Goal: Transaction & Acquisition: Purchase product/service

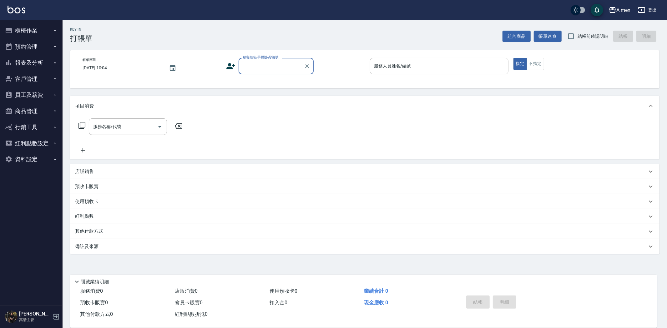
click at [36, 50] on button "預約管理" at bounding box center [32, 47] width 58 height 16
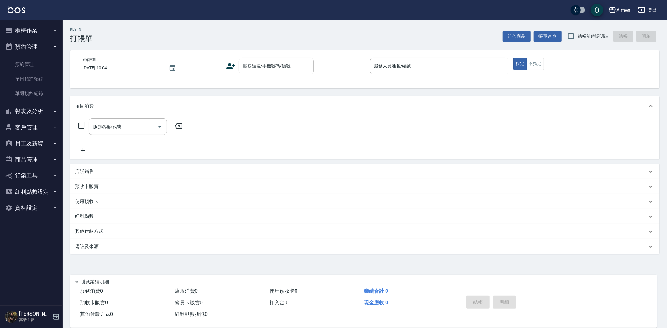
click at [36, 49] on button "預約管理" at bounding box center [32, 47] width 58 height 16
click at [38, 34] on button "櫃檯作業" at bounding box center [32, 31] width 58 height 16
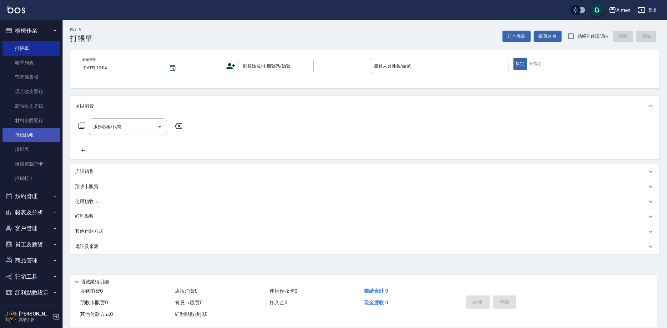
click at [32, 132] on link "每日結帳" at bounding box center [32, 135] width 58 height 14
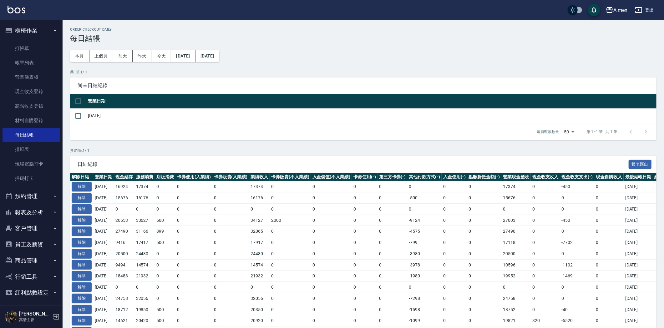
click at [32, 194] on button "預約管理" at bounding box center [32, 196] width 58 height 16
click at [32, 229] on link "單日預約紀錄" at bounding box center [32, 228] width 58 height 14
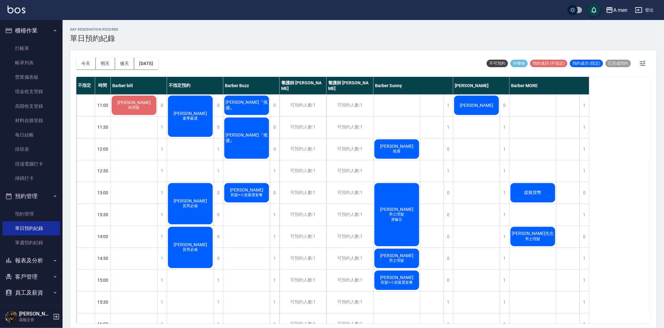
click at [141, 110] on span "夏季嚴選" at bounding box center [134, 107] width 14 height 5
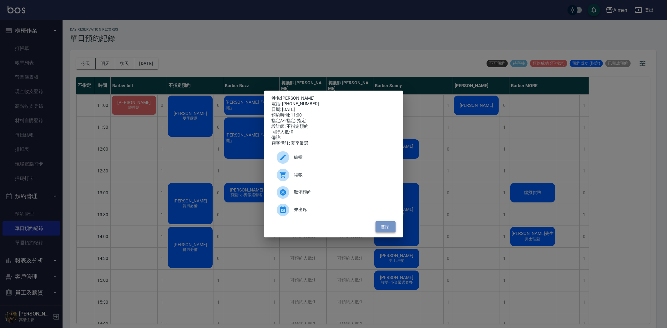
click at [392, 226] on button "關閉" at bounding box center [386, 227] width 20 height 12
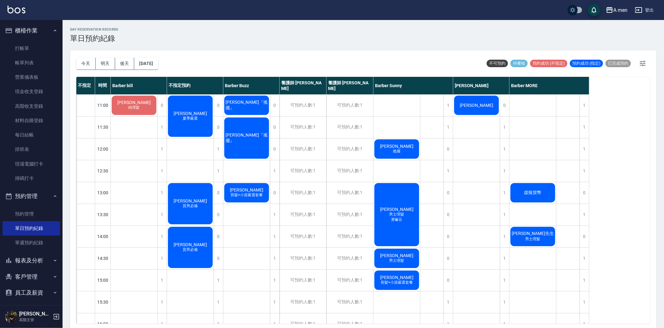
click at [152, 105] on span "[PERSON_NAME]" at bounding box center [134, 102] width 36 height 5
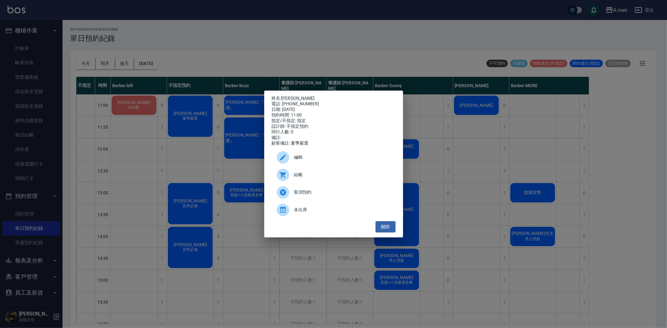
click at [308, 161] on span "編輯" at bounding box center [342, 157] width 96 height 7
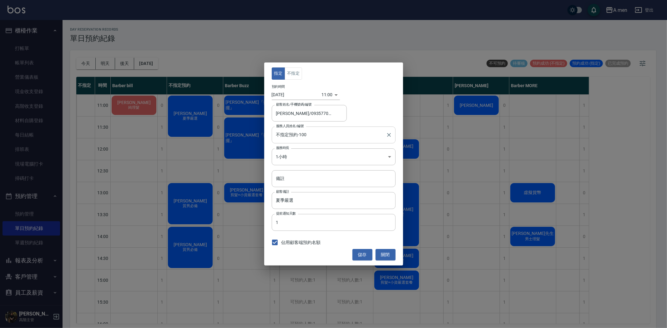
click at [304, 136] on input "不指定預約-100" at bounding box center [329, 134] width 109 height 11
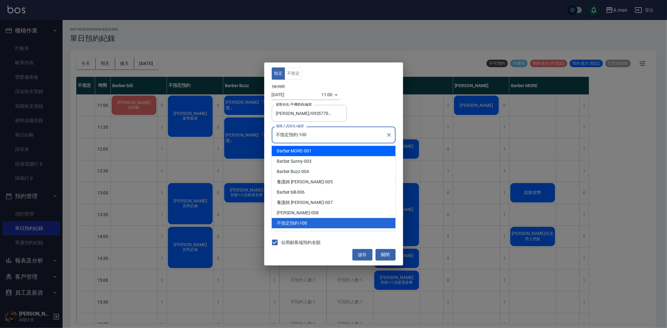
click at [304, 154] on div "Barber MORE -001" at bounding box center [334, 151] width 124 height 10
type input "Barber MORE-001"
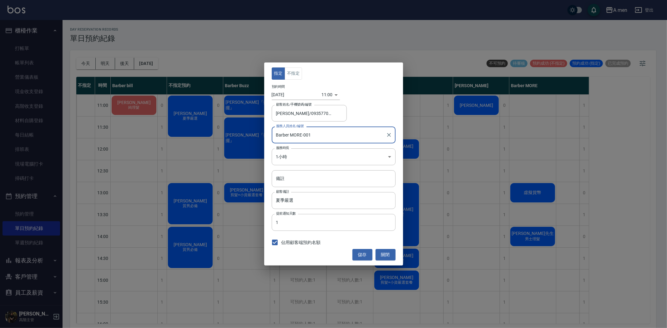
click at [292, 73] on button "不指定" at bounding box center [294, 74] width 18 height 12
click at [356, 256] on button "儲存" at bounding box center [362, 255] width 20 height 12
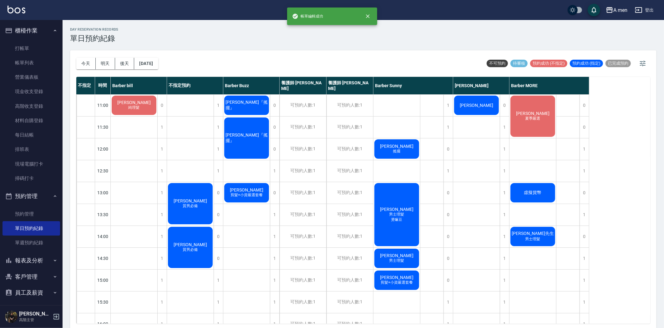
click at [157, 116] on div "Jerry Ko 質男必備" at bounding box center [134, 105] width 47 height 21
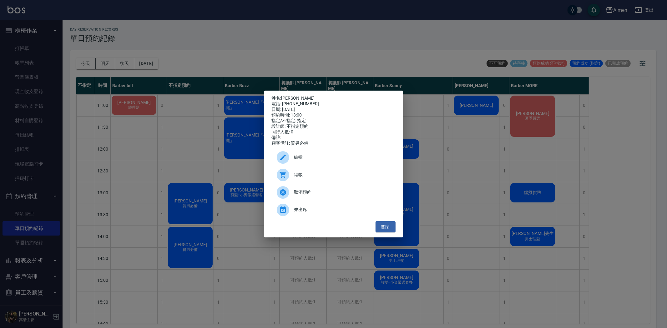
click at [277, 158] on div at bounding box center [283, 157] width 13 height 13
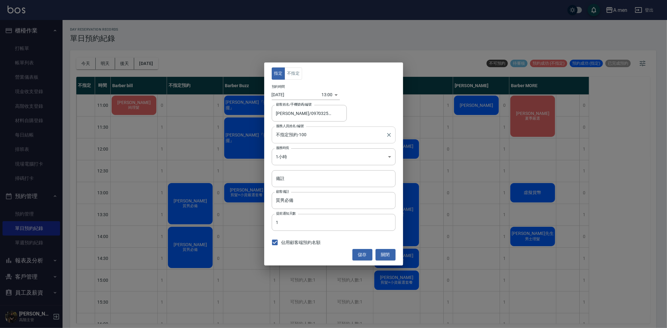
click at [314, 134] on input "不指定預約-100" at bounding box center [329, 134] width 109 height 11
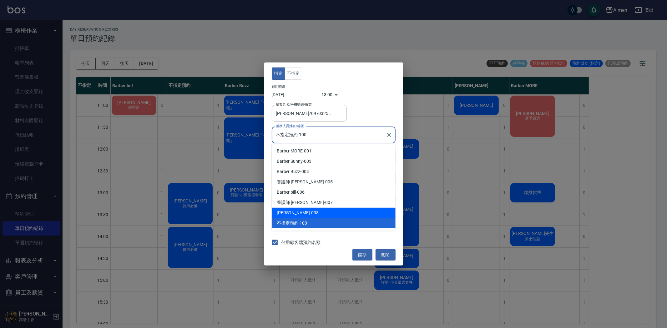
click at [311, 213] on div "Garry -008" at bounding box center [334, 213] width 124 height 10
type input "Garry-008"
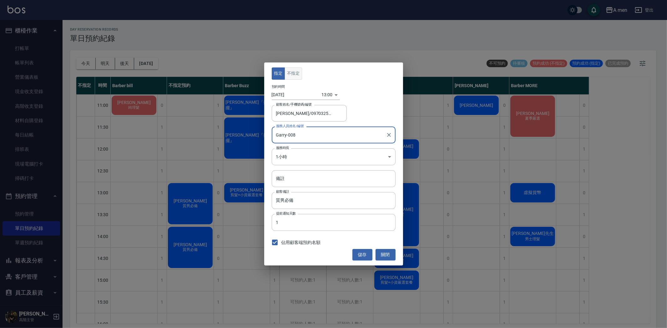
click at [299, 77] on button "不指定" at bounding box center [294, 74] width 18 height 12
click at [358, 258] on button "儲存" at bounding box center [362, 255] width 20 height 12
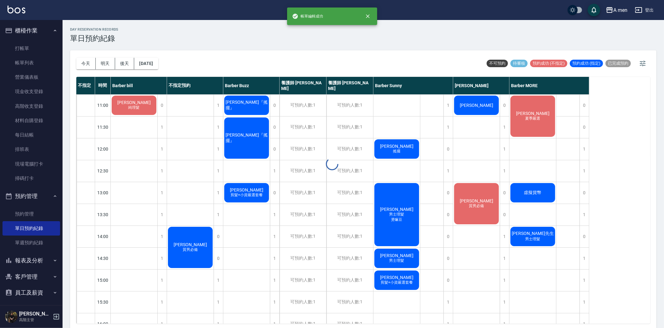
click at [194, 250] on div at bounding box center [332, 164] width 664 height 328
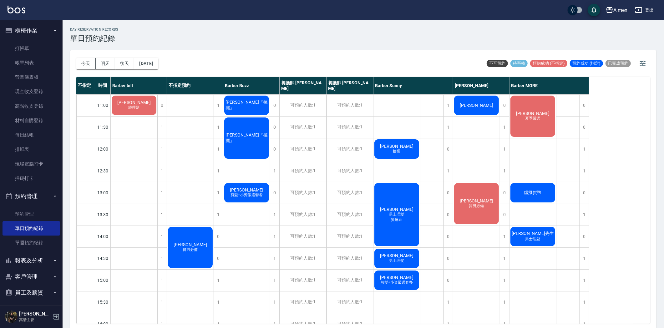
click at [152, 105] on span "Jerry Ko" at bounding box center [134, 102] width 36 height 5
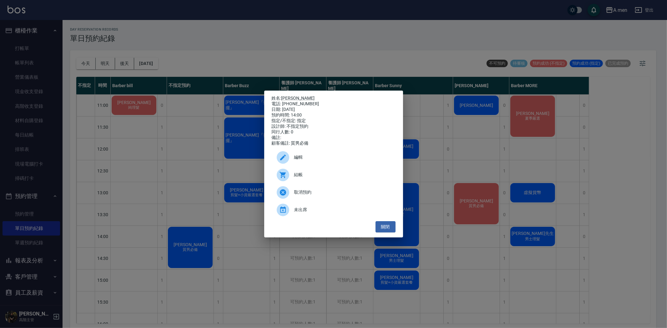
click at [318, 160] on span "編輯" at bounding box center [342, 157] width 96 height 7
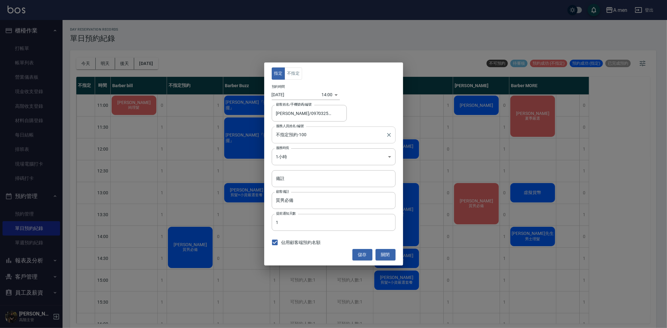
click at [313, 139] on input "不指定預約-100" at bounding box center [329, 134] width 109 height 11
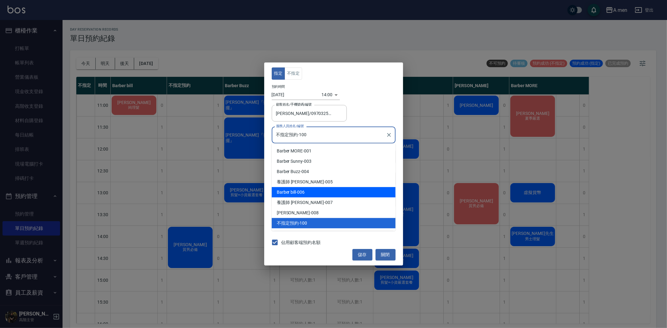
click at [307, 191] on div "Barber bill -006" at bounding box center [334, 192] width 124 height 10
type input "Barber bill-006"
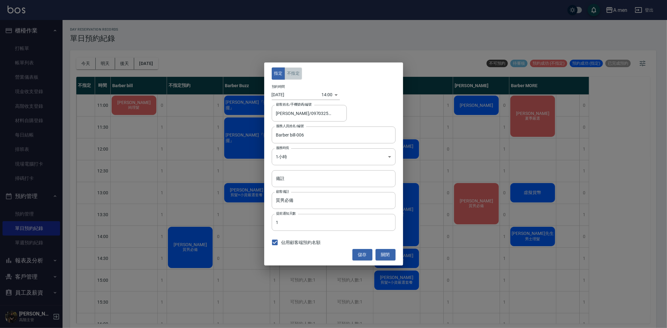
click at [295, 70] on button "不指定" at bounding box center [294, 74] width 18 height 12
click at [355, 252] on button "儲存" at bounding box center [362, 255] width 20 height 12
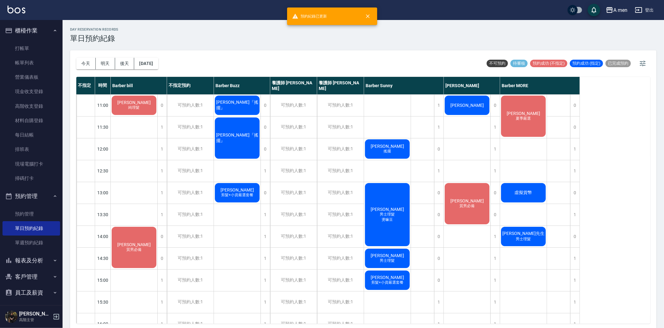
click at [126, 116] on div "Jerry Ko 質男必備" at bounding box center [134, 105] width 47 height 21
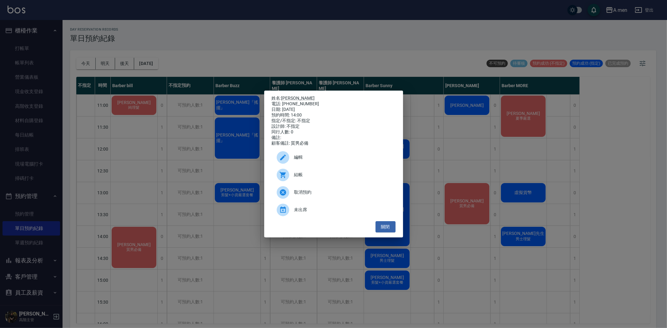
click at [304, 161] on span "編輯" at bounding box center [342, 157] width 96 height 7
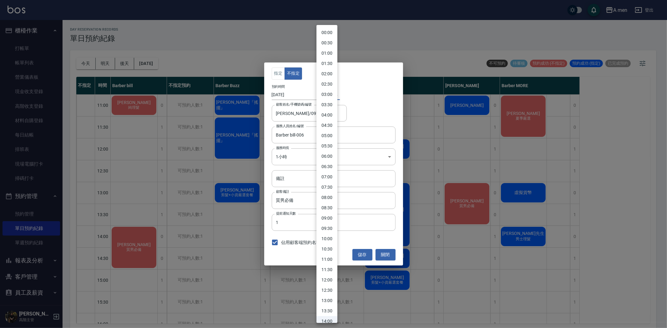
click at [324, 97] on body "A men 登出 櫃檯作業 打帳單 帳單列表 營業儀表板 現金收支登錄 高階收支登錄 材料自購登錄 每日結帳 排班表 現場電腦打卡 掃碼打卡 預約管理 預約管…" at bounding box center [333, 165] width 667 height 330
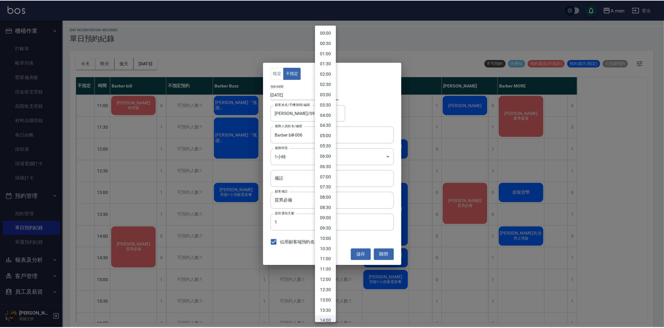
scroll to position [3, 0]
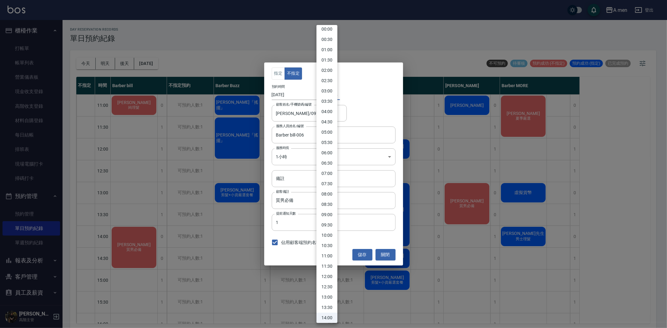
drag, startPoint x: 330, startPoint y: 298, endPoint x: 351, endPoint y: 283, distance: 25.6
click at [330, 298] on li "13:00" at bounding box center [326, 297] width 21 height 10
type input "1755061200000"
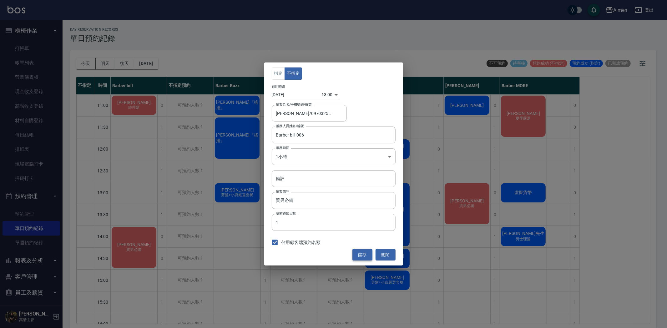
click at [361, 257] on button "儲存" at bounding box center [362, 255] width 20 height 12
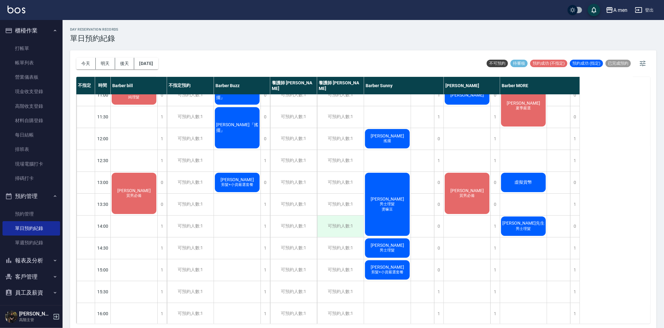
scroll to position [0, 0]
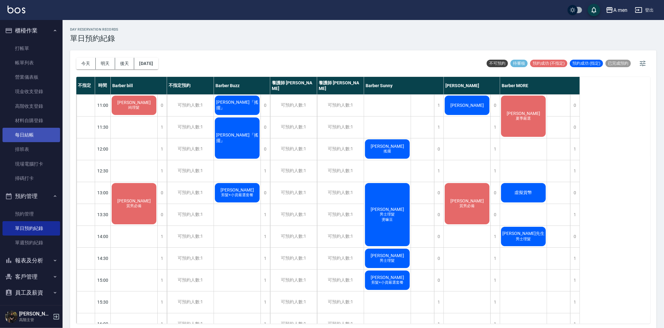
click at [42, 131] on link "每日結帳" at bounding box center [32, 135] width 58 height 14
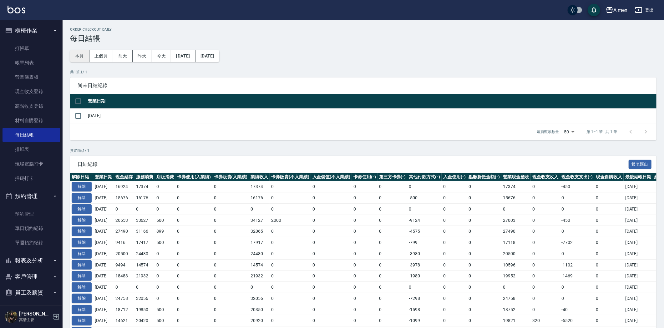
click at [80, 58] on button "本月" at bounding box center [79, 56] width 19 height 12
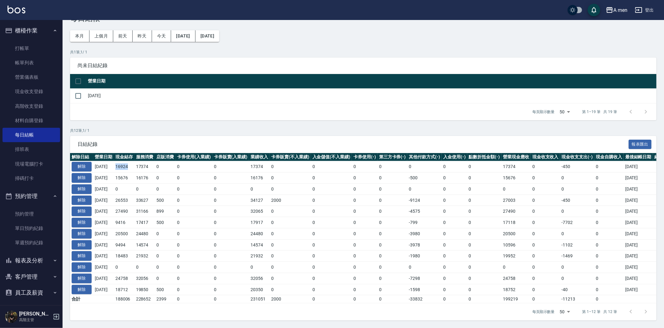
drag, startPoint x: 124, startPoint y: 161, endPoint x: 132, endPoint y: 161, distance: 8.5
click at [132, 161] on td "16924" at bounding box center [124, 166] width 21 height 11
drag, startPoint x: 95, startPoint y: 195, endPoint x: 522, endPoint y: 195, distance: 427.1
click at [522, 195] on tr "解除 2025/08/09 26553 33627 500 0 0 34127 2000 0 0 0 -9124 0 0 27003 0 -450 0 202…" at bounding box center [369, 200] width 599 height 11
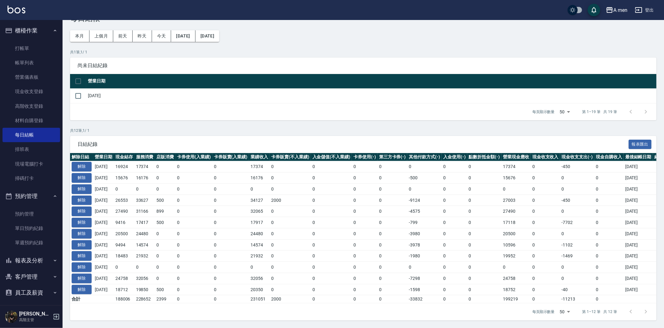
click at [405, 240] on td "0" at bounding box center [392, 245] width 30 height 11
click at [42, 88] on link "現金收支登錄" at bounding box center [32, 91] width 58 height 14
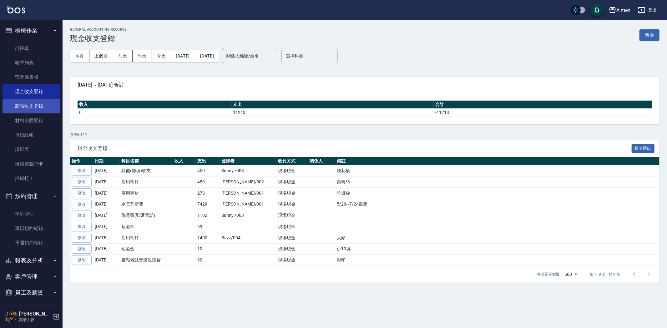
click at [42, 108] on link "高階收支登錄" at bounding box center [32, 106] width 58 height 14
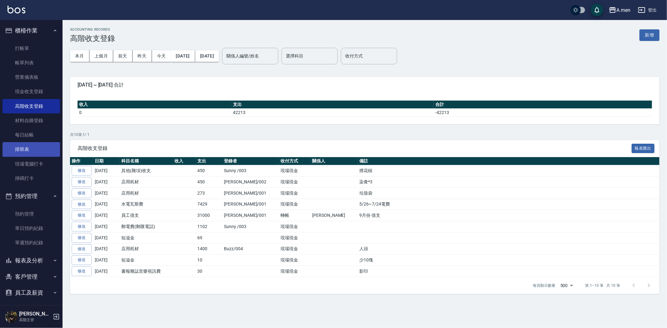
click at [14, 142] on link "排班表" at bounding box center [32, 149] width 58 height 14
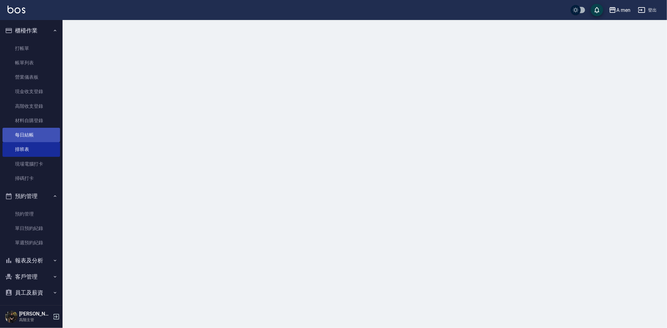
click at [15, 139] on link "每日結帳" at bounding box center [32, 135] width 58 height 14
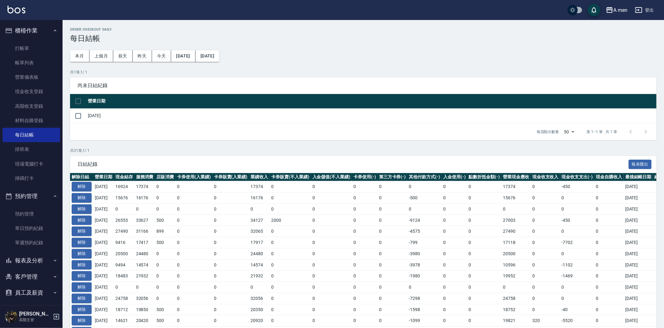
drag, startPoint x: 119, startPoint y: 232, endPoint x: 129, endPoint y: 232, distance: 9.7
click at [129, 232] on tr "解除 2025/08/08 27490 31166 899 0 0 32065 0 0 0 0 -4575 0 0 27490 0 0 0 2025/08/08" at bounding box center [369, 231] width 599 height 11
drag, startPoint x: 121, startPoint y: 222, endPoint x: 133, endPoint y: 222, distance: 12.5
click at [133, 222] on td "26553" at bounding box center [124, 220] width 21 height 11
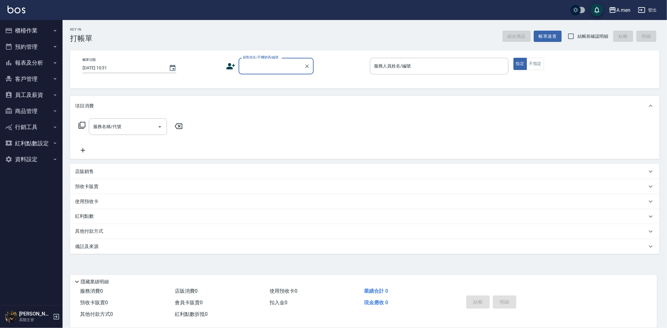
click at [47, 49] on button "預約管理" at bounding box center [32, 47] width 58 height 16
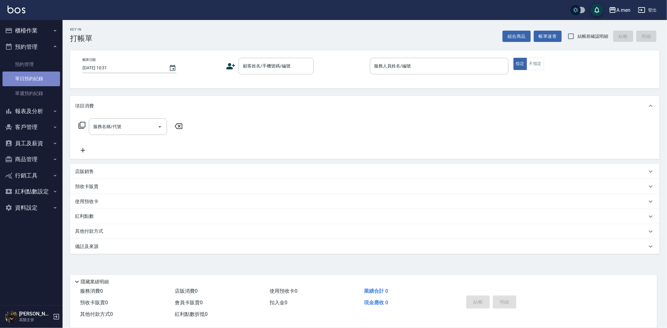
click at [45, 74] on link "單日預約紀錄" at bounding box center [32, 79] width 58 height 14
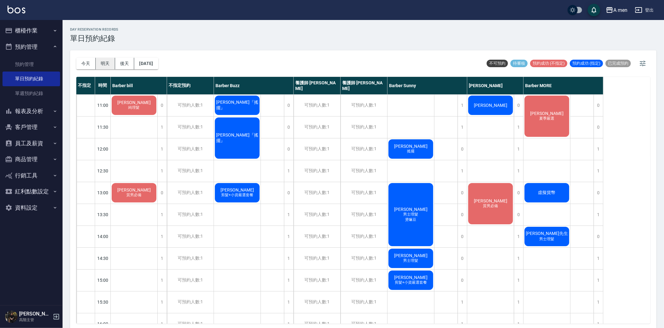
click at [114, 60] on button "明天" at bounding box center [105, 64] width 19 height 12
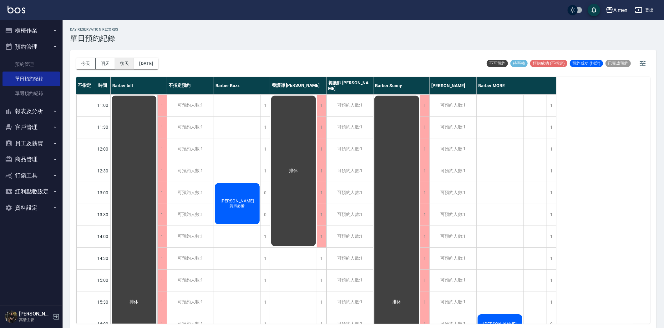
click at [126, 63] on button "後天" at bounding box center [124, 64] width 19 height 12
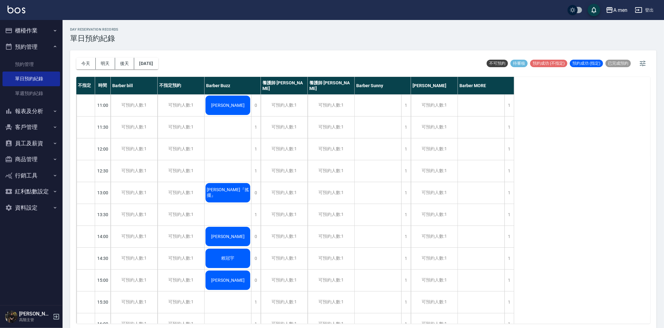
click at [83, 61] on button "今天" at bounding box center [85, 64] width 19 height 12
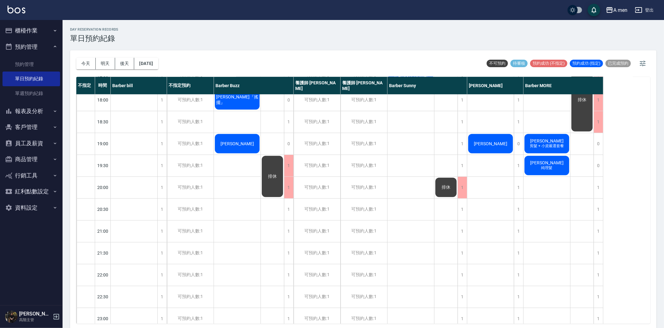
scroll to position [313, 0]
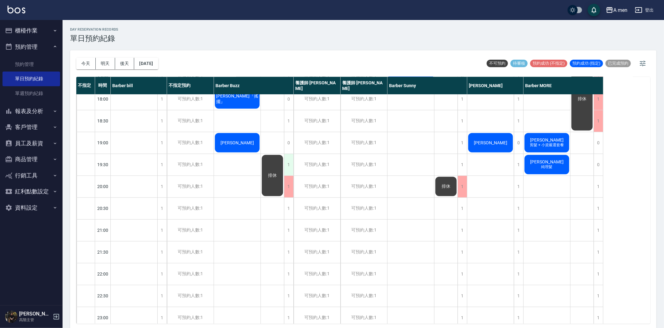
click at [289, 165] on div "1" at bounding box center [288, 165] width 9 height 22
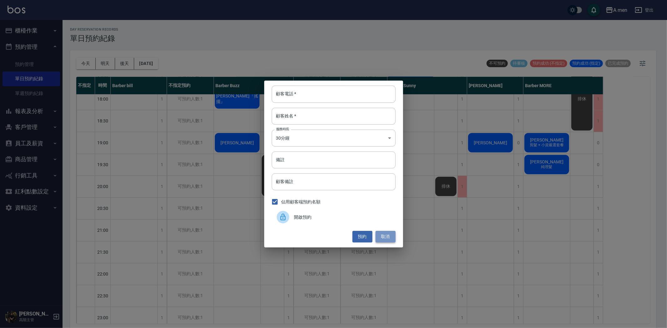
click at [387, 234] on button "取消" at bounding box center [386, 237] width 20 height 12
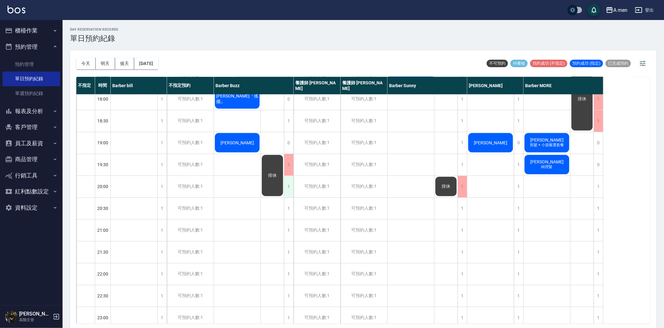
click at [291, 191] on div "1" at bounding box center [288, 187] width 9 height 22
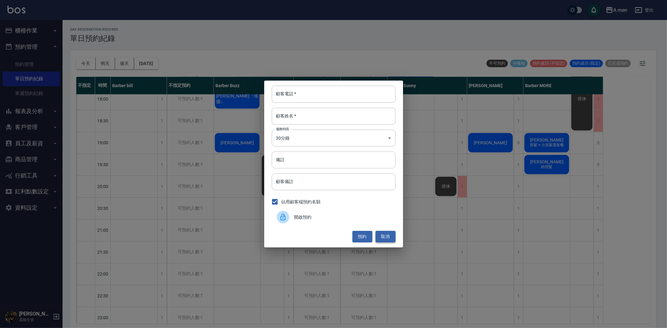
click at [384, 236] on button "取消" at bounding box center [386, 237] width 20 height 12
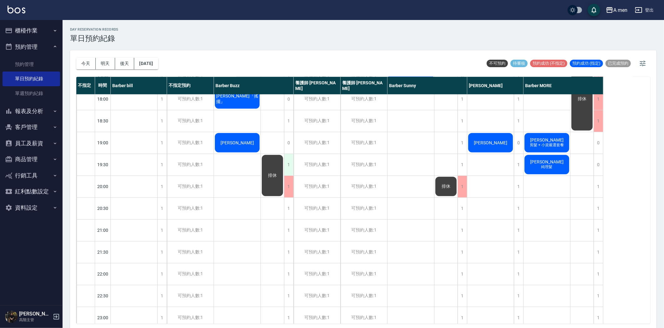
click at [288, 168] on div "1" at bounding box center [288, 165] width 9 height 22
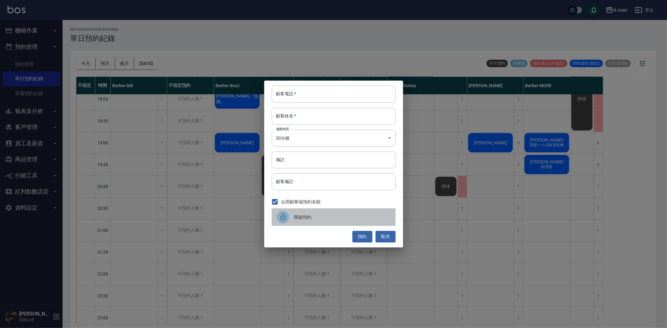
click at [345, 216] on span "開啟預約" at bounding box center [342, 217] width 96 height 7
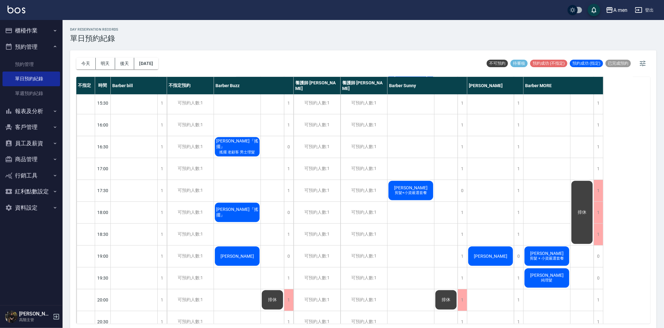
scroll to position [0, 0]
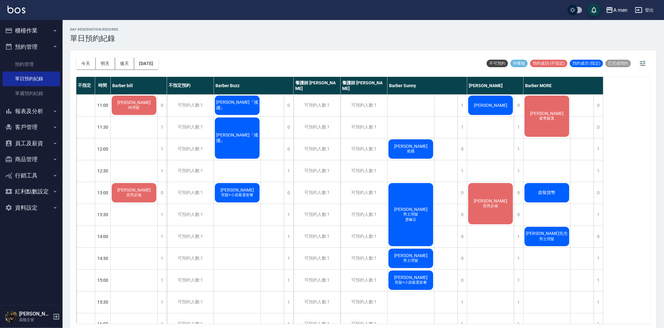
click at [146, 116] on div "Jerry Ko 質男必備" at bounding box center [134, 105] width 47 height 21
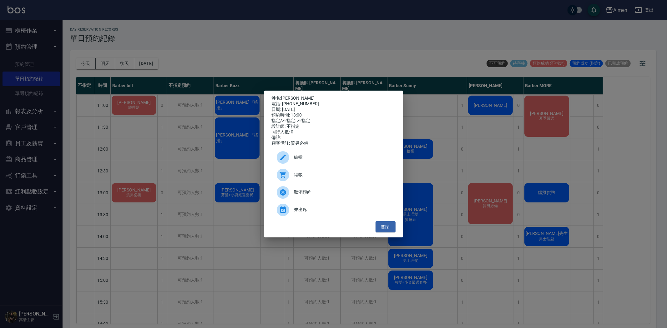
click at [299, 200] on div "取消預約" at bounding box center [334, 193] width 124 height 18
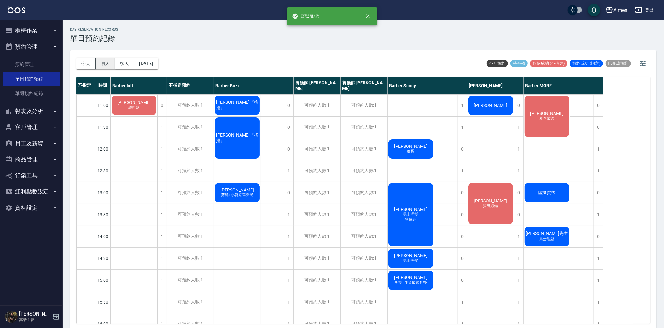
click at [100, 60] on button "明天" at bounding box center [105, 64] width 19 height 12
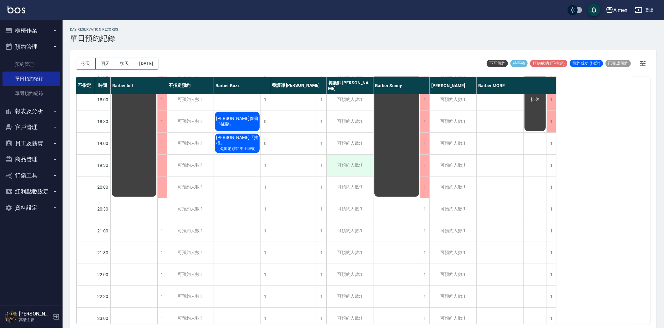
scroll to position [313, 0]
click at [158, 63] on button "2025/08/14" at bounding box center [146, 64] width 24 height 12
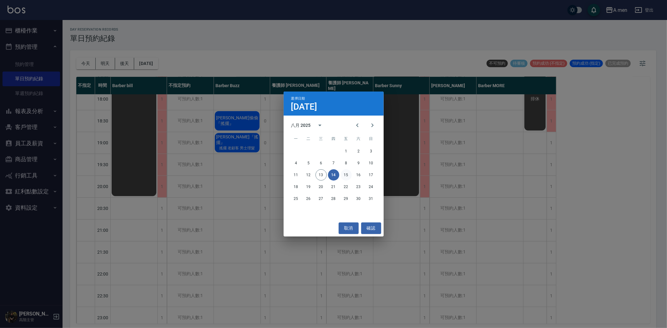
click at [345, 176] on button "15" at bounding box center [345, 174] width 11 height 11
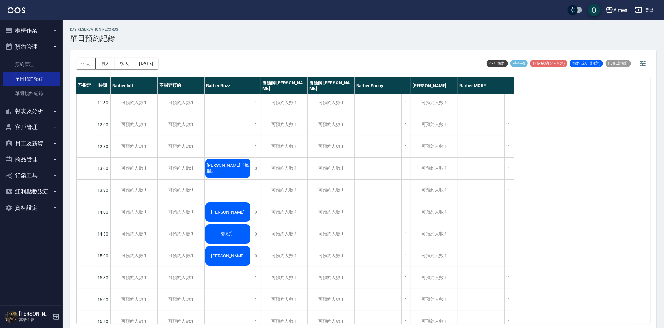
scroll to position [35, 0]
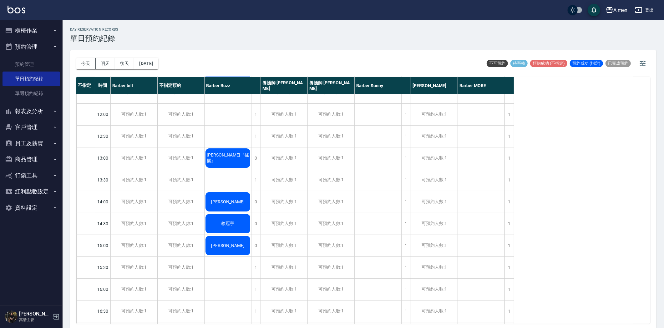
click at [158, 71] on div "今天 明天 後天 2025/08/15" at bounding box center [117, 63] width 82 height 27
click at [158, 69] on button "2025/08/15" at bounding box center [146, 64] width 24 height 12
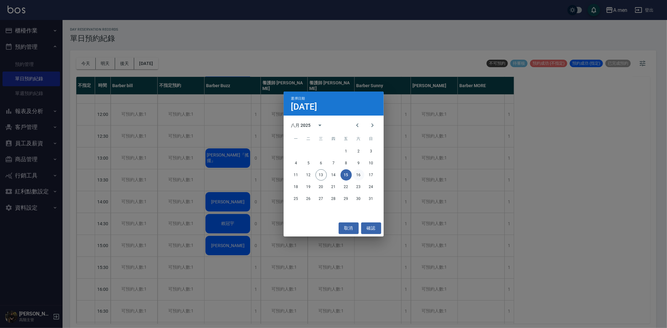
click at [358, 169] on button "16" at bounding box center [358, 174] width 11 height 11
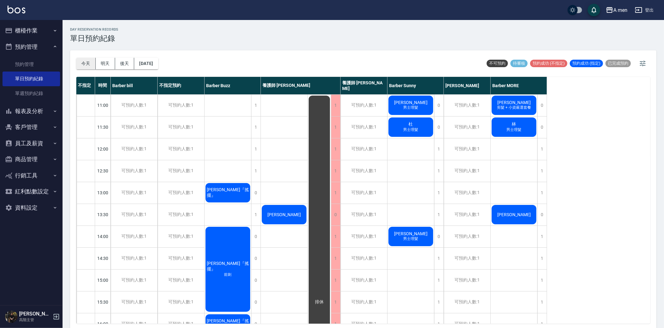
click at [92, 60] on button "今天" at bounding box center [85, 64] width 19 height 12
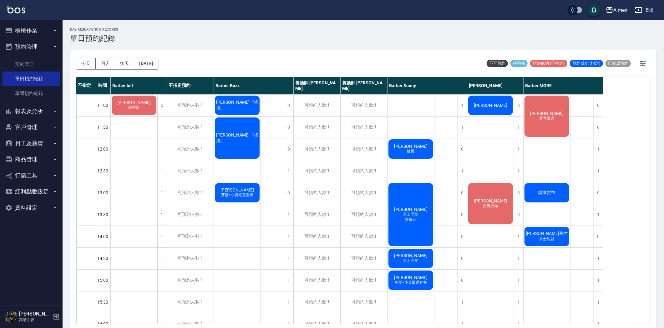
click at [38, 47] on button "預約管理" at bounding box center [32, 47] width 58 height 16
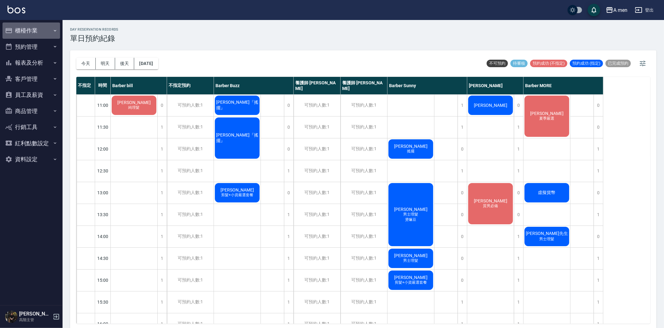
click at [39, 28] on button "櫃檯作業" at bounding box center [32, 31] width 58 height 16
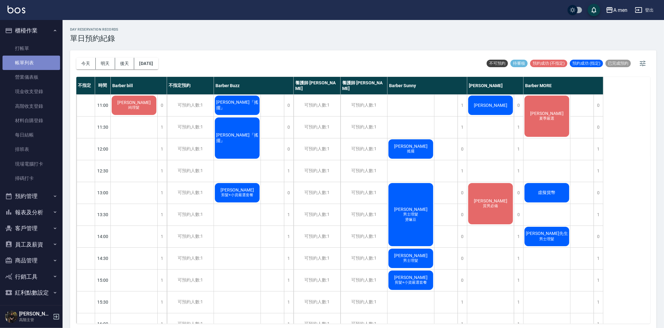
click at [42, 63] on link "帳單列表" at bounding box center [32, 63] width 58 height 14
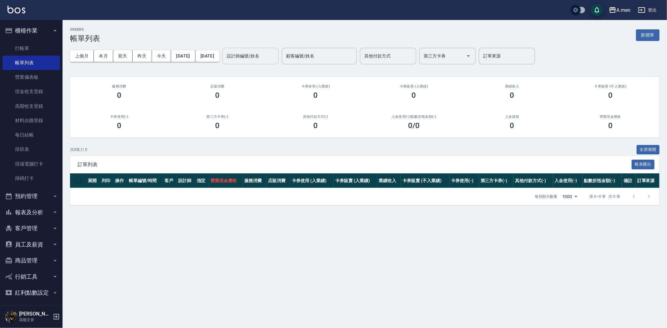
click at [258, 57] on input "設計師編號/姓名" at bounding box center [250, 56] width 51 height 11
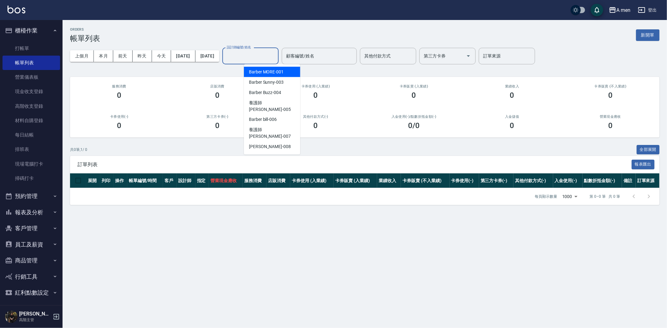
click at [270, 69] on span "Barber MORE -001" at bounding box center [266, 72] width 35 height 7
type input "Barber MORE-001"
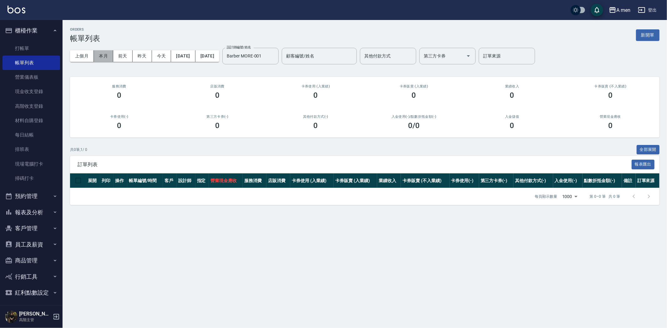
click at [108, 57] on button "本月" at bounding box center [103, 56] width 19 height 12
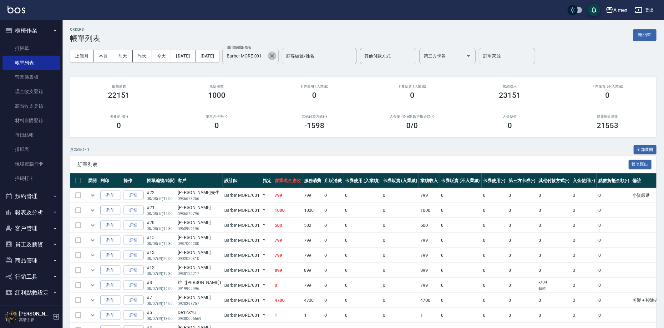
click at [274, 55] on icon "Clear" at bounding box center [272, 56] width 4 height 4
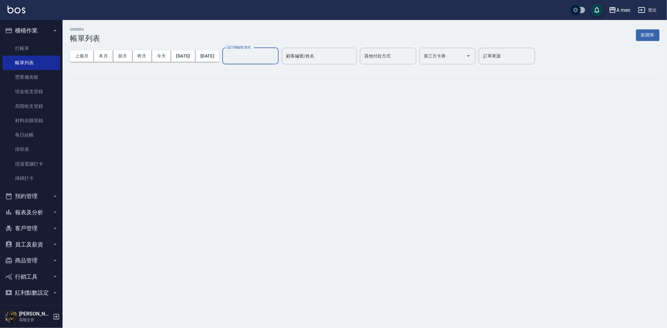
click at [276, 53] on input "設計師編號/姓名" at bounding box center [250, 56] width 51 height 11
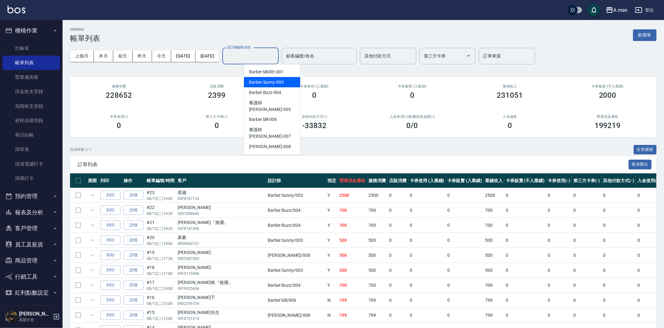
click at [267, 80] on span "Barber Sunny -003" at bounding box center [266, 82] width 35 height 7
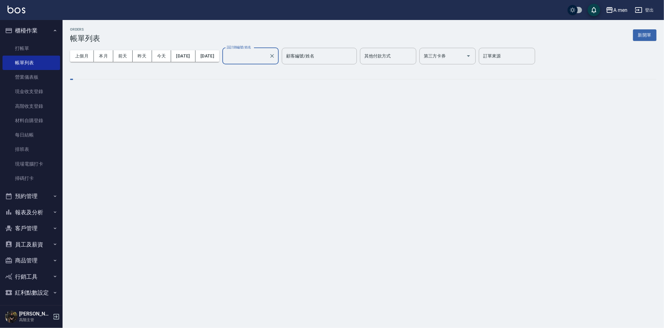
type input "Barber Sunny -003"
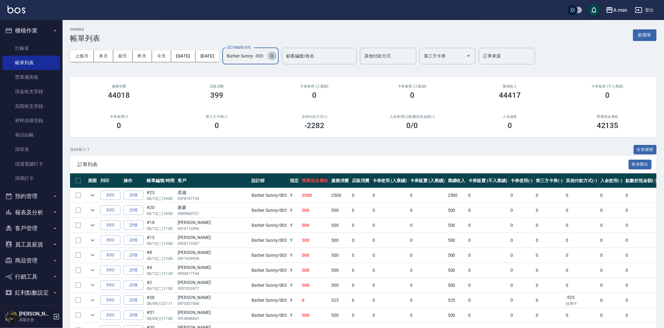
click at [275, 56] on icon "Clear" at bounding box center [272, 56] width 6 height 6
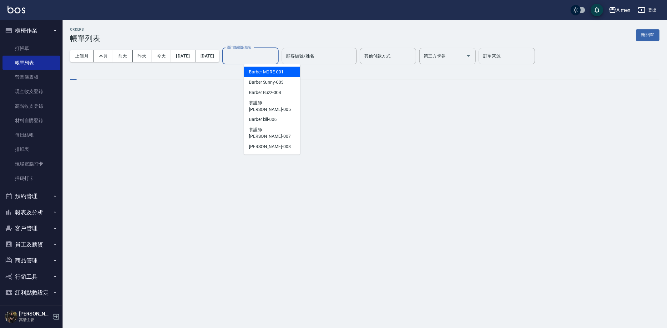
click at [270, 52] on input "設計師編號/姓名" at bounding box center [250, 56] width 51 height 11
click at [274, 117] on span "Barber bill -006" at bounding box center [263, 120] width 28 height 7
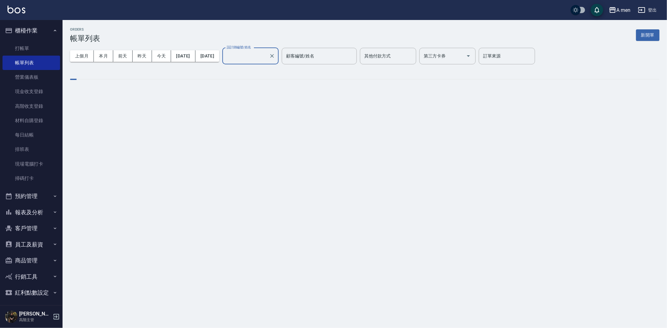
type input "Barber bill-006"
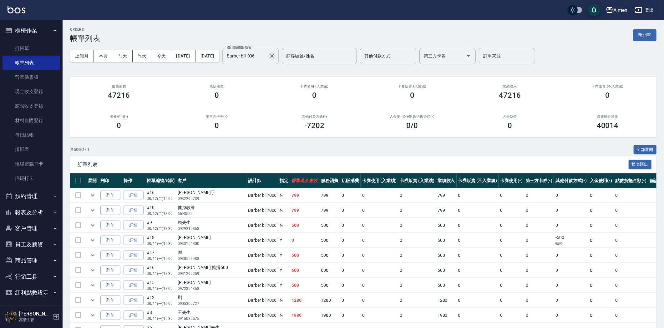
click at [275, 53] on icon "Clear" at bounding box center [272, 56] width 6 height 6
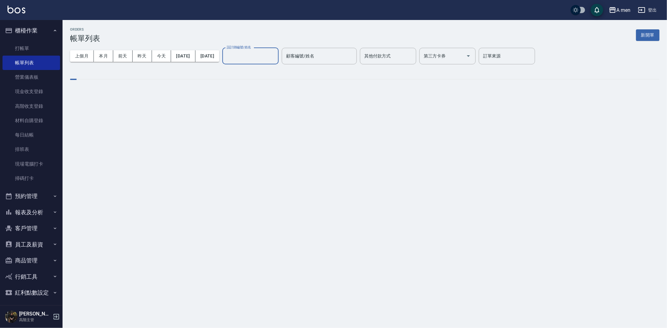
click at [255, 51] on input "設計師編號/姓名" at bounding box center [250, 56] width 51 height 11
click at [262, 54] on input "設計師編號/姓名" at bounding box center [250, 56] width 51 height 11
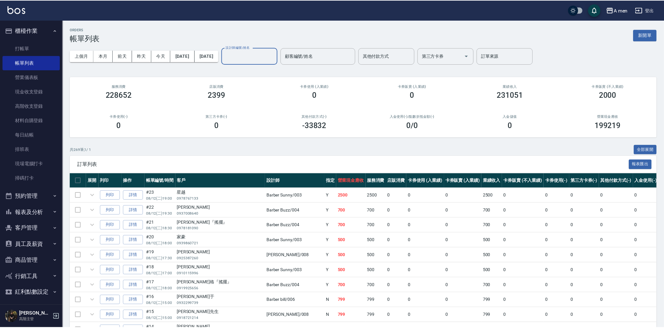
scroll to position [2, 0]
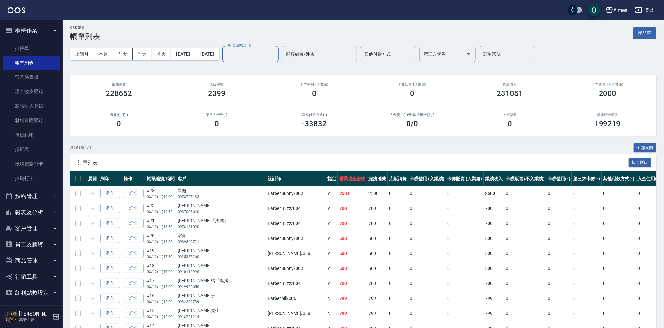
click at [276, 56] on input "設計師編號/姓名" at bounding box center [250, 54] width 51 height 11
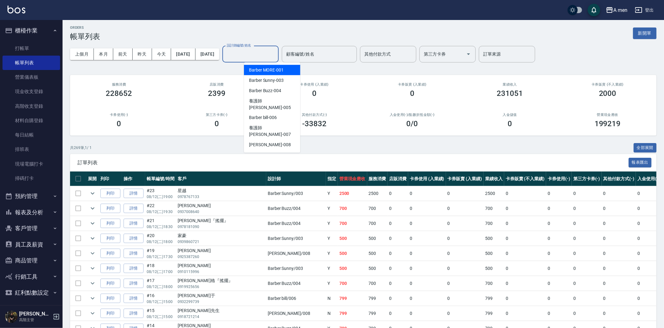
scroll to position [0, 0]
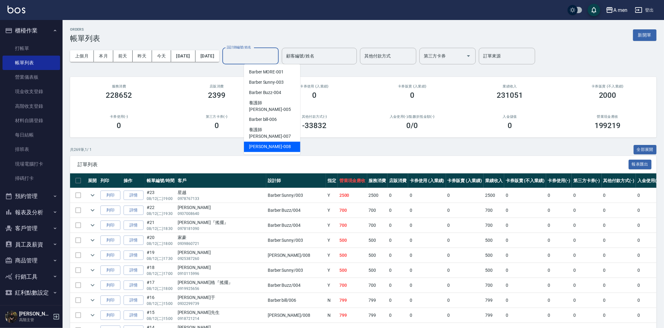
click at [278, 142] on div "Garry -008" at bounding box center [272, 147] width 56 height 10
type input "Garry-008"
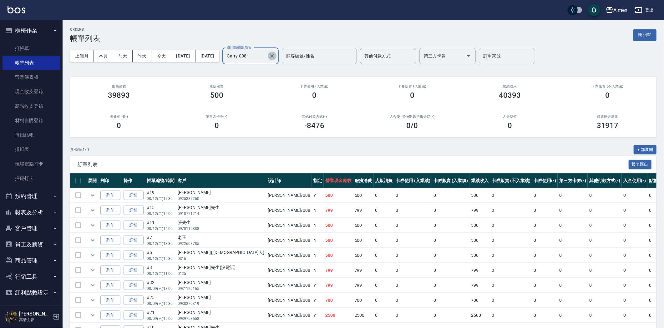
click at [274, 55] on icon "Clear" at bounding box center [272, 56] width 4 height 4
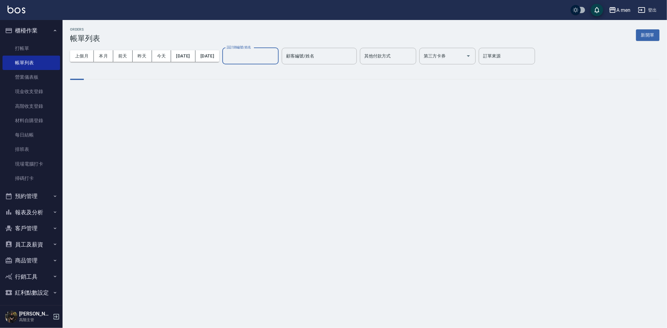
click at [271, 55] on input "設計師編號/姓名" at bounding box center [250, 56] width 51 height 11
type input "Barber Buzz-004"
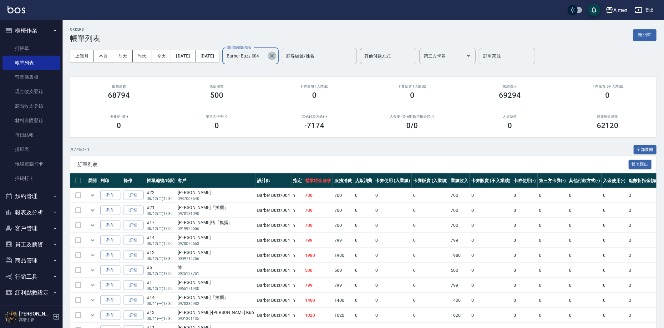
click at [275, 55] on icon "Clear" at bounding box center [272, 56] width 6 height 6
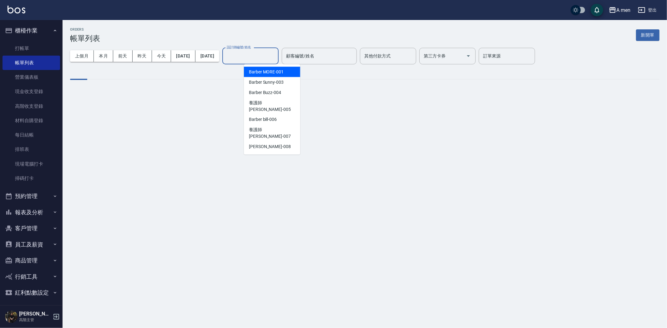
click at [276, 55] on input "設計師編號/姓名" at bounding box center [250, 56] width 51 height 11
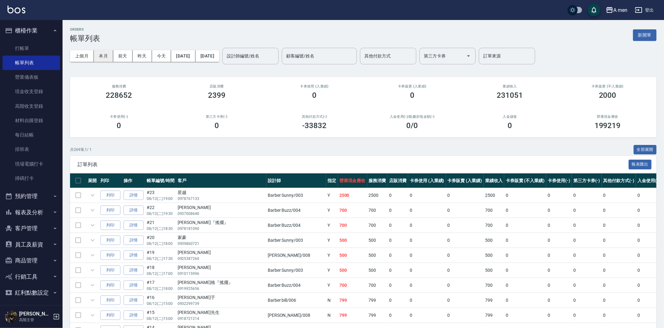
click at [107, 57] on button "本月" at bounding box center [103, 56] width 19 height 12
click at [149, 54] on button "昨天" at bounding box center [142, 56] width 19 height 12
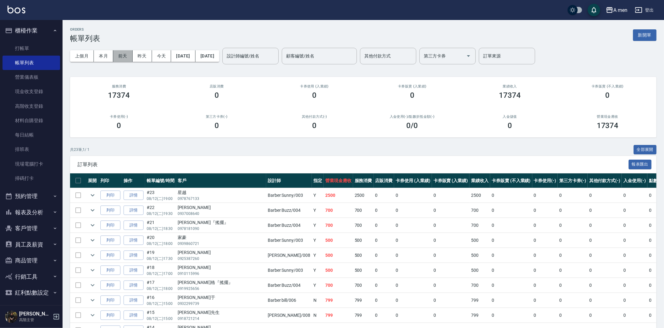
click at [124, 58] on button "前天" at bounding box center [122, 56] width 19 height 12
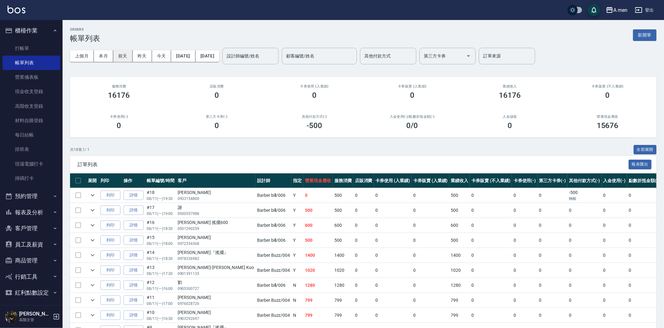
click at [126, 55] on button "前天" at bounding box center [122, 56] width 19 height 12
click at [146, 56] on button "昨天" at bounding box center [142, 56] width 19 height 12
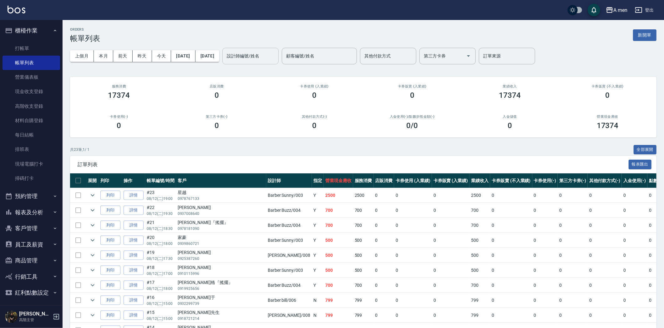
click at [265, 52] on input "設計師編號/姓名" at bounding box center [250, 56] width 51 height 11
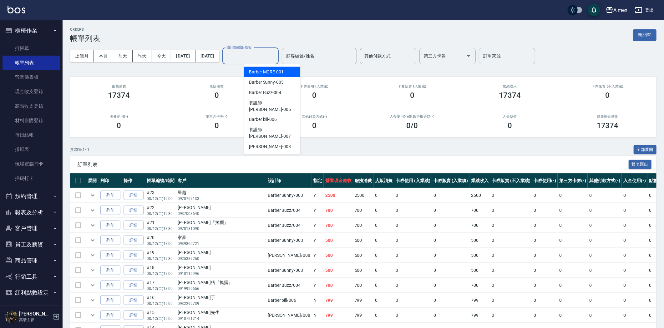
click at [247, 48] on div "設計師編號/姓名" at bounding box center [250, 56] width 56 height 17
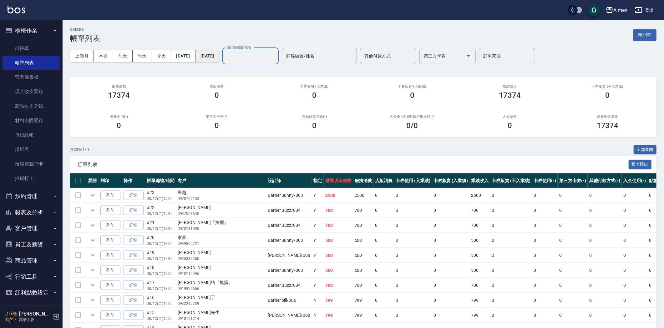
click at [217, 56] on button "2025/08/12" at bounding box center [207, 56] width 24 height 12
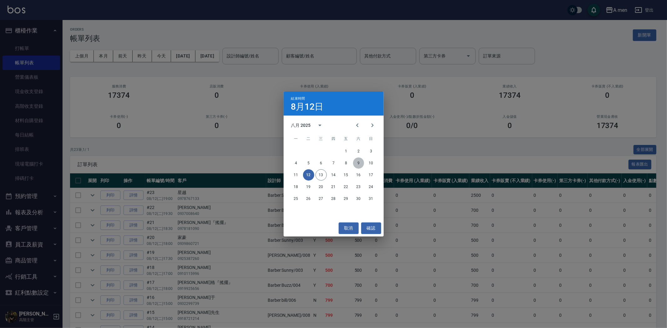
click at [359, 161] on button "9" at bounding box center [358, 163] width 11 height 11
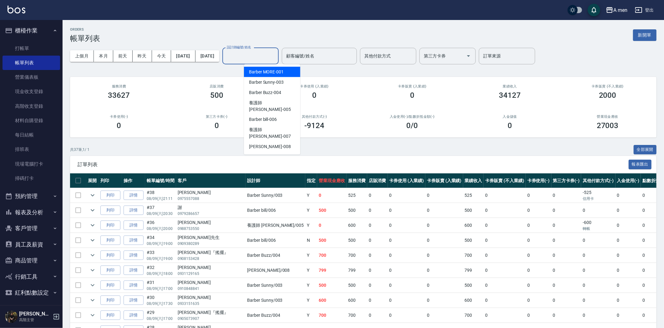
click at [276, 57] on input "設計師編號/姓名" at bounding box center [250, 56] width 51 height 11
click at [207, 98] on div "500" at bounding box center [216, 95] width 83 height 9
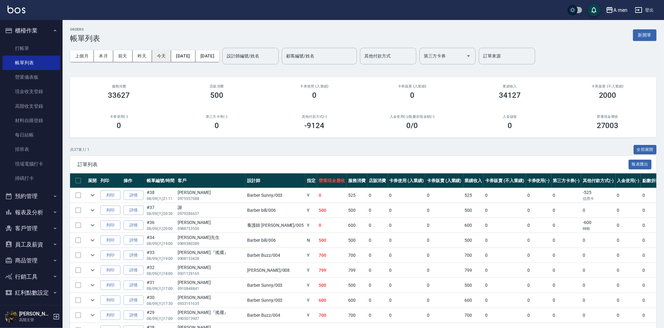
click at [155, 57] on button "今天" at bounding box center [161, 56] width 19 height 12
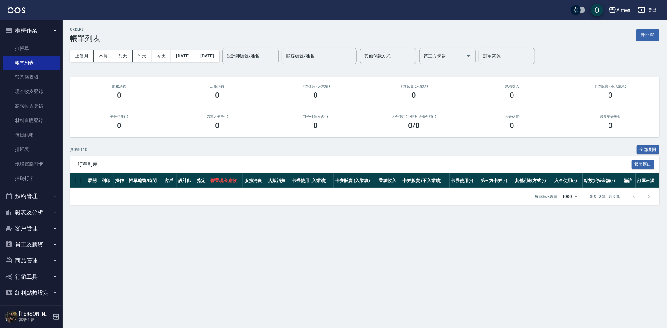
click at [38, 196] on button "預約管理" at bounding box center [32, 196] width 58 height 16
click at [36, 230] on link "單日預約紀錄" at bounding box center [32, 228] width 58 height 14
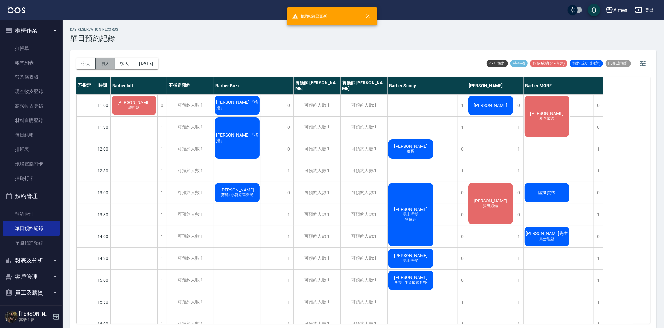
click at [106, 62] on button "明天" at bounding box center [105, 64] width 19 height 12
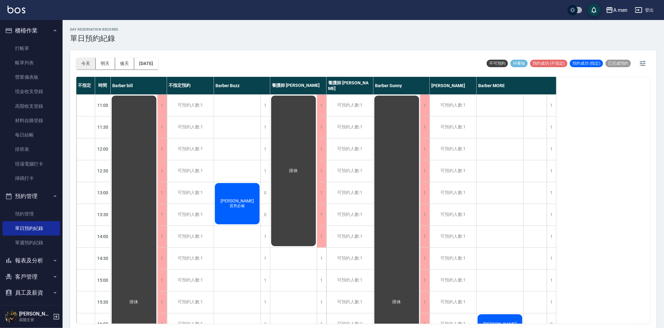
click at [85, 63] on button "今天" at bounding box center [85, 64] width 19 height 12
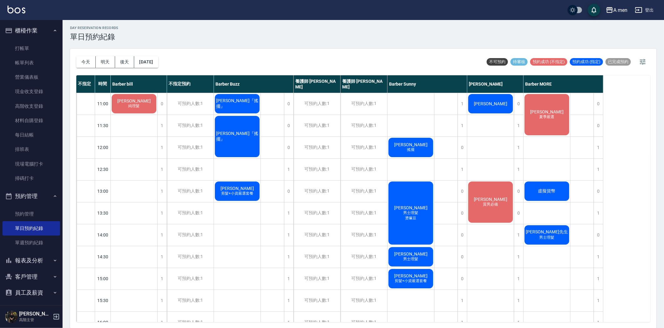
click at [152, 103] on span "[PERSON_NAME]『搖擺』" at bounding box center [134, 100] width 36 height 5
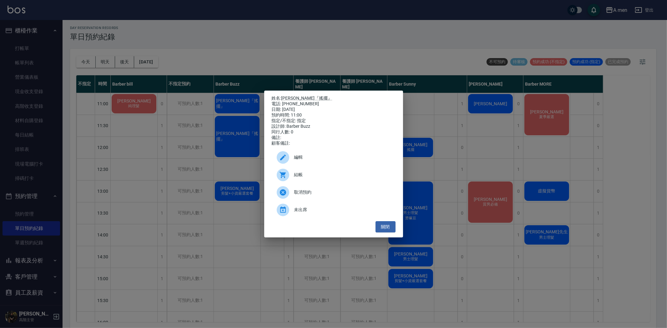
click at [320, 178] on span "結帳" at bounding box center [342, 175] width 96 height 7
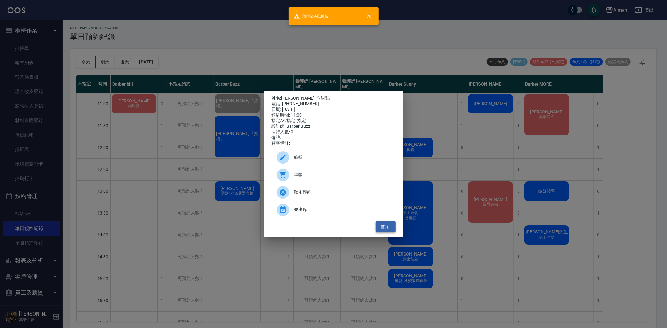
click at [386, 233] on button "關閉" at bounding box center [386, 227] width 20 height 12
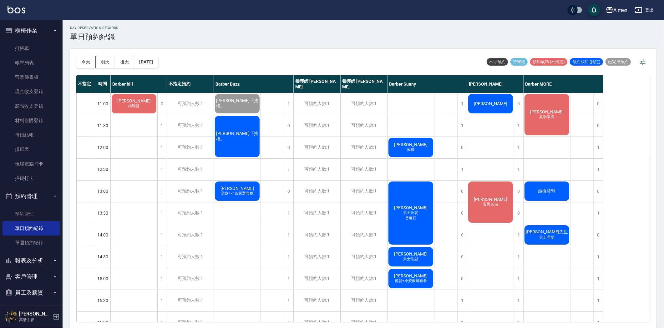
click at [157, 114] on div "Sean Huang 夏季嚴選" at bounding box center [134, 103] width 47 height 21
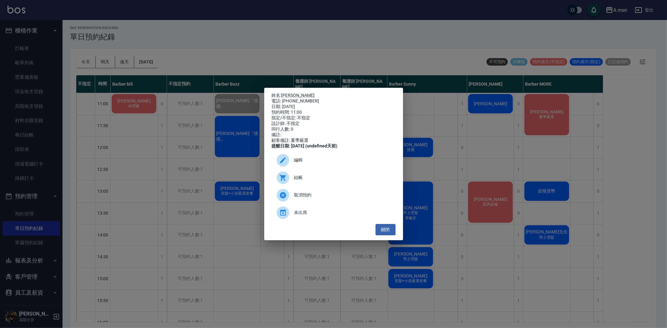
click at [328, 186] on div "結帳" at bounding box center [334, 178] width 124 height 18
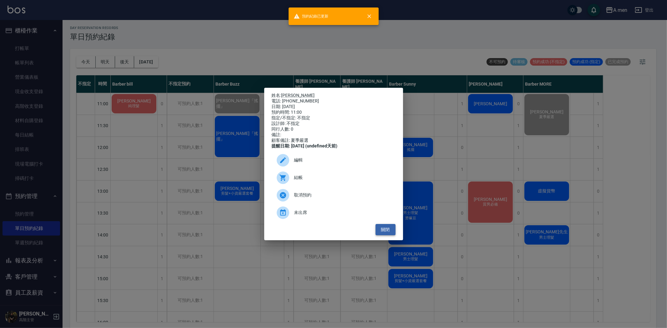
click at [381, 236] on button "關閉" at bounding box center [386, 230] width 20 height 12
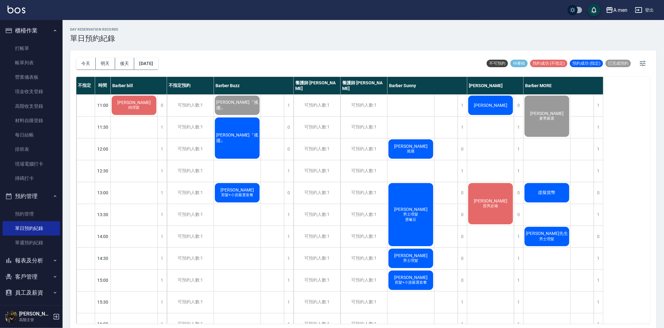
click at [152, 105] on span "[PERSON_NAME]" at bounding box center [134, 102] width 36 height 5
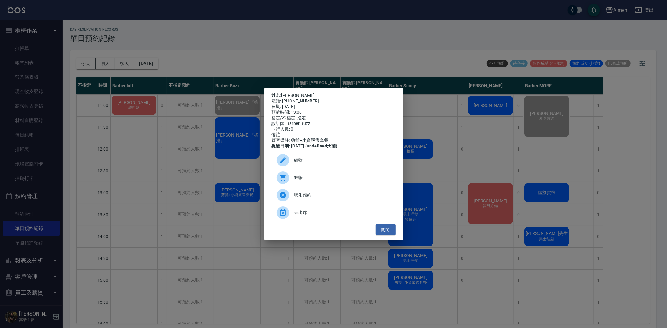
click at [293, 93] on link "[PERSON_NAME]" at bounding box center [297, 95] width 33 height 5
click at [387, 230] on button "關閉" at bounding box center [386, 230] width 20 height 12
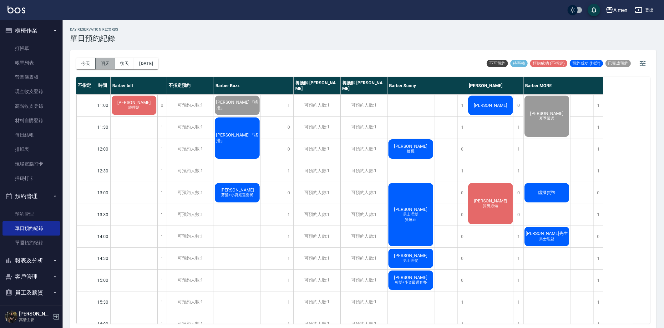
click at [106, 63] on button "明天" at bounding box center [105, 64] width 19 height 12
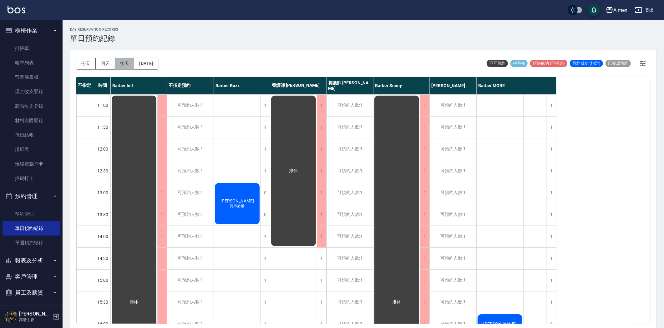
click at [125, 60] on button "後天" at bounding box center [124, 64] width 19 height 12
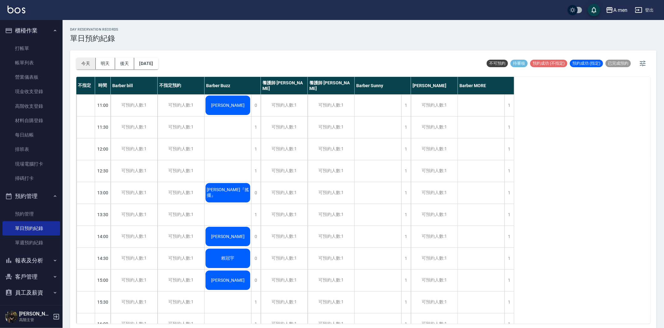
click at [83, 60] on button "今天" at bounding box center [85, 64] width 19 height 12
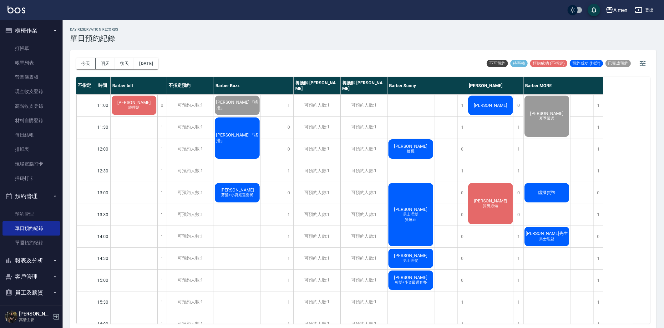
click at [152, 105] on span "Jerry Ko" at bounding box center [134, 102] width 36 height 5
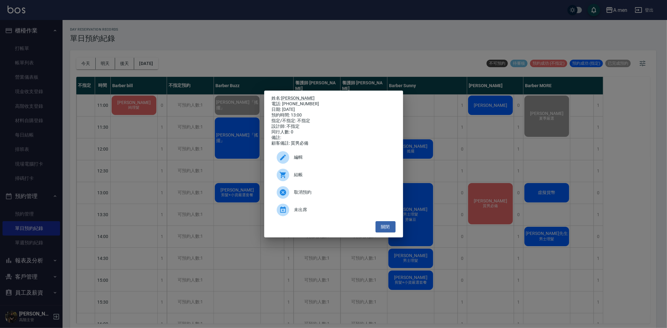
click at [344, 178] on span "結帳" at bounding box center [342, 175] width 96 height 7
click at [384, 226] on button "關閉" at bounding box center [386, 227] width 20 height 12
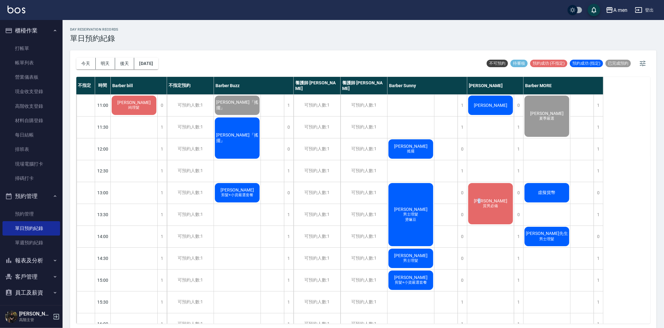
click at [152, 105] on span "Jerry Ko" at bounding box center [134, 102] width 36 height 5
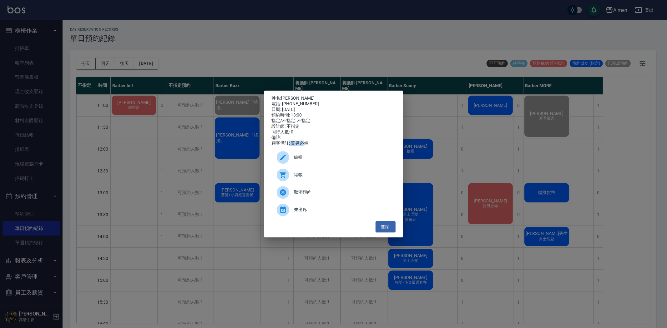
drag, startPoint x: 306, startPoint y: 147, endPoint x: 295, endPoint y: 148, distance: 11.6
click at [289, 146] on div "顧客備註: 質男必備" at bounding box center [334, 144] width 124 height 6
click at [312, 146] on div "顧客備註: 質男必備" at bounding box center [334, 144] width 124 height 6
drag, startPoint x: 308, startPoint y: 146, endPoint x: 292, endPoint y: 146, distance: 16.6
click at [292, 146] on div "顧客備註: 質男必備" at bounding box center [334, 144] width 124 height 6
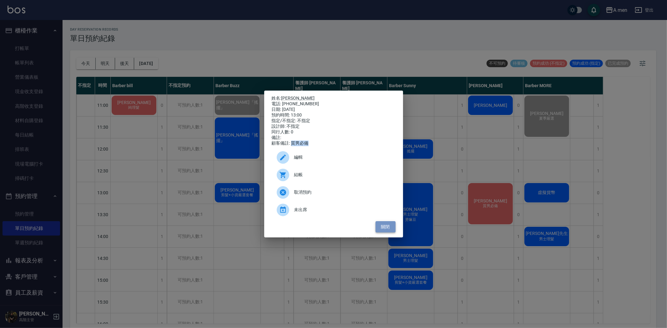
click at [384, 231] on button "關閉" at bounding box center [386, 227] width 20 height 12
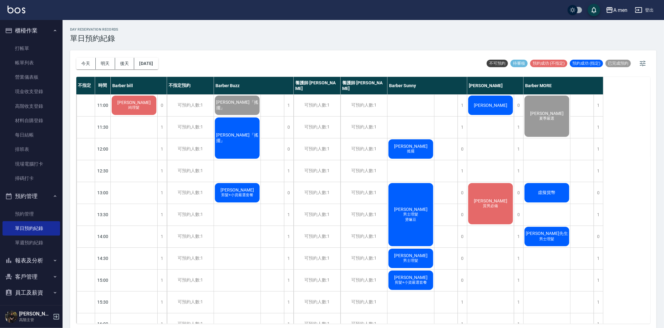
click at [157, 116] on div "Jerry Ko 質男必備" at bounding box center [134, 105] width 47 height 21
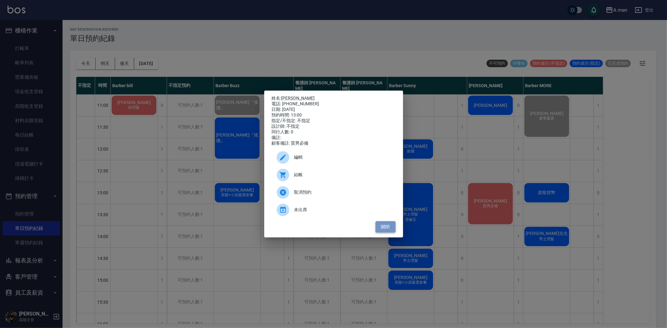
click at [388, 227] on button "關閉" at bounding box center [386, 227] width 20 height 12
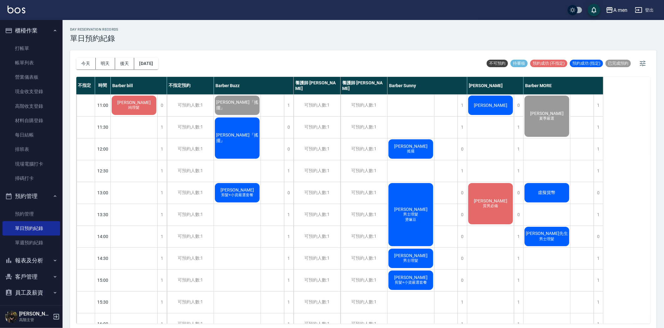
click at [135, 110] on span "搖擺" at bounding box center [134, 110] width 3 height 0
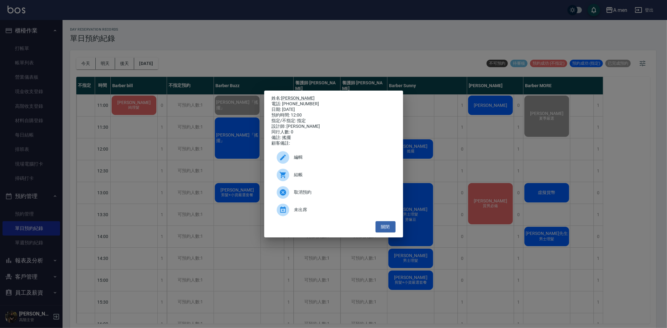
click at [313, 176] on span "結帳" at bounding box center [342, 175] width 96 height 7
click at [386, 229] on button "關閉" at bounding box center [386, 227] width 20 height 12
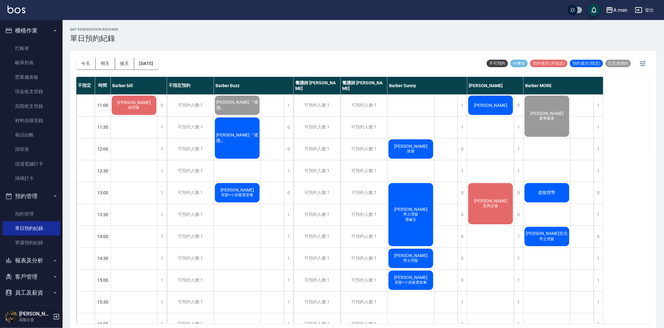
click at [144, 102] on div "石峻瑋 純理髮" at bounding box center [134, 105] width 47 height 21
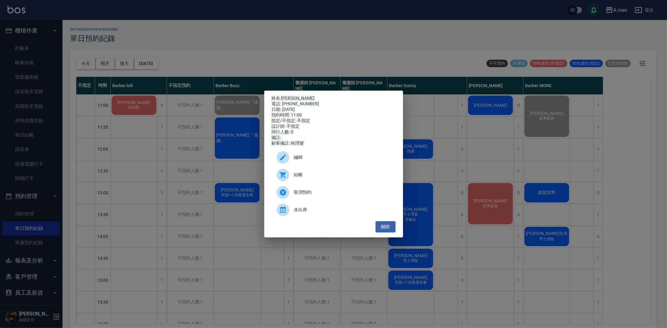
click at [202, 49] on div "姓名: 石峻瑋 電話: 0921287611 日期: 2025/08/13 預約時間: 11:00 指定/不指定: 不指定 設計師: 不指定 同行人數: 0 …" at bounding box center [333, 164] width 667 height 328
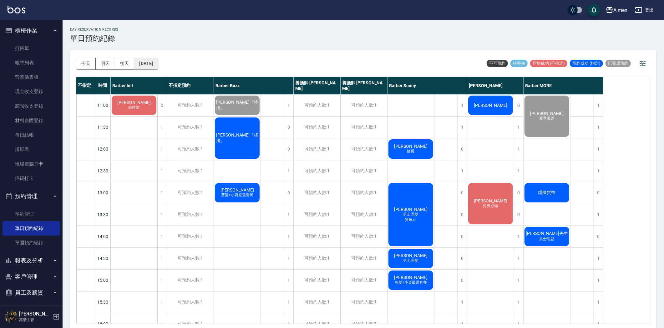
click at [152, 63] on button "[DATE]" at bounding box center [146, 64] width 24 height 12
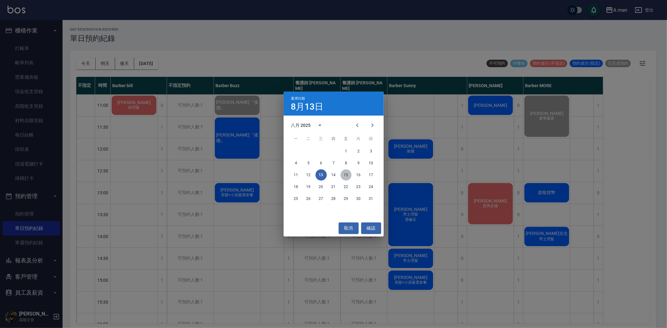
click at [347, 173] on button "15" at bounding box center [345, 174] width 11 height 11
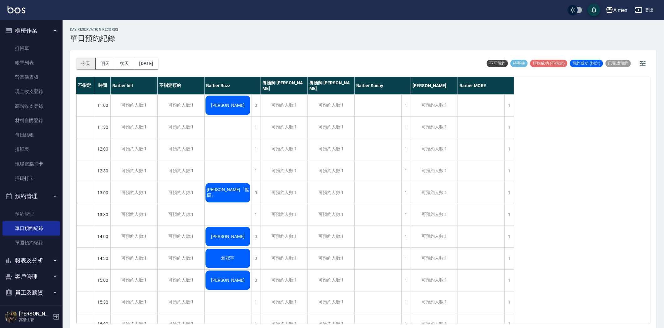
click at [88, 58] on button "今天" at bounding box center [85, 64] width 19 height 12
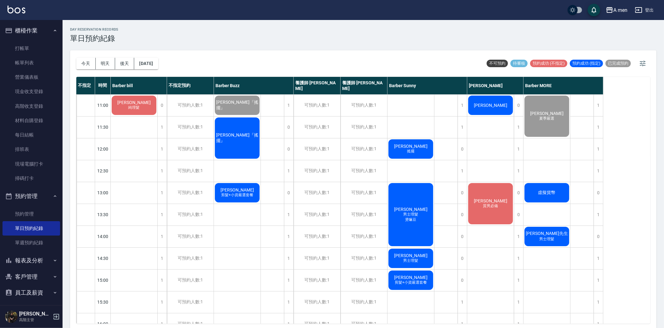
click at [145, 102] on div "石峻瑋 純理髮" at bounding box center [134, 105] width 47 height 21
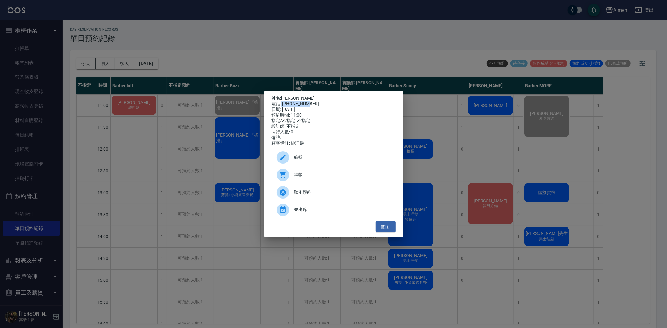
drag, startPoint x: 306, startPoint y: 102, endPoint x: 282, endPoint y: 102, distance: 24.7
click at [282, 102] on div "電話: 0921287611" at bounding box center [334, 104] width 124 height 6
copy div "0921287611"
drag, startPoint x: 384, startPoint y: 228, endPoint x: 275, endPoint y: 164, distance: 126.1
click at [384, 229] on button "關閉" at bounding box center [386, 227] width 20 height 12
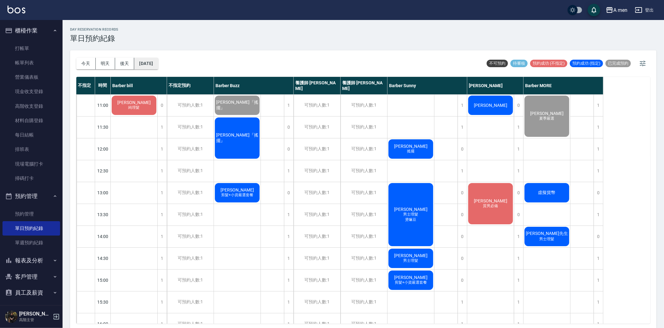
click at [150, 64] on button "2025/08/13" at bounding box center [146, 64] width 24 height 12
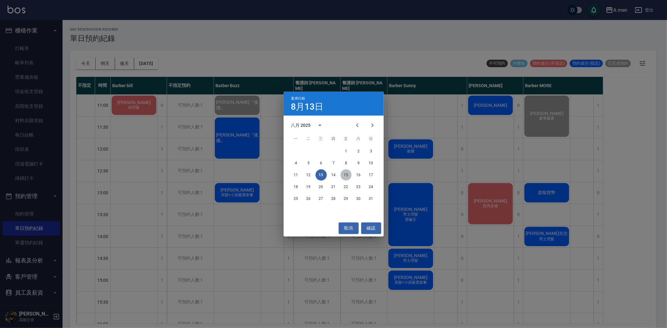
click at [346, 174] on button "15" at bounding box center [345, 174] width 11 height 11
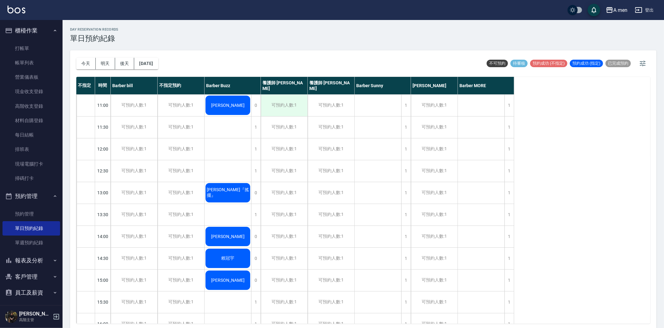
click at [292, 102] on div "可預約人數:1" at bounding box center [284, 106] width 47 height 22
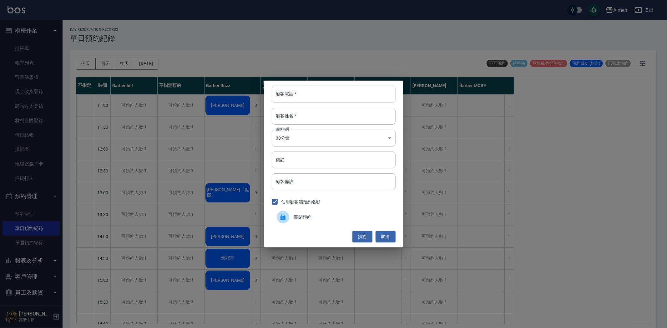
click at [308, 98] on input "顧客電話   *" at bounding box center [334, 94] width 124 height 17
paste input "0921287611"
type input "0921287611"
click at [324, 114] on input "顧客姓名   *" at bounding box center [334, 116] width 124 height 17
type input "0"
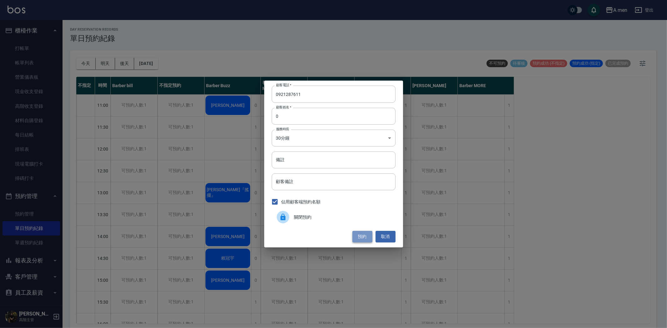
click at [365, 235] on button "預約" at bounding box center [362, 237] width 20 height 12
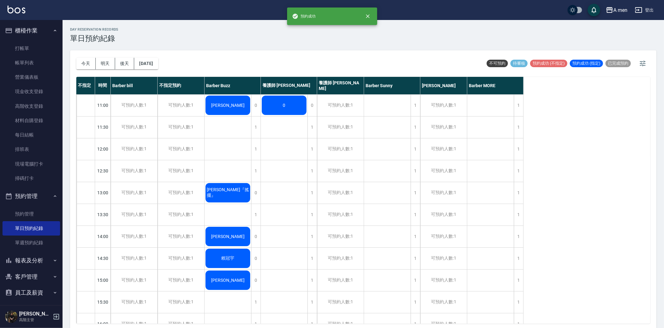
click at [251, 102] on div "0" at bounding box center [227, 105] width 47 height 21
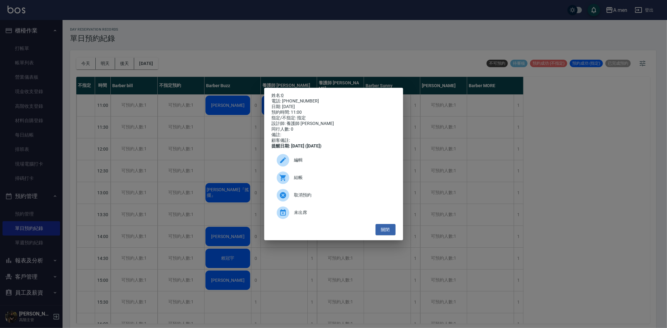
click at [321, 199] on span "取消預約" at bounding box center [342, 195] width 96 height 7
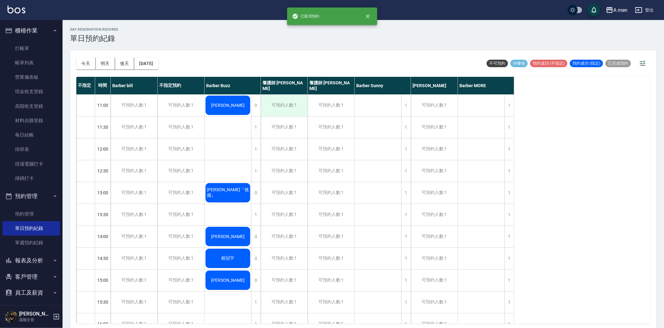
click at [285, 101] on div "可預約人數:1" at bounding box center [284, 106] width 47 height 22
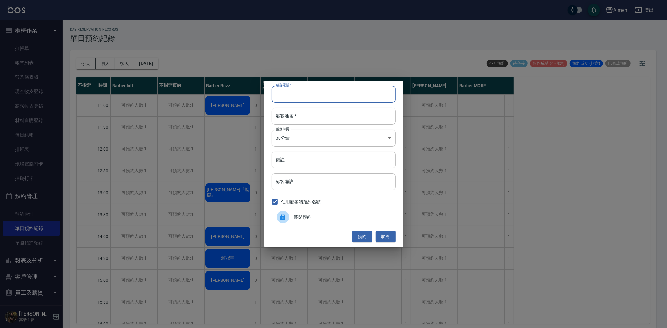
click at [329, 95] on input "顧客電話   *" at bounding box center [334, 94] width 124 height 17
paste input "0921287611"
type input "0921287611"
click at [346, 113] on input "顧客姓名   *" at bounding box center [334, 116] width 124 height 17
click at [364, 233] on button "預約" at bounding box center [362, 237] width 20 height 12
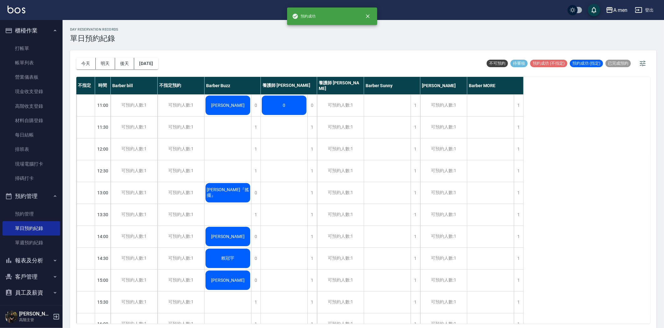
click at [251, 99] on div "0" at bounding box center [227, 105] width 47 height 21
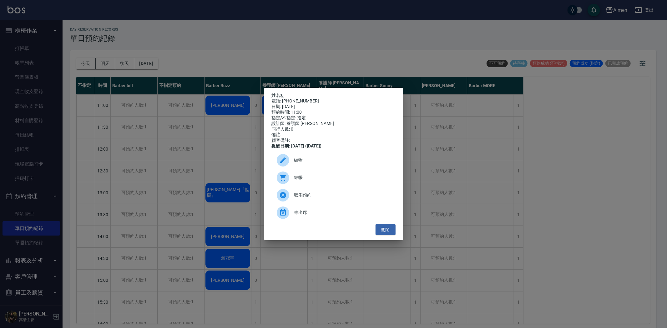
click at [323, 199] on span "取消預約" at bounding box center [342, 195] width 96 height 7
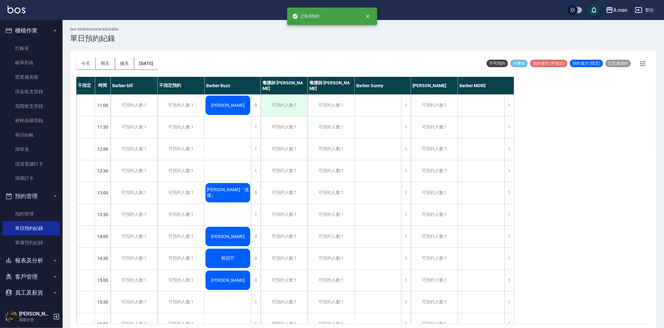
click at [286, 104] on div "可預約人數:1" at bounding box center [284, 106] width 47 height 22
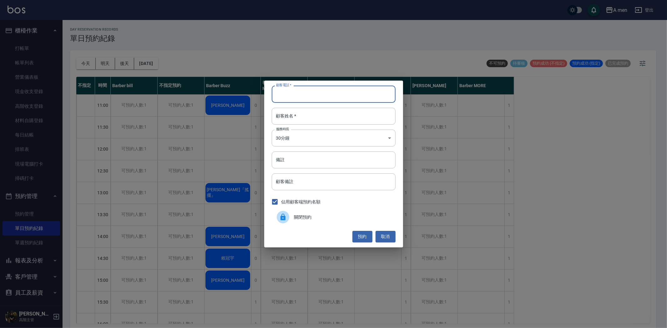
click at [315, 98] on input "顧客電話   *" at bounding box center [334, 94] width 124 height 17
paste input "0921287611"
click at [276, 92] on input "0921287611" at bounding box center [334, 94] width 124 height 17
type input "0921287611"
click at [361, 235] on button "預約" at bounding box center [362, 237] width 20 height 12
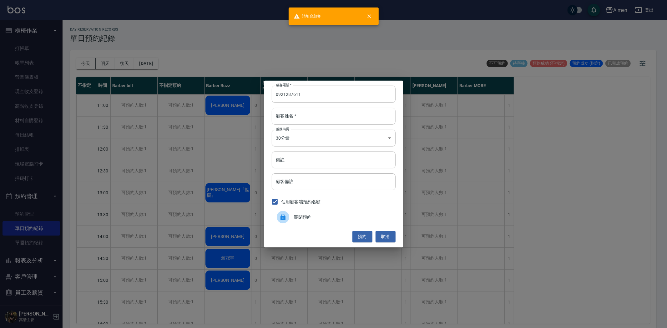
click at [305, 113] on input "顧客姓名   *" at bounding box center [334, 116] width 124 height 17
drag, startPoint x: 357, startPoint y: 233, endPoint x: 349, endPoint y: 174, distance: 59.1
click at [349, 191] on div "顧客電話   * 0921287611 顧客電話   * 顧客姓名   * 顧客姓名   * 服務時長 30分鐘 1 服務時長 備註 備註 顧客備註 顧客備註…" at bounding box center [333, 164] width 139 height 167
click at [346, 164] on input "備註" at bounding box center [334, 160] width 124 height 17
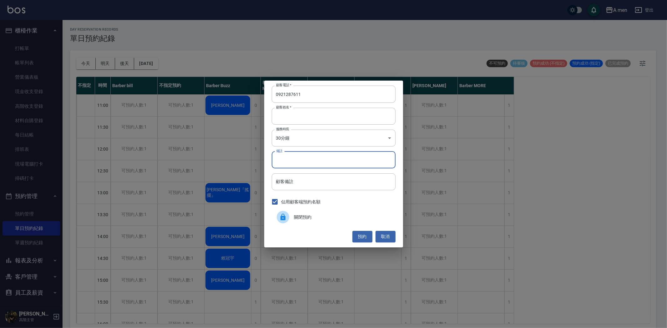
type input "t"
type input "投"
type input "B"
type input "C"
click at [363, 239] on button "預約" at bounding box center [362, 237] width 20 height 12
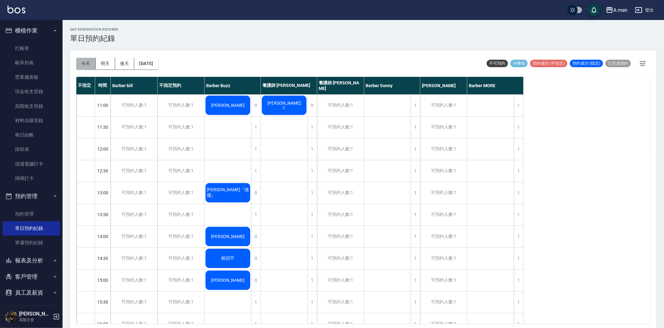
click at [83, 62] on button "今天" at bounding box center [85, 64] width 19 height 12
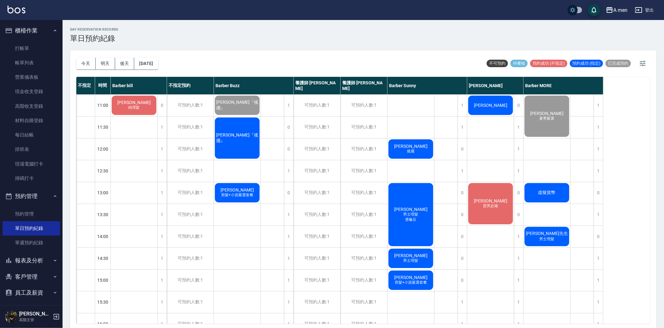
click at [135, 110] on span "搖擺" at bounding box center [134, 110] width 3 height 0
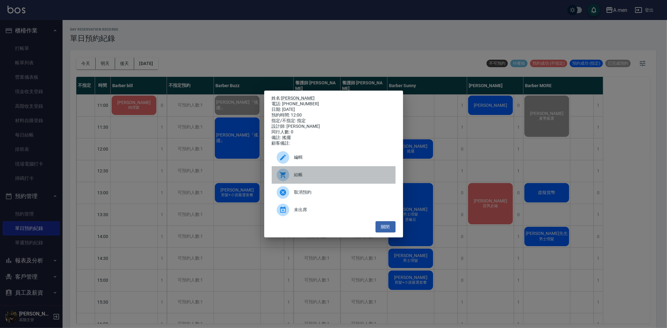
click at [329, 174] on div "結帳" at bounding box center [334, 175] width 124 height 18
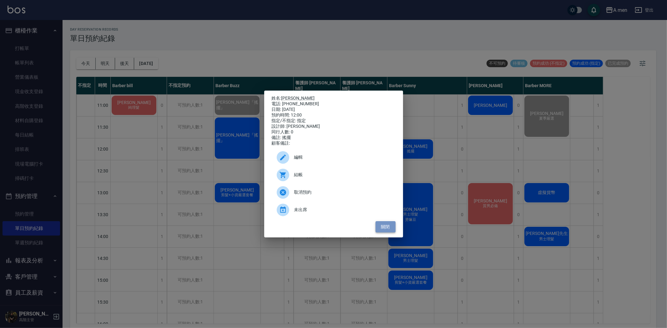
click at [385, 232] on button "關閉" at bounding box center [386, 227] width 20 height 12
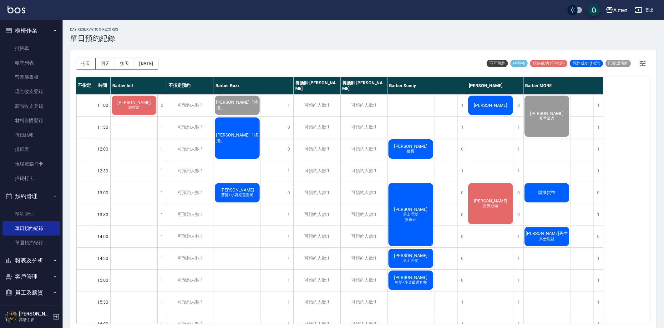
click at [152, 104] on span "[PERSON_NAME]" at bounding box center [134, 102] width 36 height 5
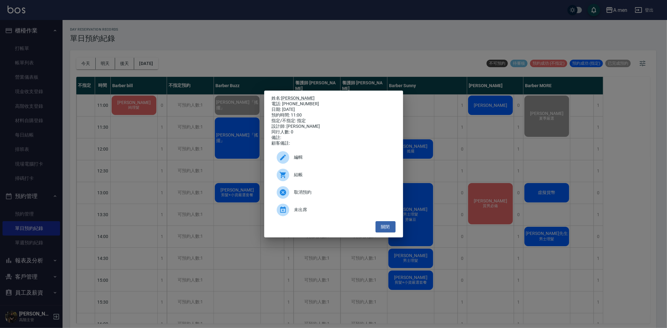
click at [326, 176] on span "結帳" at bounding box center [342, 175] width 96 height 7
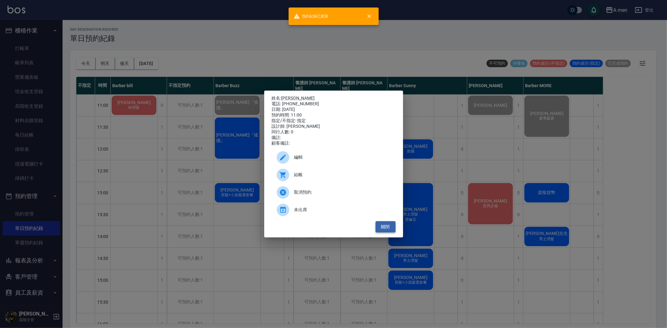
click at [391, 233] on button "關閉" at bounding box center [386, 227] width 20 height 12
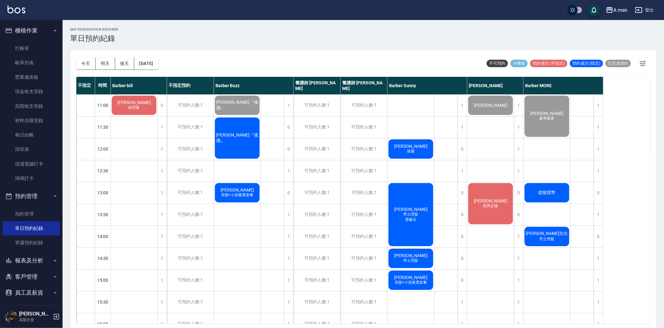
click at [143, 101] on div "石峻瑋 純理髮" at bounding box center [134, 105] width 47 height 21
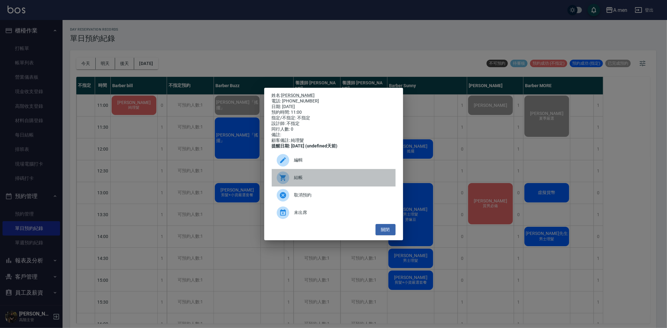
click at [340, 181] on span "結帳" at bounding box center [342, 177] width 96 height 7
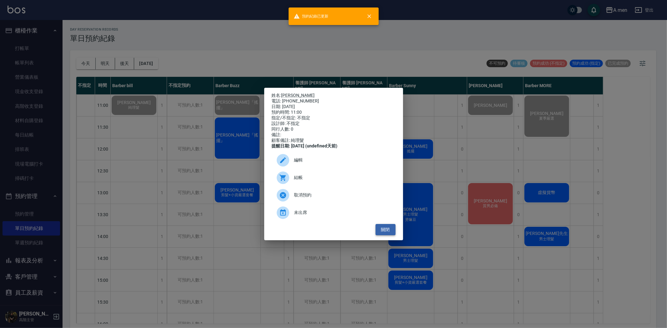
click at [390, 233] on button "關閉" at bounding box center [386, 230] width 20 height 12
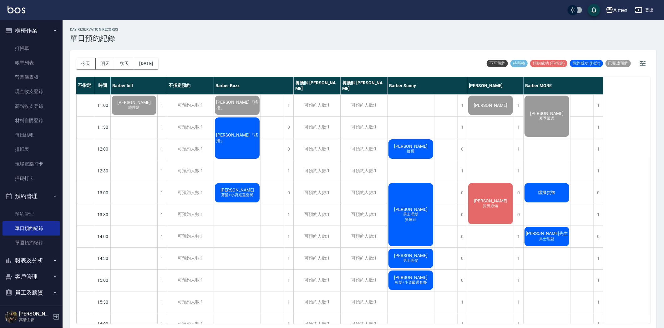
click at [141, 110] on span "男士理髮" at bounding box center [134, 107] width 14 height 5
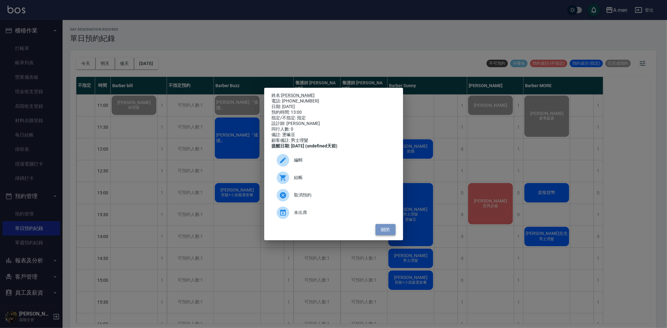
click at [388, 232] on button "關閉" at bounding box center [386, 230] width 20 height 12
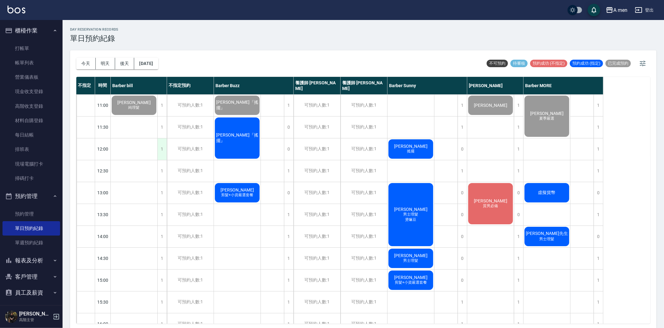
click at [161, 149] on div "1" at bounding box center [161, 150] width 9 height 22
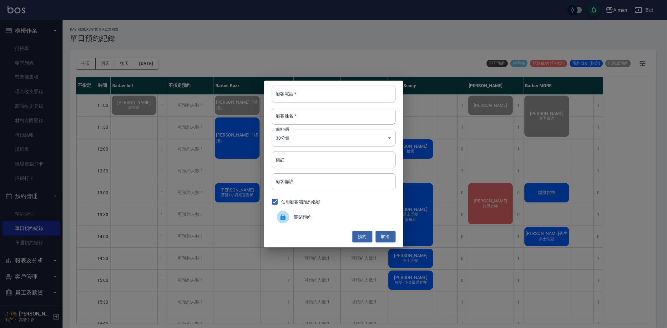
click at [319, 99] on input "顧客電話   *" at bounding box center [334, 94] width 124 height 17
click at [382, 240] on button "取消" at bounding box center [386, 237] width 20 height 12
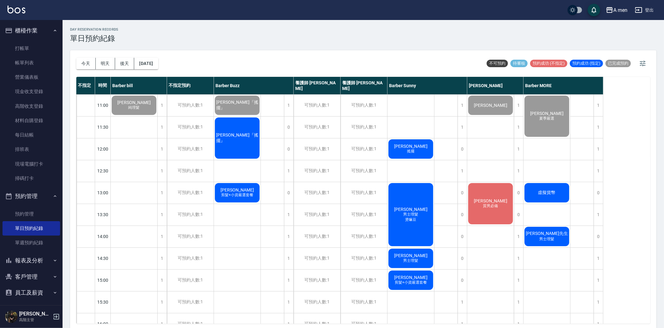
click at [157, 116] on div "[PERSON_NAME]『搖擺』" at bounding box center [134, 105] width 47 height 21
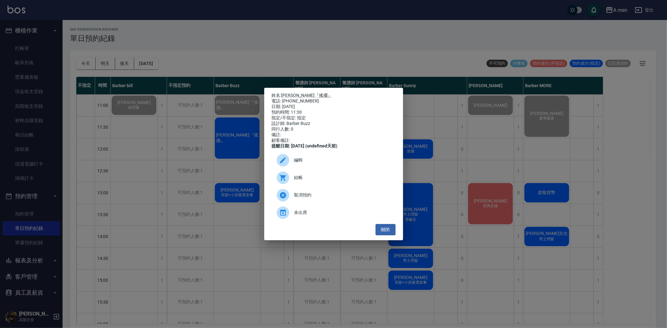
click at [310, 181] on span "結帳" at bounding box center [342, 177] width 96 height 7
click at [388, 236] on button "關閉" at bounding box center [386, 230] width 20 height 12
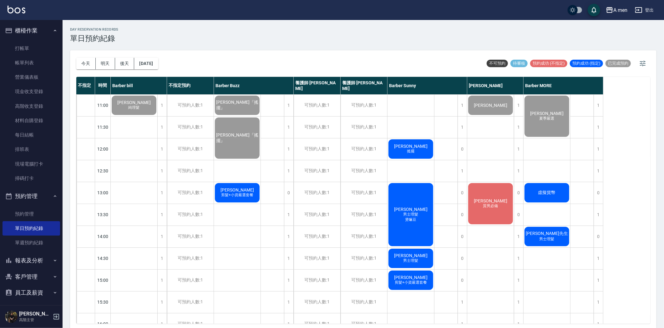
click at [157, 116] on div "李承浩 搖擺" at bounding box center [134, 105] width 47 height 21
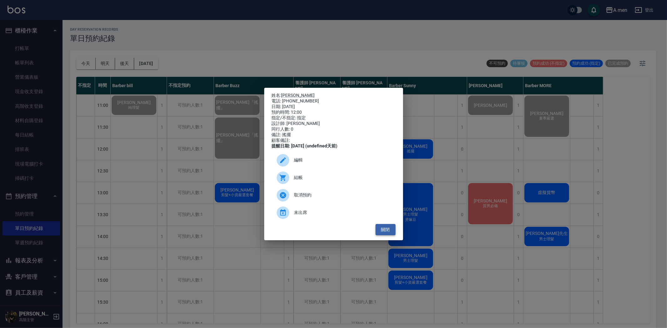
click at [385, 235] on button "關閉" at bounding box center [386, 230] width 20 height 12
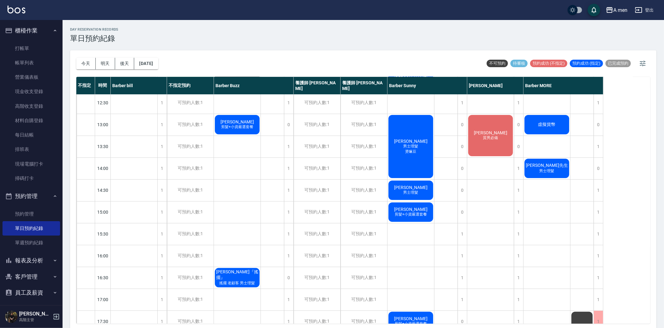
scroll to position [35, 0]
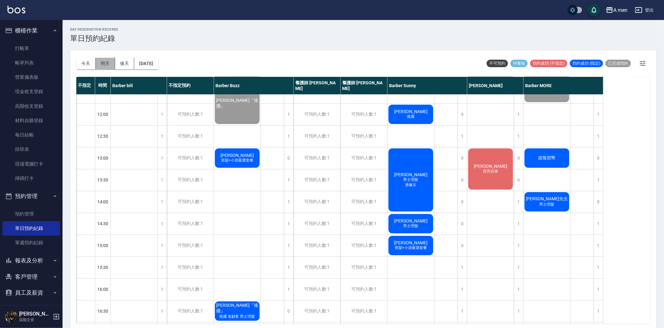
click at [100, 60] on button "明天" at bounding box center [105, 64] width 19 height 12
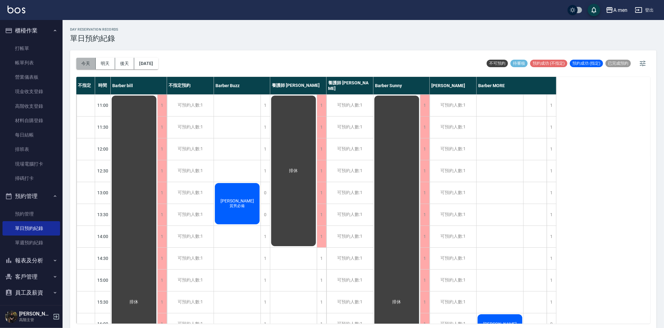
click at [83, 63] on button "今天" at bounding box center [85, 64] width 19 height 12
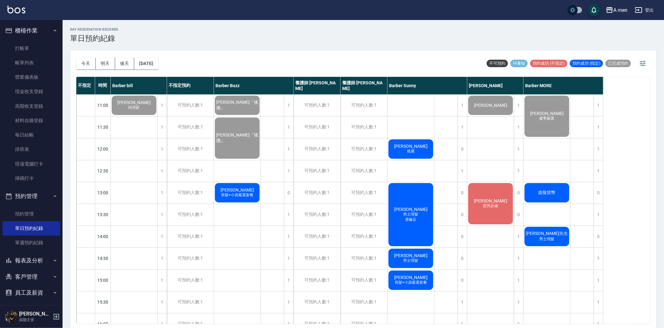
click at [157, 116] on div "李承浩 搖擺" at bounding box center [134, 105] width 47 height 21
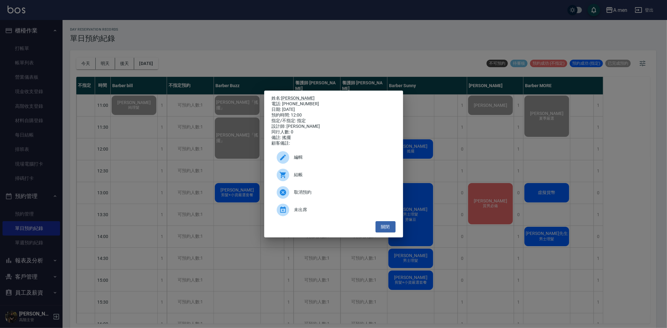
click at [306, 178] on span "結帳" at bounding box center [342, 175] width 96 height 7
click at [388, 232] on button "關閉" at bounding box center [386, 227] width 20 height 12
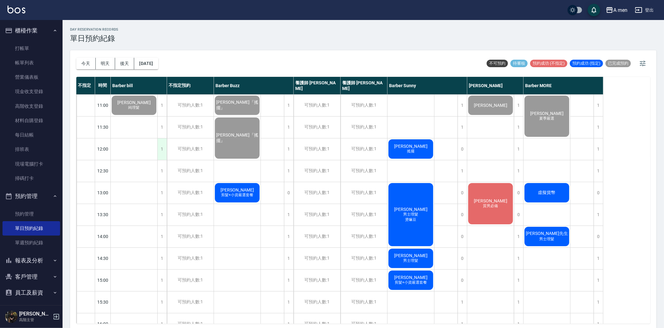
click at [163, 145] on div "1" at bounding box center [161, 150] width 9 height 22
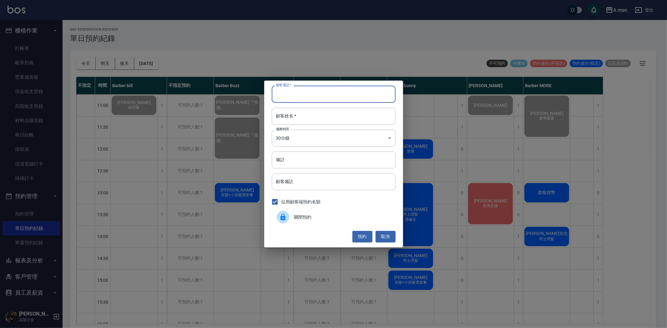
click at [351, 94] on input "顧客電話   *" at bounding box center [334, 94] width 124 height 17
type input "0937087160"
click at [341, 119] on input "顧客姓名   *" at bounding box center [334, 116] width 124 height 17
type input "f"
type input "ㄏ"
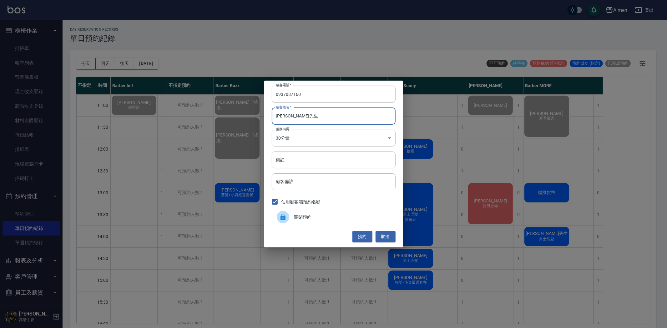
type input "周先生"
click at [362, 233] on button "預約" at bounding box center [362, 237] width 20 height 12
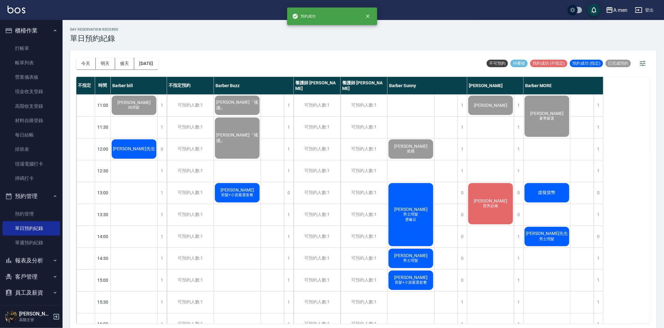
click at [141, 105] on span "周先生" at bounding box center [134, 102] width 36 height 5
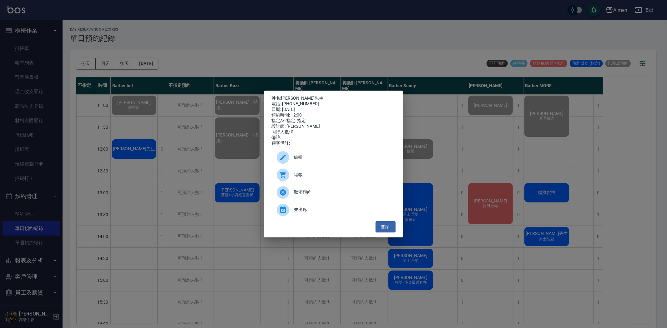
click at [315, 178] on span "結帳" at bounding box center [342, 175] width 96 height 7
click at [203, 131] on div "姓名: 周先生 電話: 0937087160 日期: 2025/08/13 預約時間: 12:00 指定/不指定: 指定 設計師: Barber bill 同…" at bounding box center [333, 164] width 667 height 328
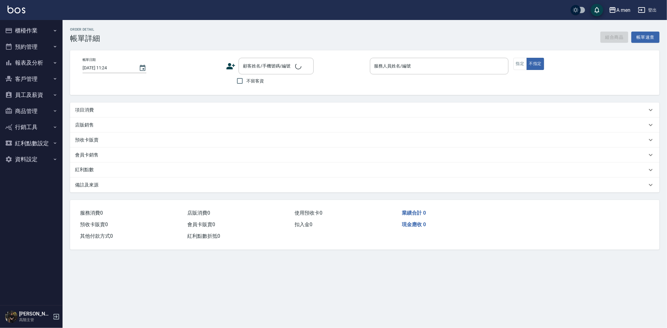
type input "2025/08/13 11:00"
type input "Barber Buzz-004"
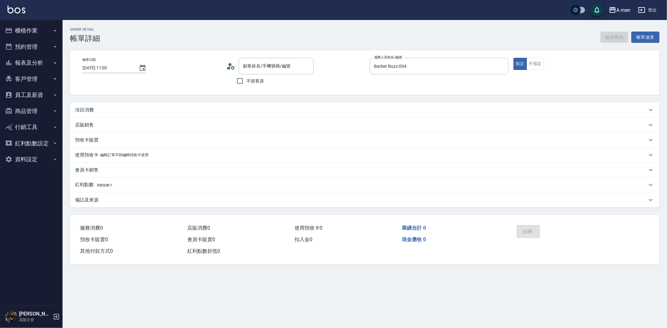
type input "胡家愷『搖擺』/0973123782/null"
click at [254, 110] on div "項目消費" at bounding box center [361, 110] width 572 height 7
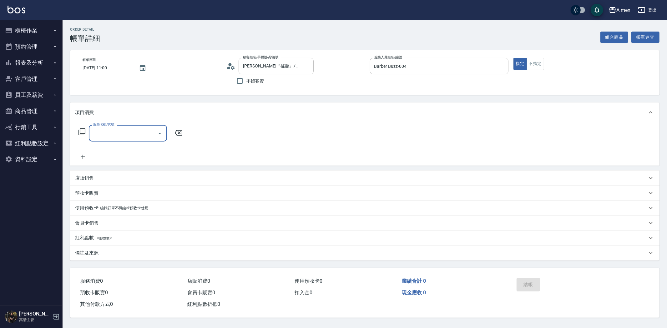
click at [136, 135] on input "服務名稱/代號" at bounding box center [123, 133] width 63 height 11
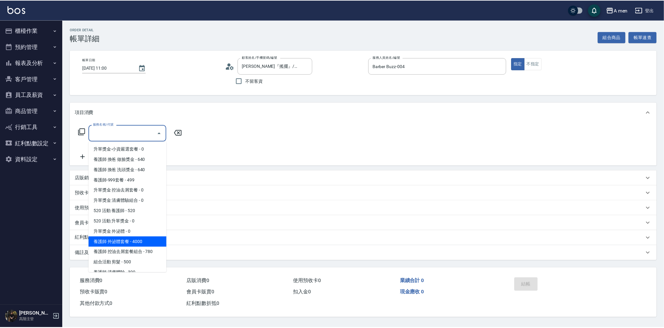
scroll to position [174, 0]
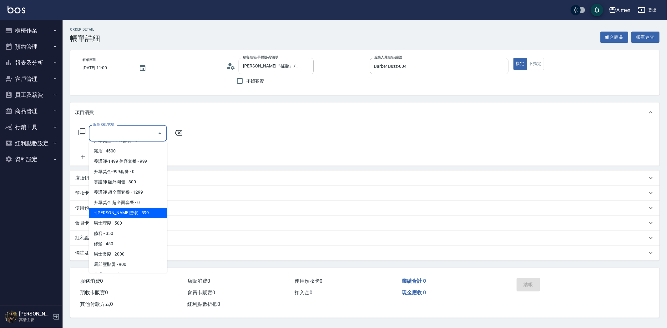
drag, startPoint x: 150, startPoint y: 219, endPoint x: 161, endPoint y: 204, distance: 17.7
click at [150, 219] on span "男士理髮 - 500" at bounding box center [128, 223] width 78 height 10
type input "男士理髮(A01)"
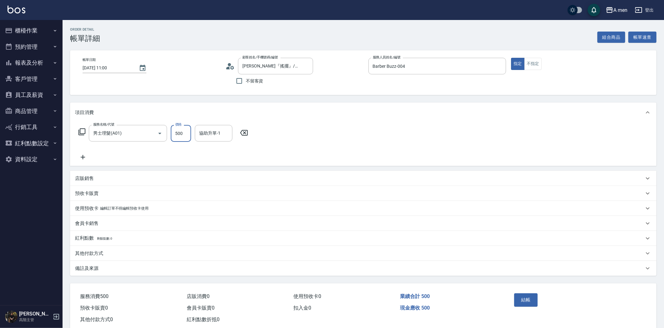
click at [179, 129] on input "500" at bounding box center [181, 133] width 20 height 17
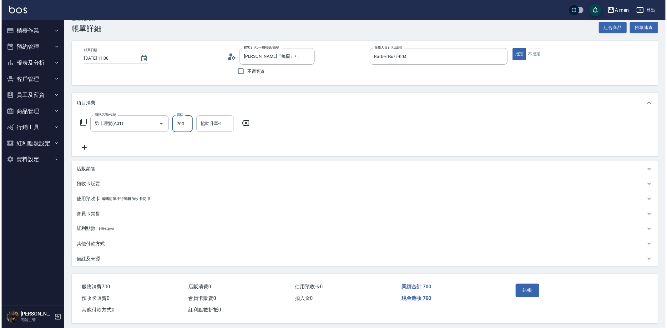
scroll to position [14, 0]
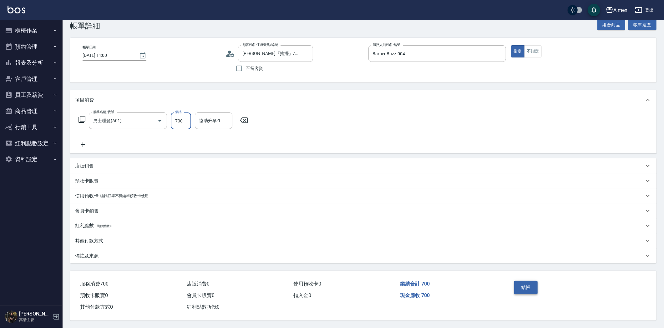
type input "700"
click at [532, 282] on button "結帳" at bounding box center [525, 287] width 23 height 13
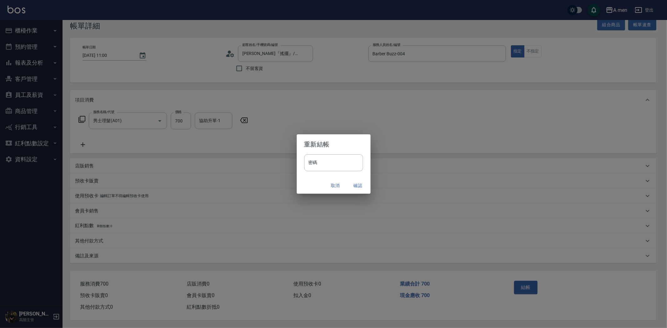
click at [359, 185] on button "確認" at bounding box center [358, 186] width 20 height 12
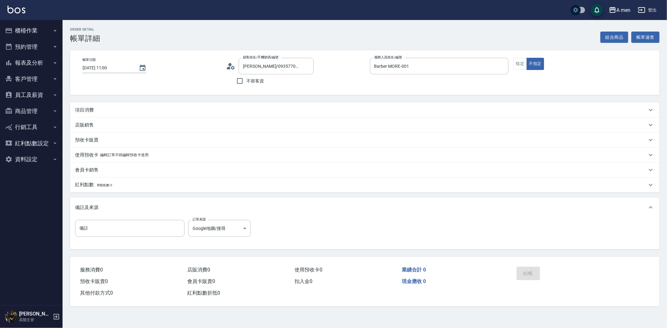
click at [608, 36] on div "組合商品 帳單速查" at bounding box center [629, 38] width 59 height 12
click at [608, 36] on button "組合商品" at bounding box center [614, 38] width 28 height 12
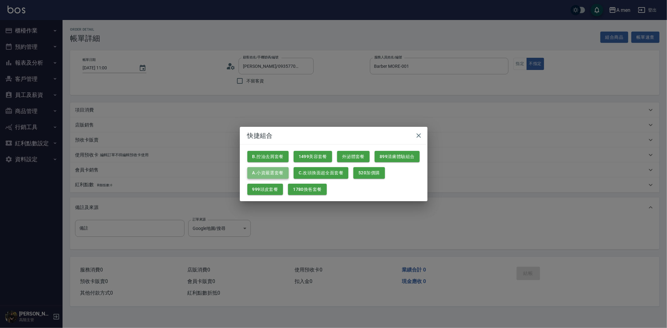
click at [282, 173] on button "A.小資嚴選套餐" at bounding box center [267, 173] width 41 height 12
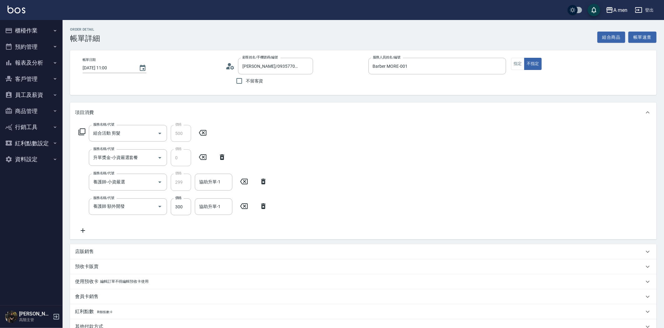
click at [264, 207] on icon at bounding box center [263, 207] width 4 height 6
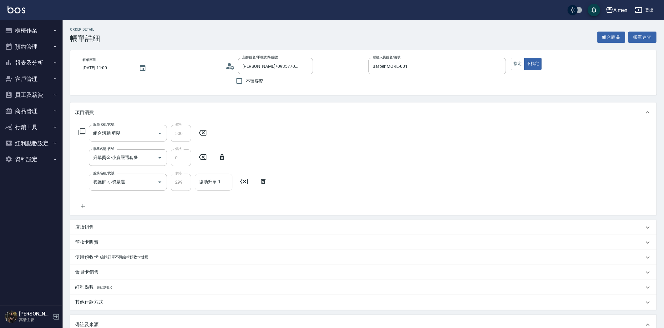
click at [211, 184] on div "協助升單-1 協助升單-1" at bounding box center [214, 182] width 38 height 17
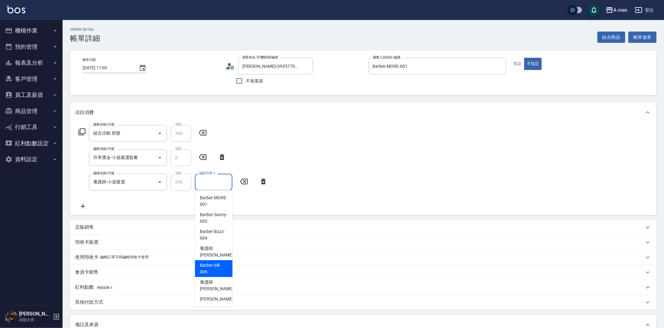
scroll to position [35, 0]
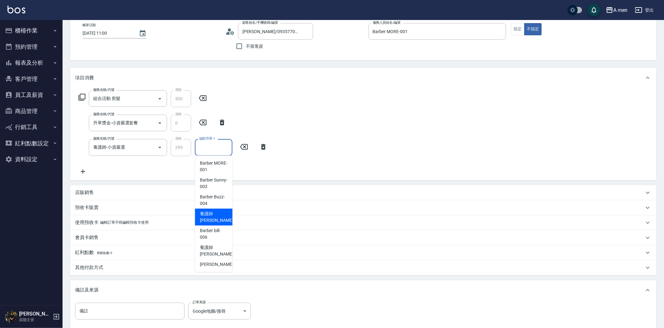
click at [216, 220] on span "養護師 小蔡 -005" at bounding box center [221, 217] width 42 height 13
type input "養護師 小蔡-005"
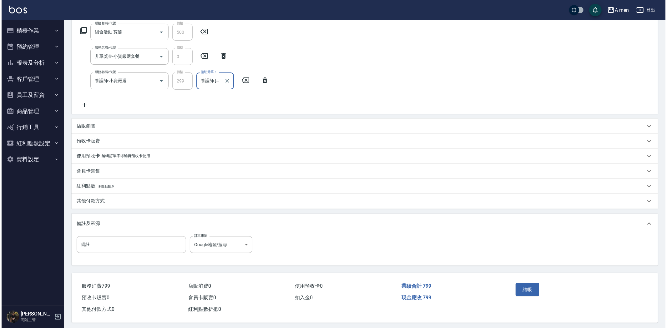
scroll to position [104, 0]
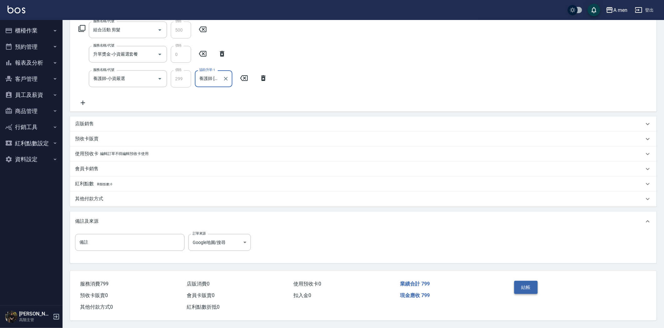
click at [520, 292] on button "結帳" at bounding box center [525, 287] width 23 height 13
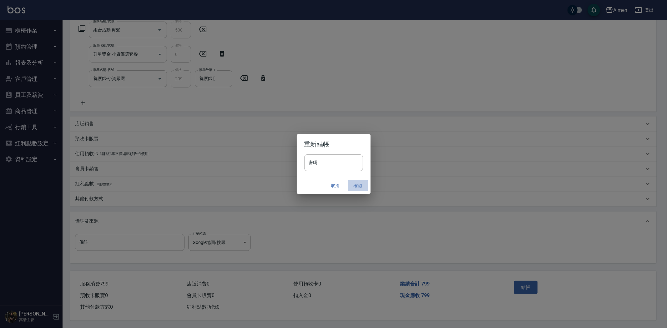
click at [356, 185] on button "確認" at bounding box center [358, 186] width 20 height 12
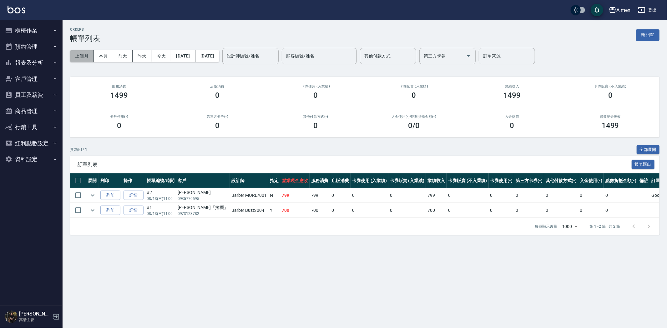
click at [81, 55] on button "上個月" at bounding box center [82, 56] width 24 height 12
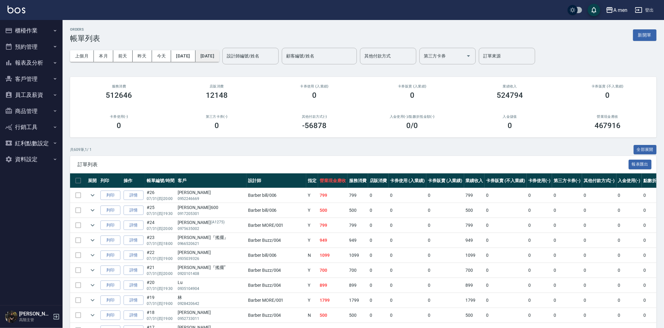
click at [219, 56] on button "2025/07/31" at bounding box center [207, 56] width 24 height 12
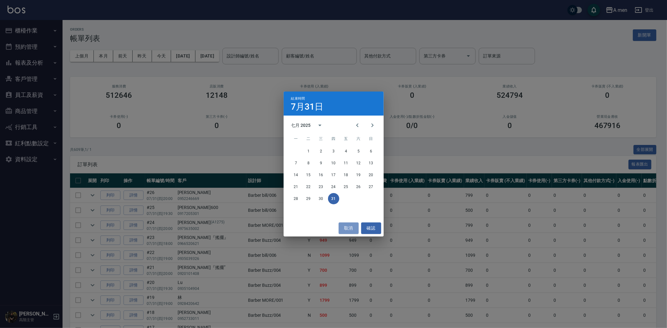
drag, startPoint x: 345, startPoint y: 224, endPoint x: 268, endPoint y: 139, distance: 114.2
click at [343, 224] on button "取消" at bounding box center [349, 229] width 20 height 12
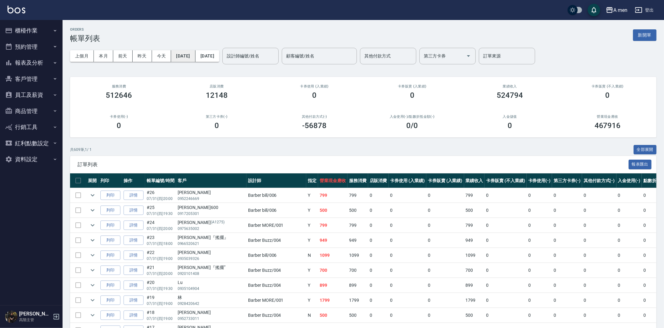
click at [195, 58] on button "2025/07/01" at bounding box center [183, 56] width 24 height 12
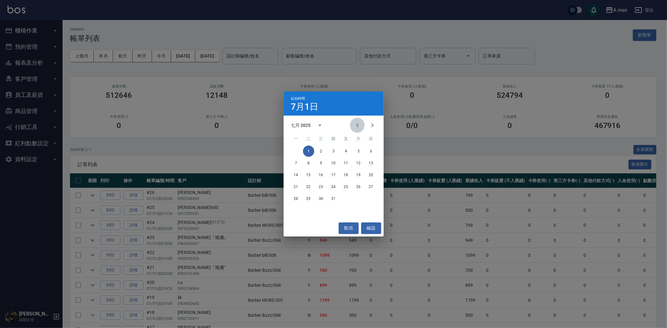
click at [361, 123] on icon "Previous month" at bounding box center [358, 126] width 8 height 8
click at [332, 183] on button "19" at bounding box center [333, 186] width 11 height 11
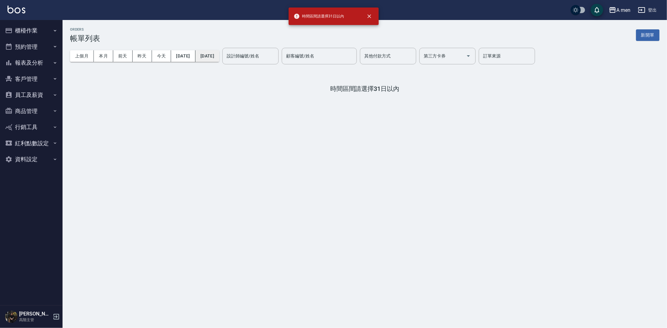
click at [219, 57] on button "2025/07/31" at bounding box center [207, 56] width 24 height 12
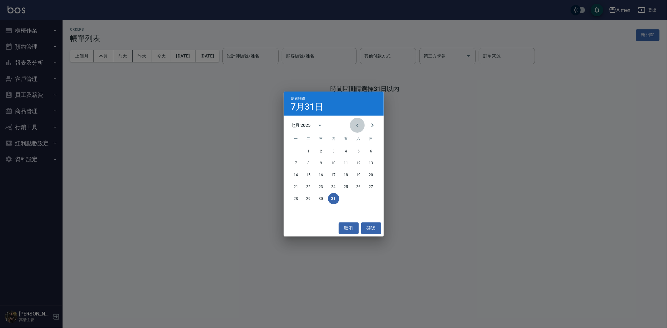
click at [356, 123] on icon "Previous month" at bounding box center [358, 126] width 8 height 8
click at [357, 198] on button "28" at bounding box center [358, 198] width 11 height 11
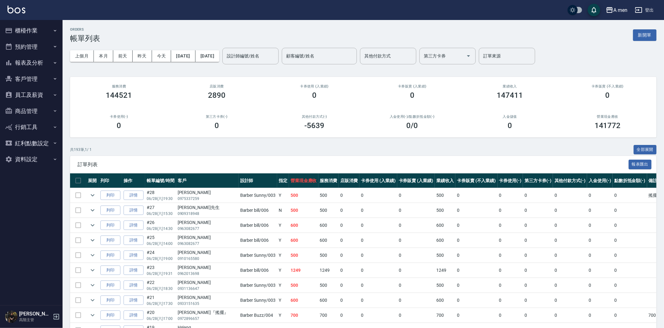
scroll to position [69, 0]
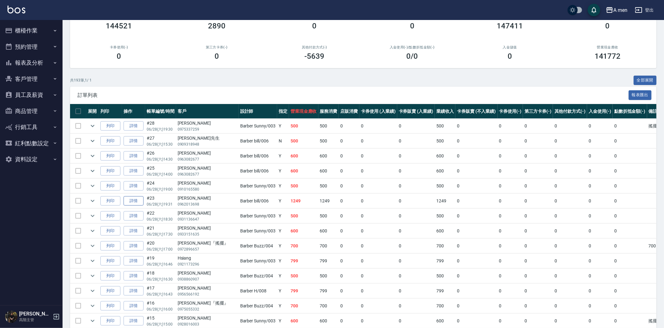
click at [140, 199] on link "詳情" at bounding box center [134, 201] width 20 height 10
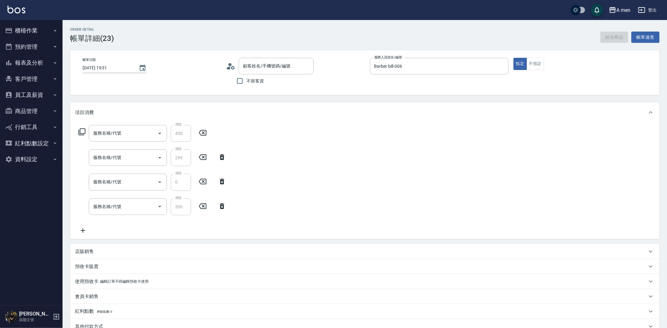
type input "2025/06/28 19:31"
type input "Barber bill-006"
type input "修鬍(A03)"
type input "養護師-小資嚴選"
type input "升單獎金-小資嚴選套餐"
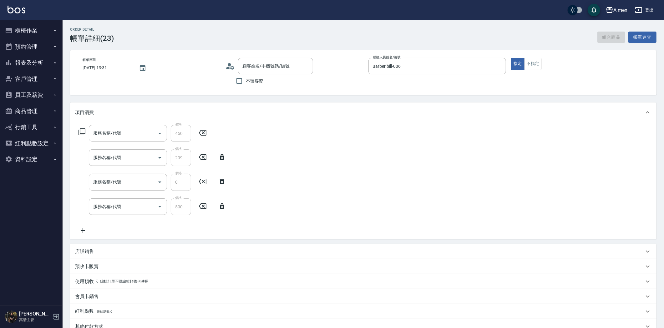
type input "組合活動 剪髮"
type input "阮海黃/0962013698/null"
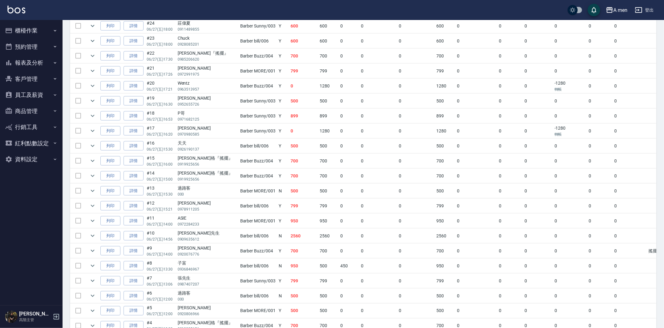
scroll to position [729, 0]
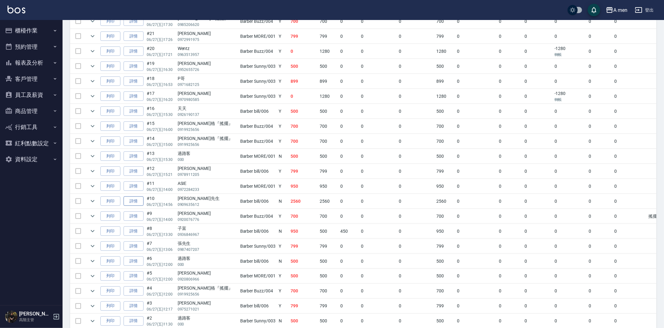
click at [140, 201] on link "詳情" at bounding box center [134, 202] width 20 height 10
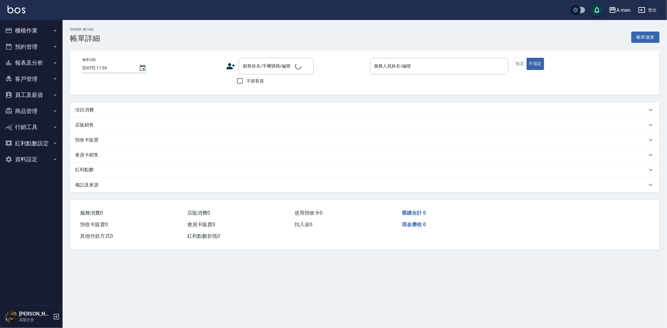
type input "2025/06/27 14:56"
type input "Barber bill-006"
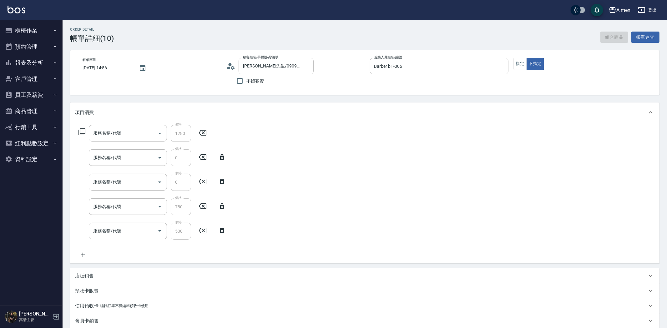
type input "林先生/0909635612/null"
type input "加價購潔淨美容"
type input "加價購潔淨美容 升單獎金"
type input "升單獎金 控油去屑套餐"
type input "養護師 控油去屑套餐組合"
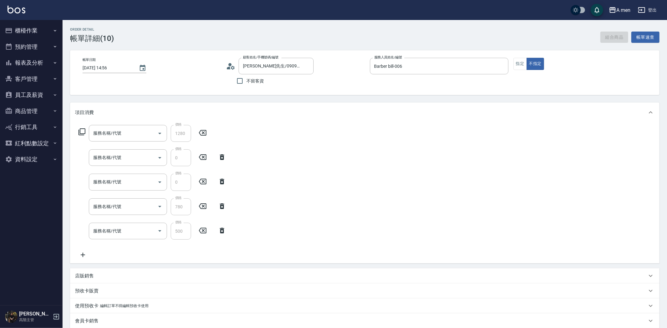
type input "組合活動 剪髮"
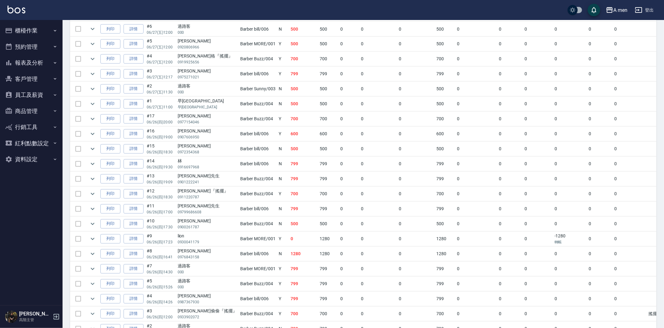
scroll to position [973, 0]
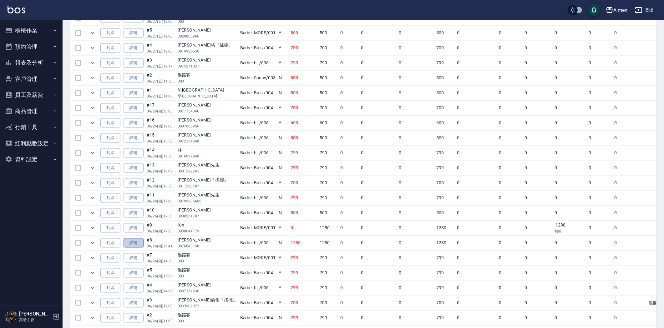
click at [133, 247] on link "詳情" at bounding box center [134, 244] width 20 height 10
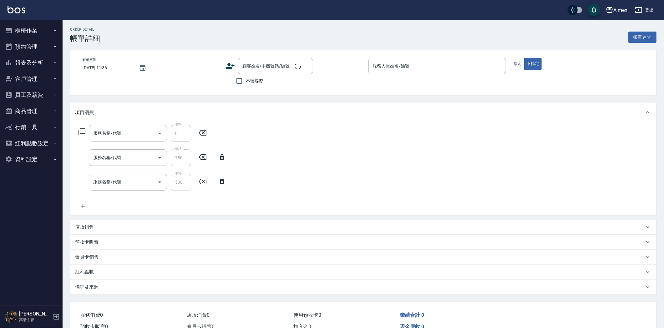
type input "2025/06/26 16:41"
type input "Barber bill-006"
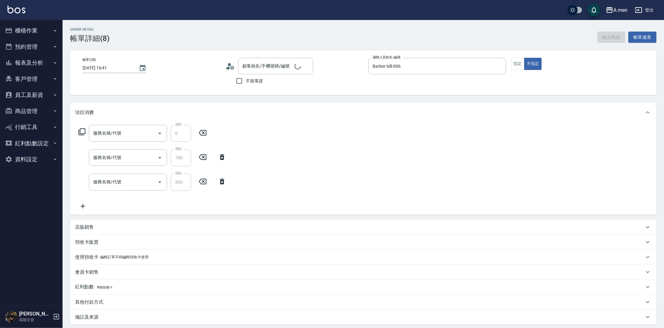
type input "升單獎金 控油去屑套餐"
type input "養護師 控油去屑套餐組合"
type input "組合活動 剪髮"
type input "張智恆/0976843158/null"
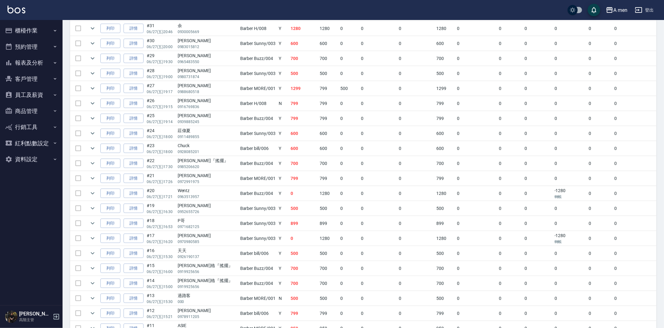
scroll to position [625, 0]
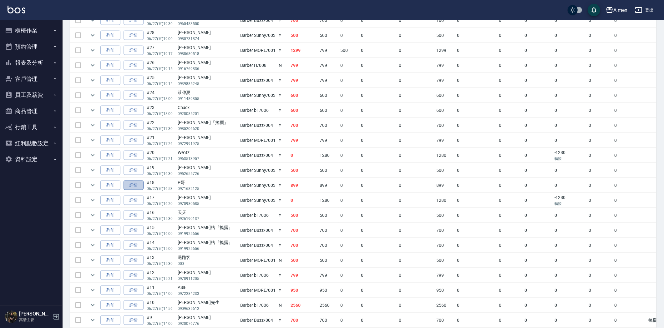
click at [138, 188] on link "詳情" at bounding box center [134, 186] width 20 height 10
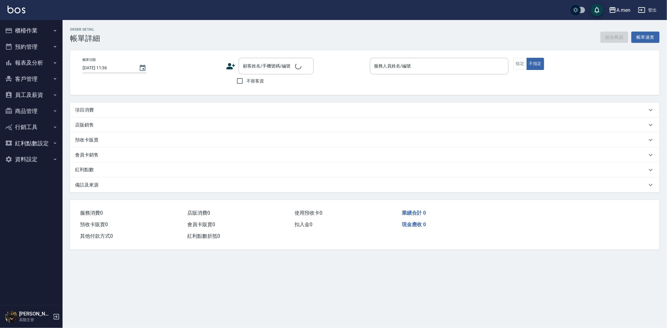
type input "2025/06/27 16:53"
type input "Barber Sunny -003"
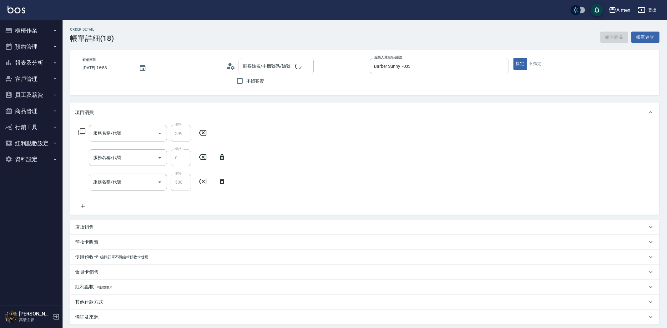
type input "養護師 清膚體驗"
type input "升單獎金 清膚體驗組合"
type input "組合活動 剪髮"
type input "P哥/0971682125/null"
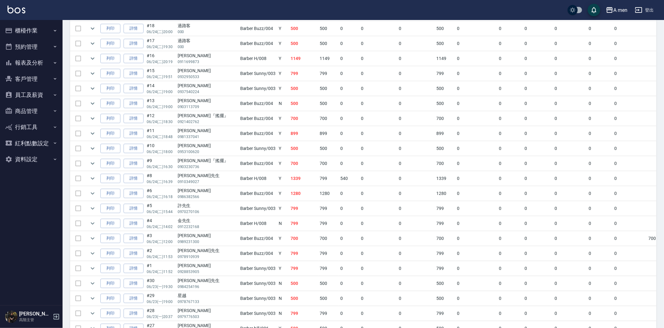
scroll to position [1563, 0]
click at [131, 197] on link "詳情" at bounding box center [134, 193] width 20 height 10
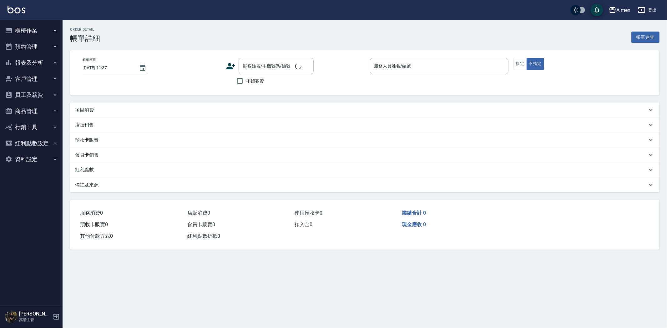
type input "2025/06/24 16:18"
type input "Barber Buzz-004"
type input "FB/Instagram"
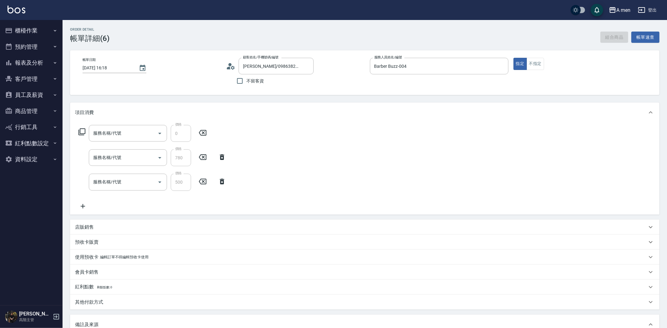
type input "盧政均/0986382566/null"
type input "升單獎金 控油去屑套餐"
type input "養護師 控油去屑套餐組合"
type input "組合活動 剪髮"
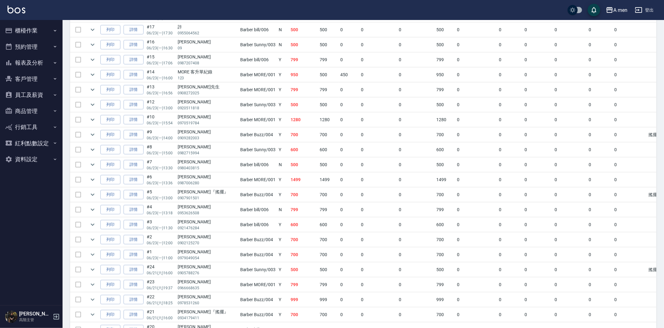
scroll to position [2015, 0]
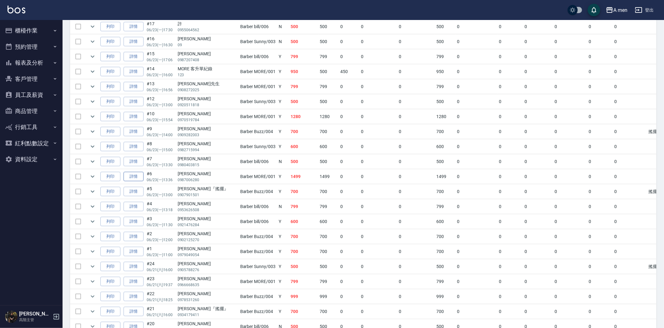
click at [139, 182] on link "詳情" at bounding box center [134, 177] width 20 height 10
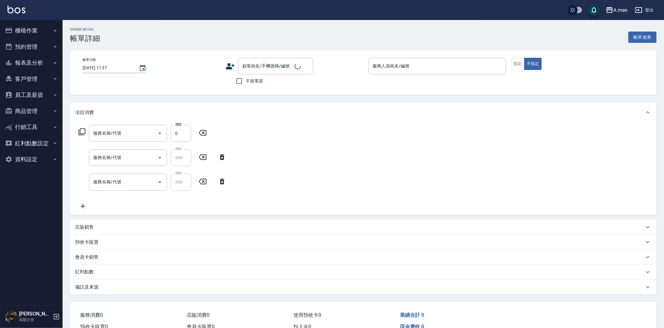
type input "2025/06/23 13:36"
type input "Barber MORE-001"
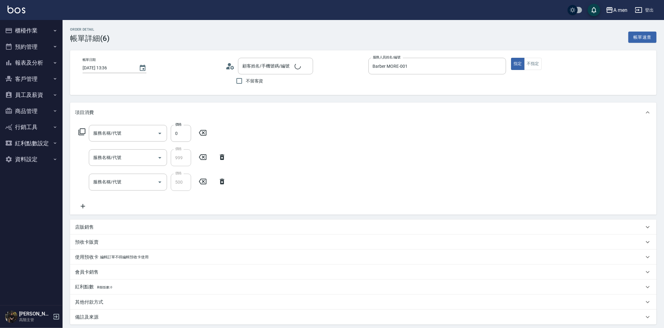
type input "升單獎金 超全面套餐"
type input "養護師 超全面套餐"
type input "組合活動 剪髮"
type input "藍翊庭/0987006280/null"
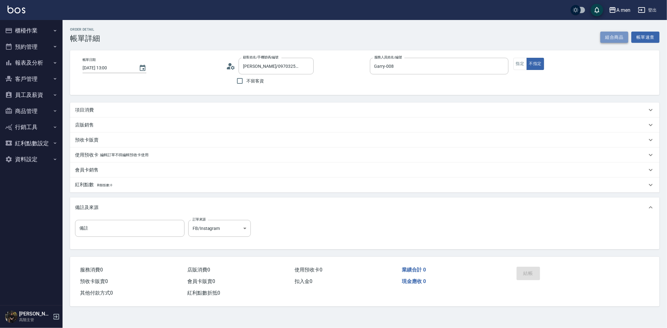
click at [612, 40] on button "組合商品" at bounding box center [614, 38] width 28 height 12
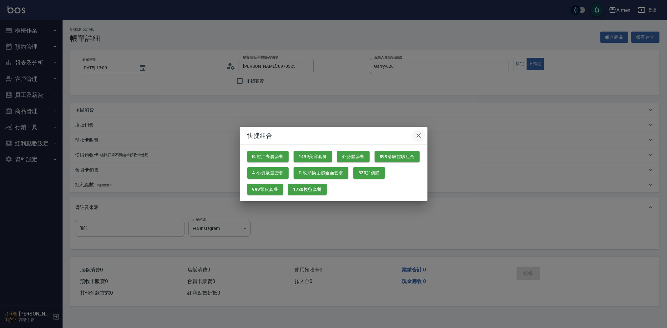
click at [417, 133] on icon "button" at bounding box center [419, 136] width 8 height 8
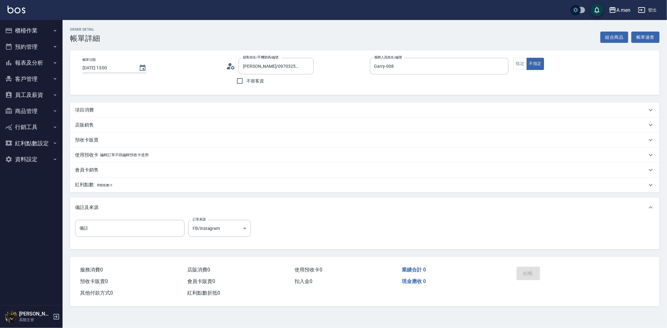
click at [219, 108] on div "項目消費" at bounding box center [361, 110] width 572 height 7
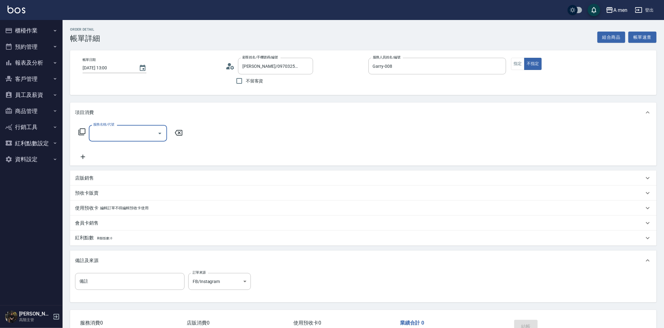
click at [154, 134] on input "服務名稱/代號" at bounding box center [123, 133] width 63 height 11
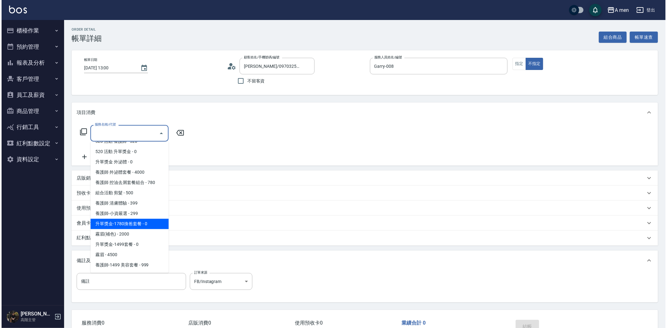
scroll to position [36, 0]
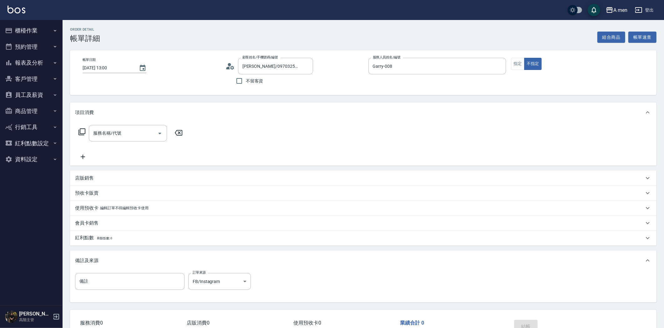
click at [273, 117] on div "項目消費" at bounding box center [363, 113] width 586 height 20
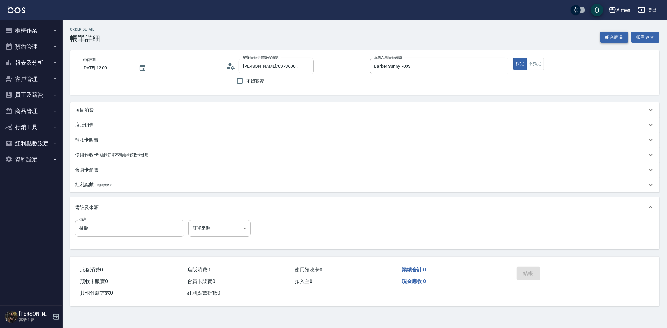
click at [610, 38] on button "組合商品" at bounding box center [614, 38] width 28 height 12
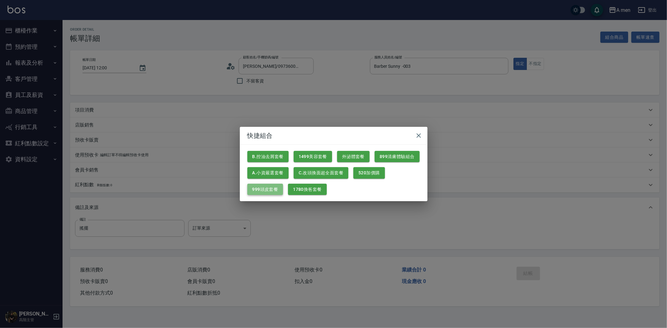
click at [280, 189] on button "999頭皮套餐" at bounding box center [265, 190] width 36 height 12
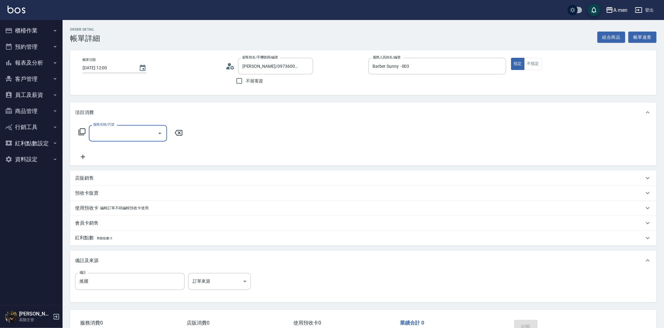
click at [143, 129] on input "服務名稱/代號" at bounding box center [123, 133] width 63 height 11
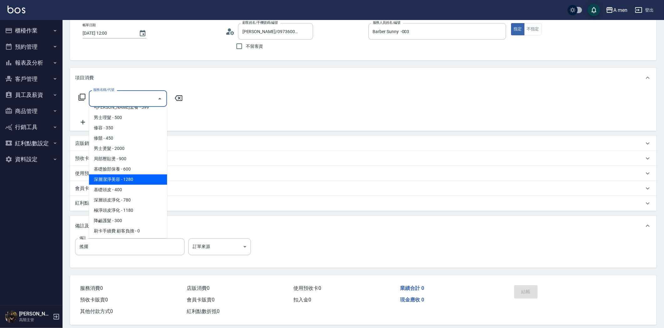
scroll to position [245, 0]
click at [166, 50] on div "帳單日期 [DATE] 12:00" at bounding box center [152, 38] width 138 height 30
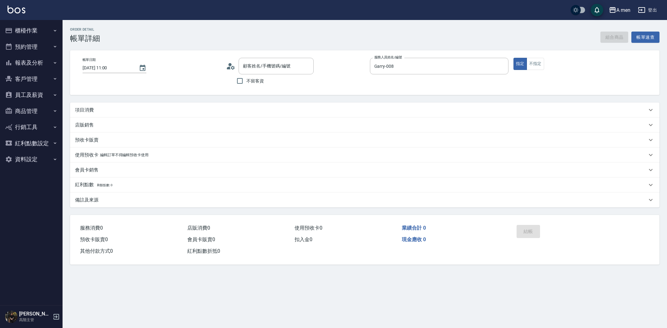
type input "[DATE] 11:00"
type input "Garry-008"
type input "[PERSON_NAME]/0900044433/null"
click at [149, 107] on div "項目消費" at bounding box center [361, 110] width 572 height 7
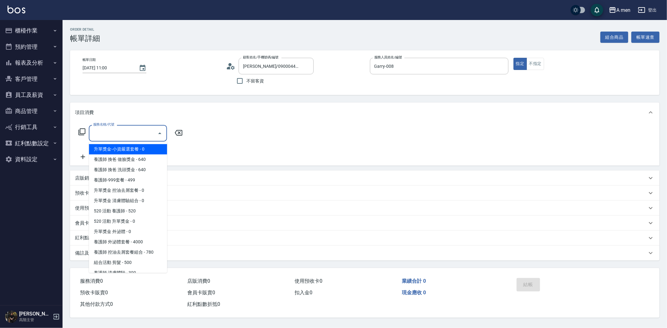
click at [139, 138] on input "服務名稱/代號" at bounding box center [123, 133] width 63 height 11
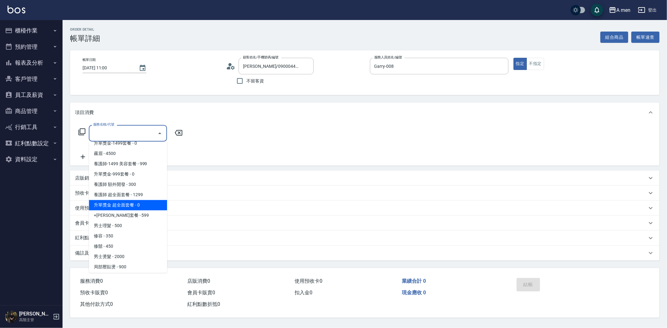
scroll to position [208, 0]
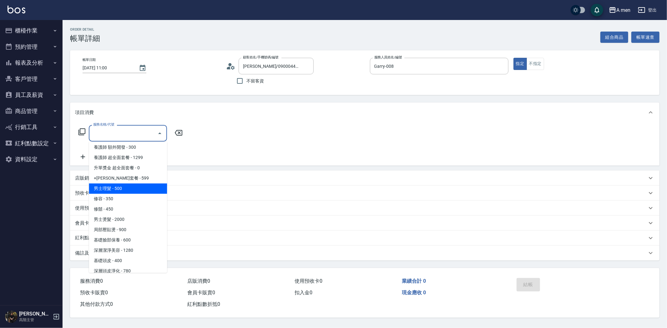
click at [135, 187] on span "男士理髮 - 500" at bounding box center [128, 189] width 78 height 10
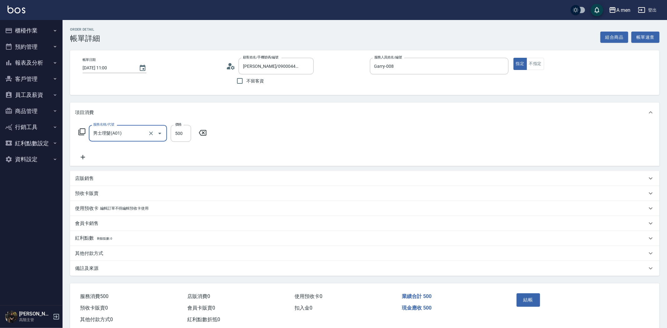
type input "男士理髮(A01)"
click at [180, 129] on input "500" at bounding box center [181, 133] width 20 height 17
type input "700"
click at [531, 293] on div "結帳" at bounding box center [544, 304] width 65 height 27
click at [531, 299] on button "結帳" at bounding box center [525, 300] width 23 height 13
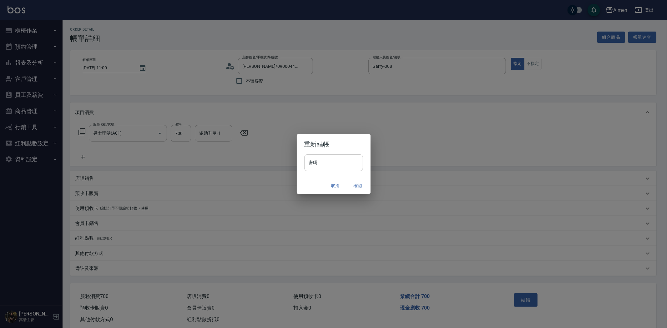
click at [342, 163] on input "密碼" at bounding box center [333, 162] width 59 height 17
type input "****"
click at [356, 189] on button "確認" at bounding box center [358, 186] width 20 height 12
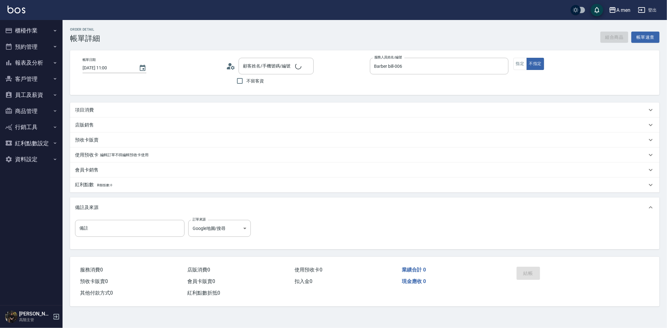
type input "[DATE] 11:00"
type input "Barber bill-006"
type input "Google地圖/搜尋"
type input "[PERSON_NAME]/0921287611/null"
click at [612, 34] on button "組合商品" at bounding box center [614, 38] width 28 height 12
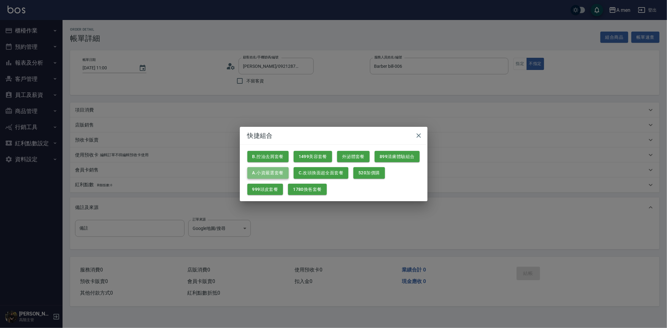
click at [274, 169] on button "A.小資嚴選套餐" at bounding box center [267, 173] width 41 height 12
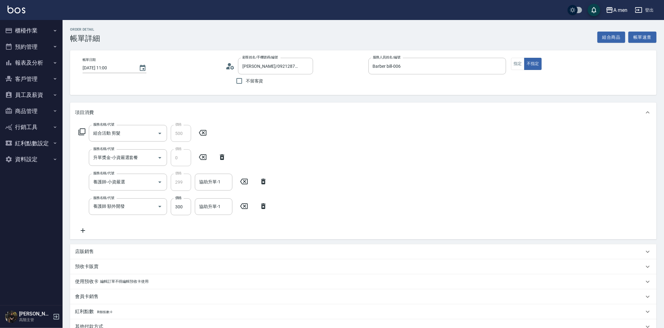
click at [264, 204] on icon at bounding box center [263, 207] width 4 height 6
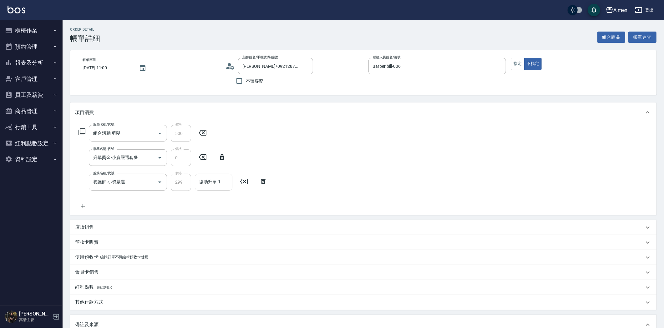
click at [214, 182] on input "協助升單-1" at bounding box center [214, 182] width 32 height 11
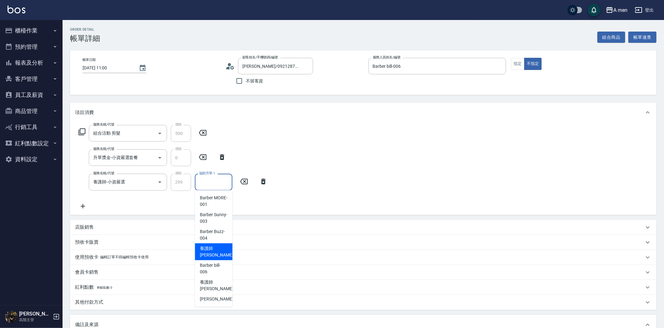
click at [208, 251] on span "養護師 [PERSON_NAME] -005" at bounding box center [221, 251] width 42 height 13
type input "養護師 [PERSON_NAME]-005"
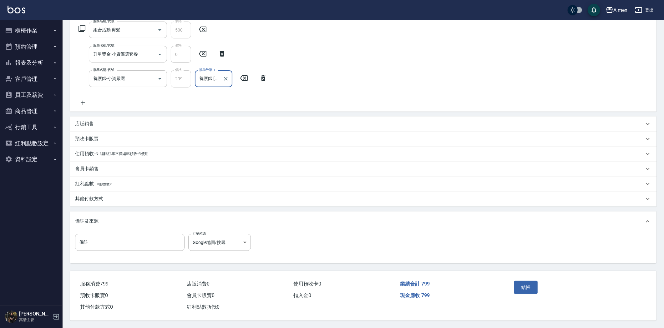
scroll to position [105, 0]
click at [107, 196] on div "其他付款方式" at bounding box center [359, 199] width 569 height 7
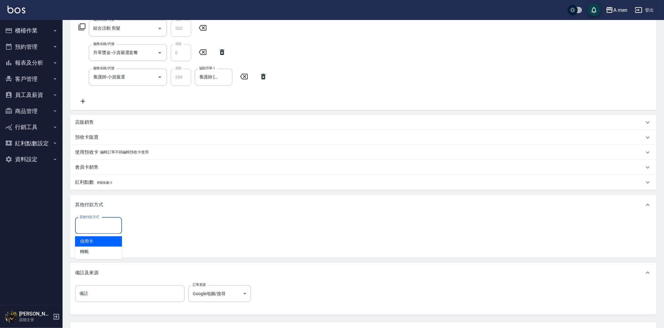
click at [107, 227] on input "其他付款方式" at bounding box center [98, 225] width 41 height 11
click at [107, 250] on span "轉帳" at bounding box center [98, 252] width 47 height 10
type input "轉帳"
click at [141, 225] on input "0" at bounding box center [149, 226] width 47 height 17
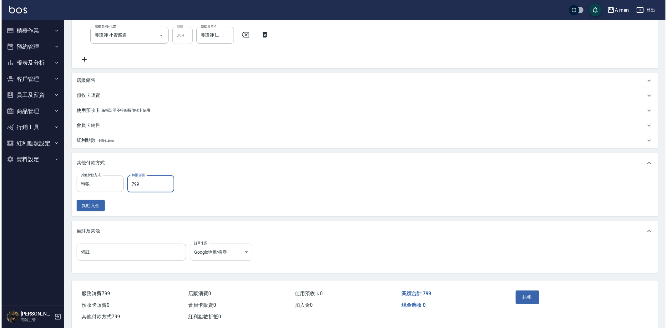
scroll to position [159, 0]
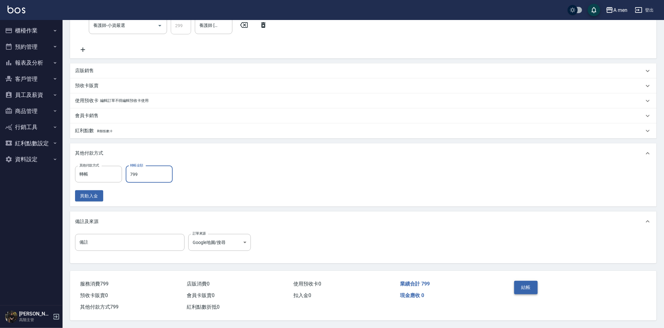
type input "799"
click at [527, 285] on button "結帳" at bounding box center [525, 287] width 23 height 13
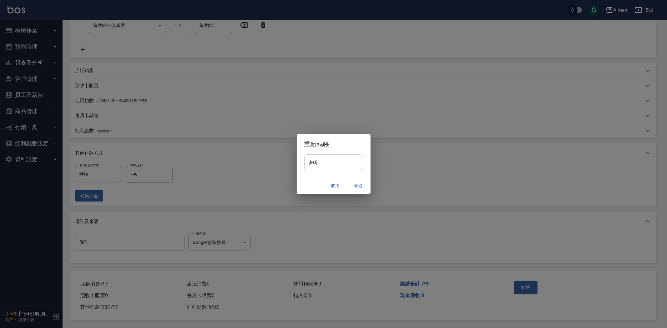
click at [333, 161] on input "密碼" at bounding box center [333, 162] width 59 height 17
type input "****"
click at [360, 183] on button "確認" at bounding box center [358, 186] width 20 height 12
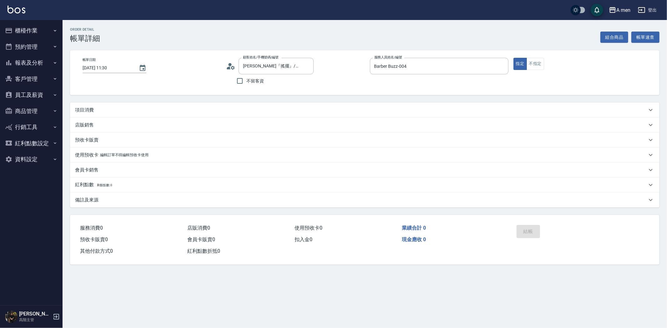
click at [348, 104] on div "項目消費" at bounding box center [364, 110] width 589 height 15
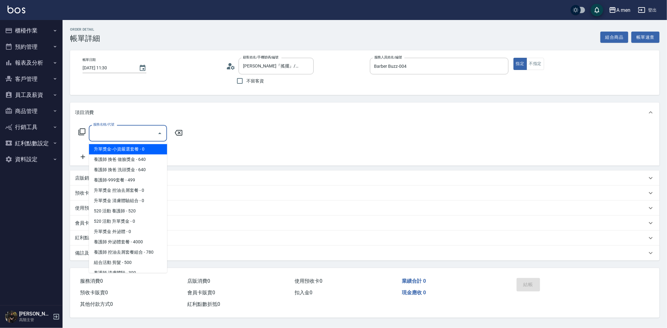
click at [152, 133] on input "服務名稱/代號" at bounding box center [123, 133] width 63 height 11
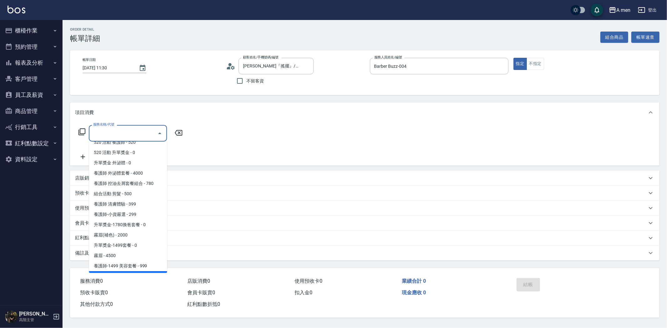
scroll to position [139, 0]
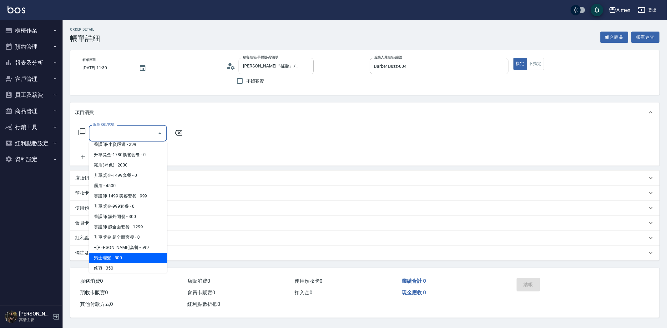
drag, startPoint x: 135, startPoint y: 259, endPoint x: 148, endPoint y: 212, distance: 49.0
click at [135, 258] on span "男士理髮 - 500" at bounding box center [128, 258] width 78 height 10
type input "男士理髮(A01)"
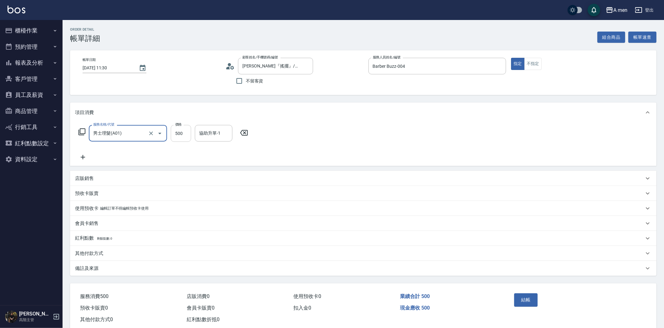
click at [182, 136] on input "500" at bounding box center [181, 133] width 20 height 17
type input "700"
click at [522, 302] on button "結帳" at bounding box center [525, 300] width 23 height 13
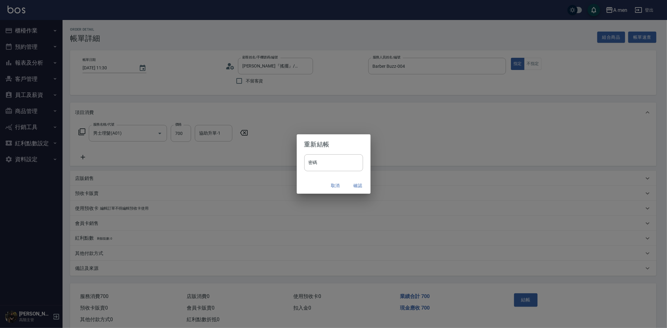
click at [358, 183] on button "確認" at bounding box center [358, 186] width 20 height 12
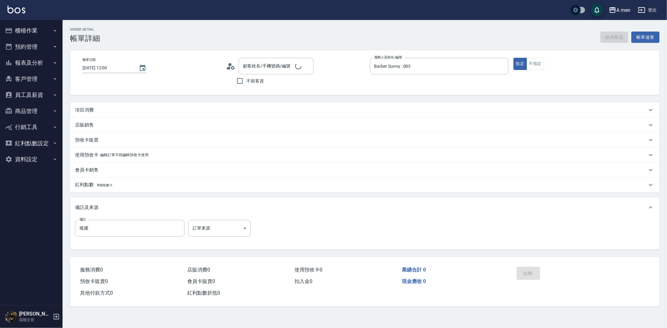
type input "[DATE] 12:00"
type input "Barber Sunny -003"
type input "搖擺"
type input "[PERSON_NAME]/0973600586/null"
click at [122, 111] on div "項目消費" at bounding box center [361, 110] width 572 height 7
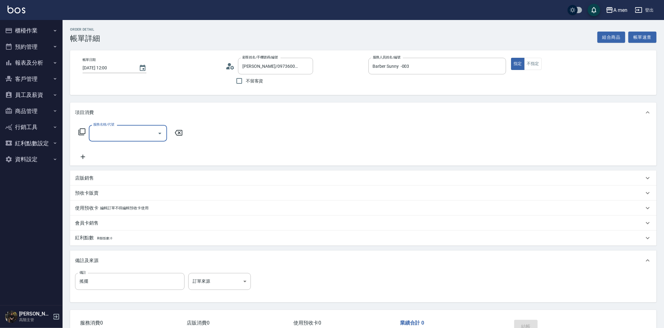
click at [129, 129] on input "服務名稱/代號" at bounding box center [123, 133] width 63 height 11
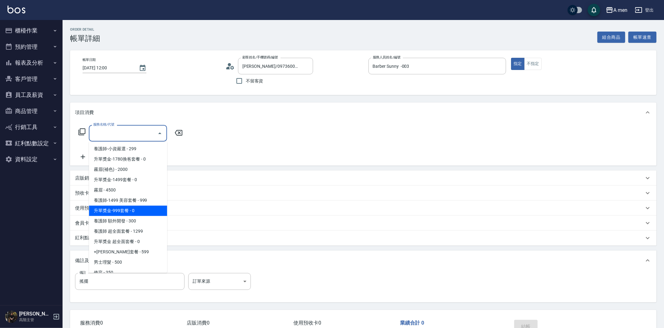
scroll to position [174, 0]
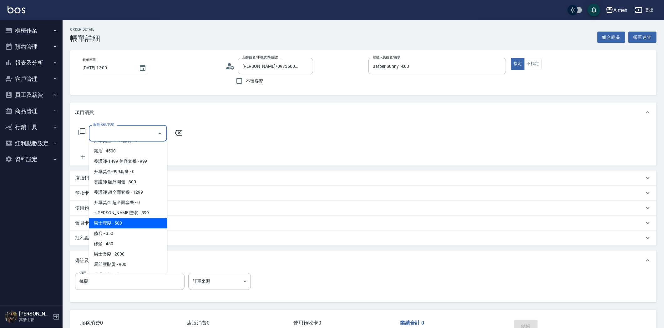
click at [135, 220] on span "男士理髮 - 500" at bounding box center [128, 223] width 78 height 10
type input "男士理髮(A01)"
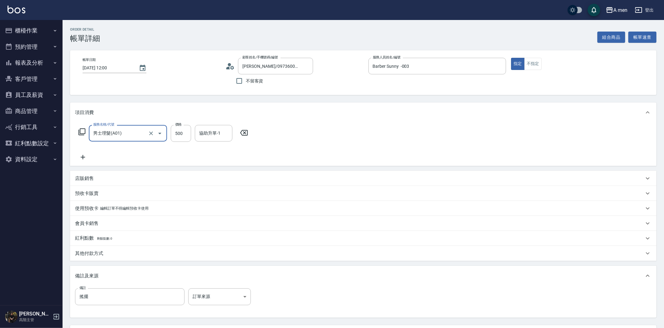
click at [83, 155] on icon at bounding box center [83, 158] width 16 height 8
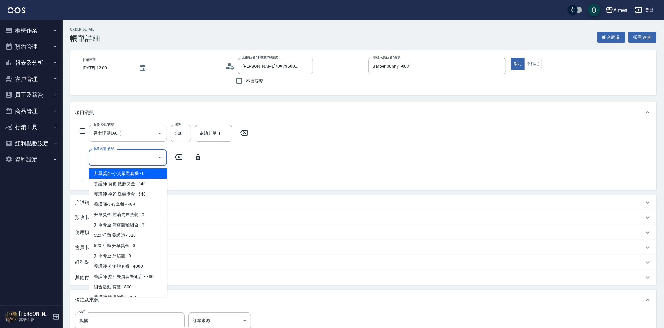
click at [122, 155] on input "服務名稱/代號" at bounding box center [123, 157] width 63 height 11
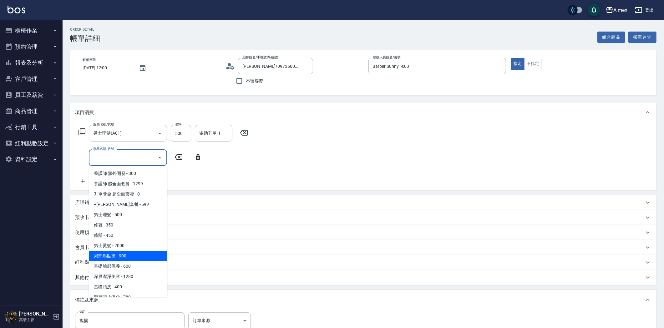
scroll to position [208, 0]
click at [136, 255] on span "局部壓貼燙 - 900" at bounding box center [128, 254] width 78 height 10
type input "局部壓貼燙(B02)"
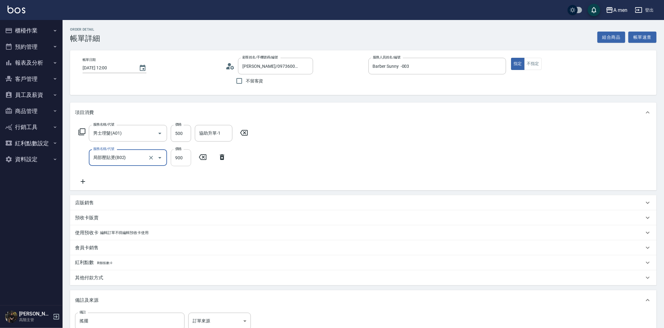
click at [183, 155] on input "900" at bounding box center [181, 157] width 20 height 17
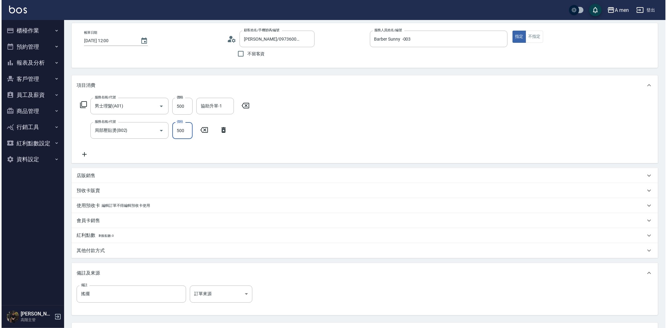
scroll to position [81, 0]
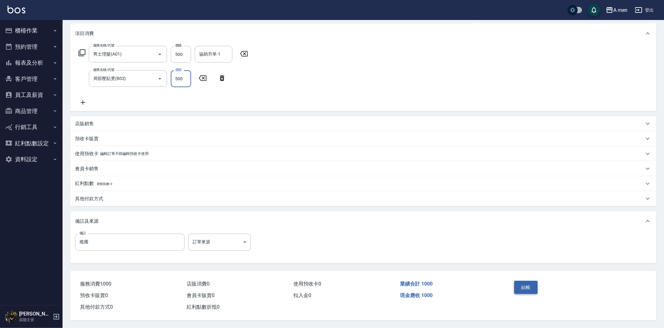
type input "500"
click at [523, 281] on button "結帳" at bounding box center [525, 287] width 23 height 13
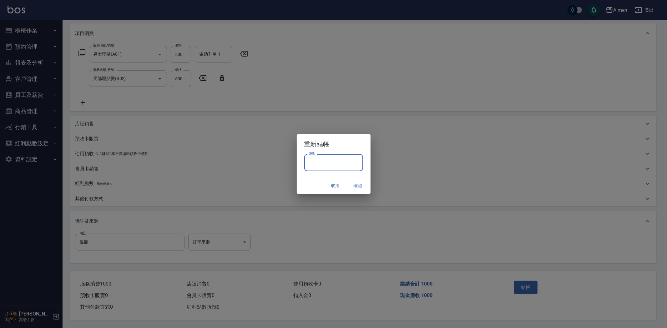
click at [333, 154] on input "密碼" at bounding box center [333, 162] width 59 height 17
type input "****"
click at [356, 183] on button "確認" at bounding box center [358, 186] width 20 height 12
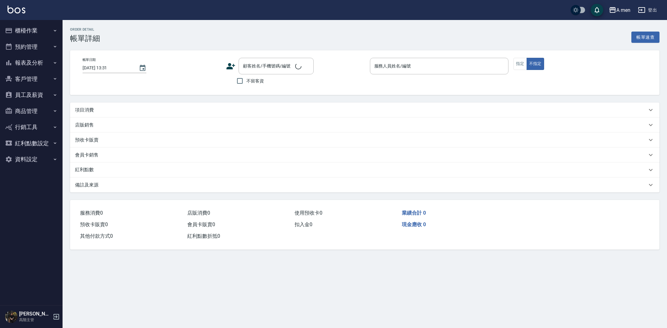
type input "[DATE] 12:00"
type input "Barber bill-006"
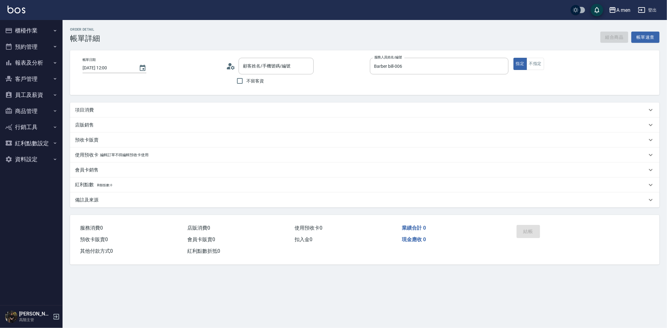
type input "周先生/0937087160/null"
click at [616, 37] on button "組合商品" at bounding box center [614, 38] width 28 height 12
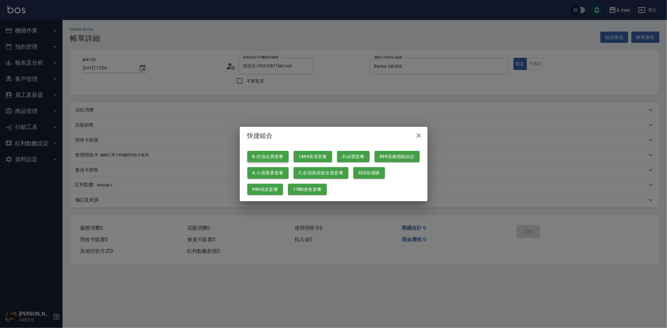
click at [277, 158] on button "B.控油去屑套餐" at bounding box center [267, 157] width 41 height 12
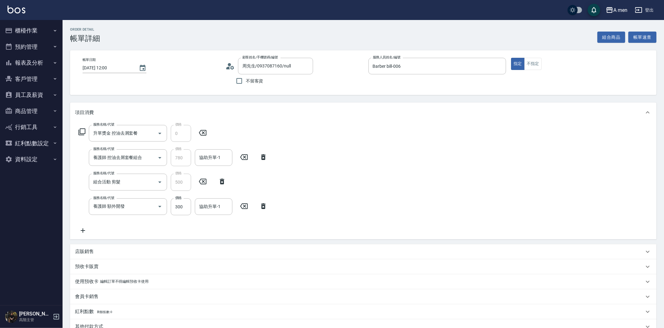
click at [265, 207] on icon at bounding box center [263, 207] width 16 height 8
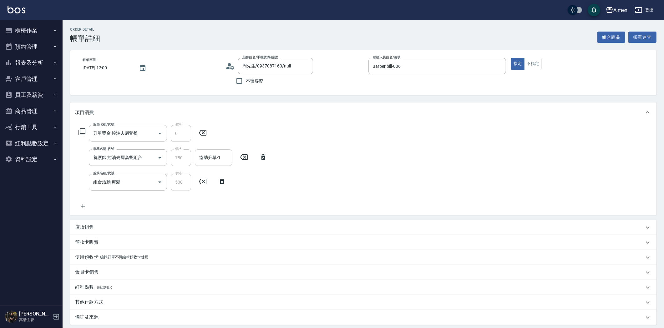
click at [216, 159] on div "協助升單-1 協助升單-1" at bounding box center [214, 157] width 38 height 17
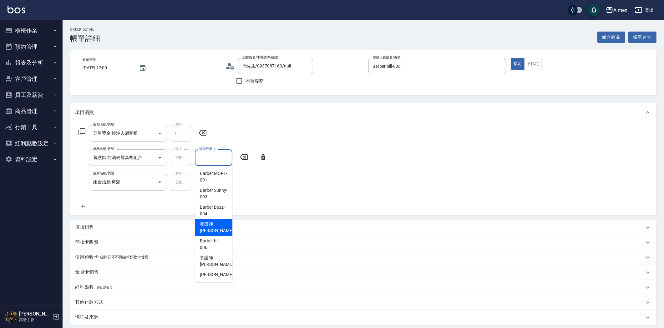
click at [219, 228] on span "養護師 [PERSON_NAME] -005" at bounding box center [221, 227] width 42 height 13
type input "養護師 [PERSON_NAME]-005"
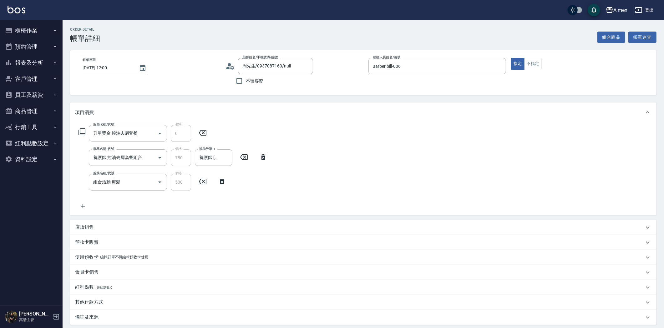
click at [84, 204] on icon at bounding box center [83, 207] width 16 height 8
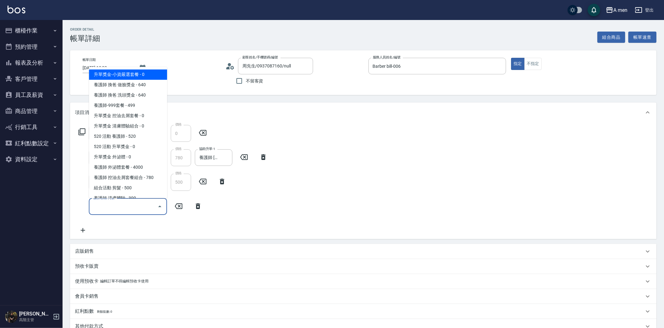
click at [125, 208] on input "服務名稱/代號" at bounding box center [123, 206] width 63 height 11
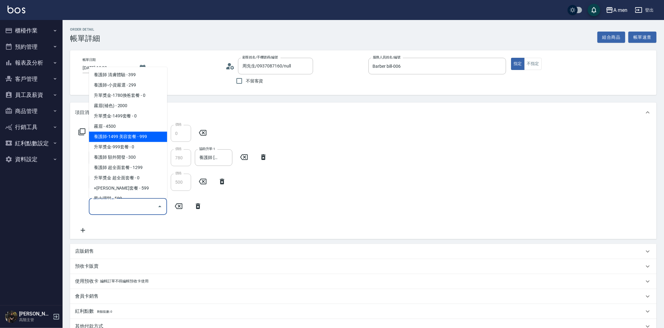
scroll to position [139, 0]
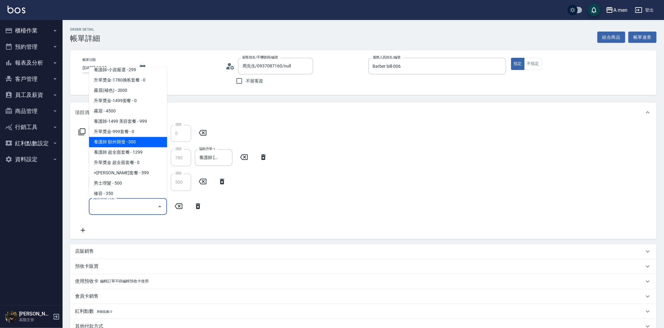
click at [135, 142] on span "養護師 額外開發 - 300" at bounding box center [128, 142] width 78 height 10
type input "養護師 額外開發"
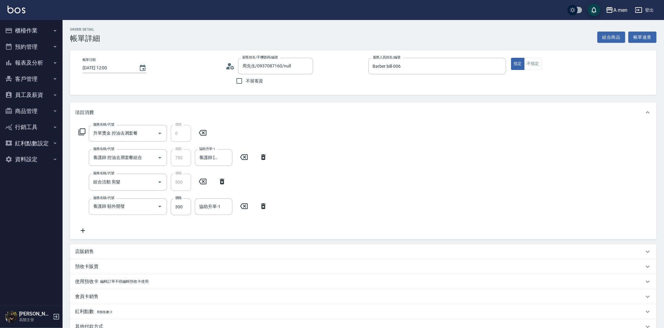
click at [81, 229] on icon at bounding box center [83, 231] width 16 height 8
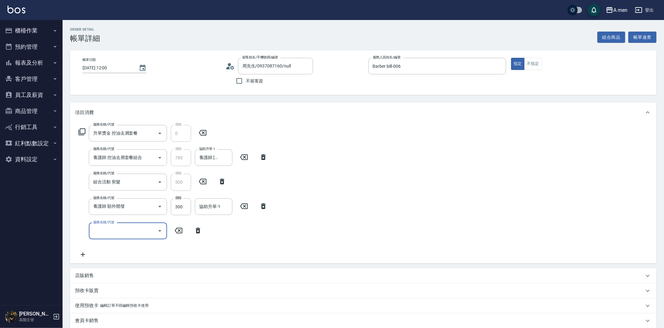
click at [156, 229] on icon "Open" at bounding box center [160, 231] width 8 height 8
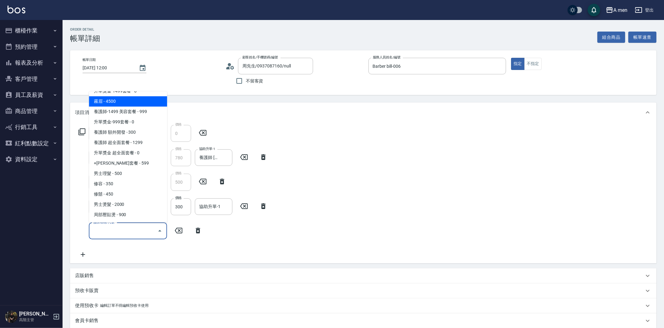
scroll to position [175, 0]
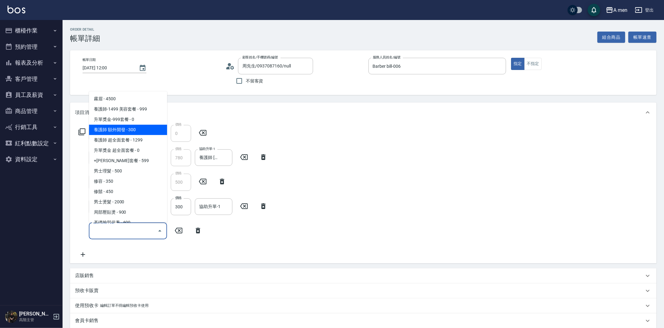
click at [135, 131] on span "養護師 額外開發 - 300" at bounding box center [128, 130] width 78 height 10
type input "養護師 額外開發"
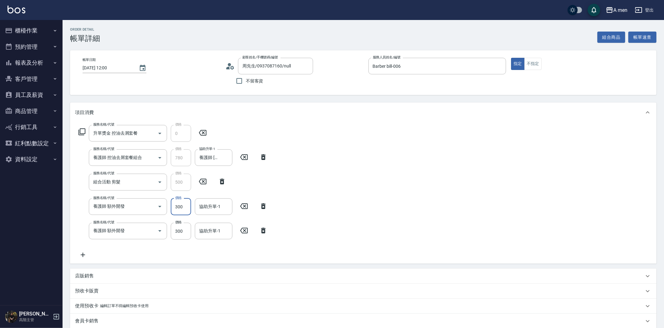
click at [187, 207] on input "300" at bounding box center [181, 207] width 20 height 17
type input "200"
click at [186, 226] on input "300" at bounding box center [181, 231] width 20 height 17
type input "200"
click at [201, 230] on div "協助升單-1 協助升單-1" at bounding box center [214, 231] width 38 height 17
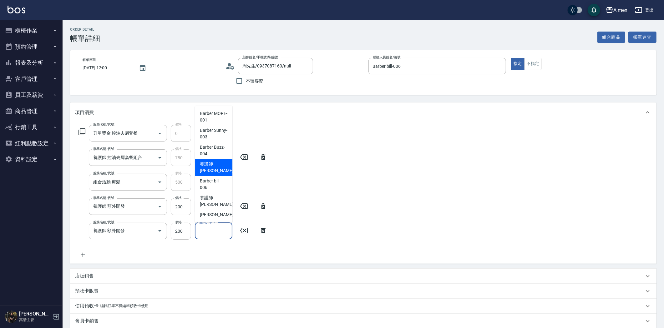
click at [215, 164] on span "養護師 [PERSON_NAME] -005" at bounding box center [221, 167] width 42 height 13
type input "養護師 [PERSON_NAME]-005"
click at [217, 205] on input "協助升單-1" at bounding box center [214, 206] width 32 height 11
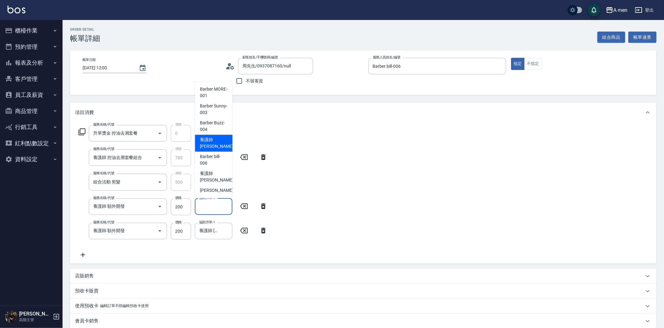
click at [217, 148] on span "養護師 [PERSON_NAME] -005" at bounding box center [221, 143] width 42 height 13
type input "養護師 [PERSON_NAME]-005"
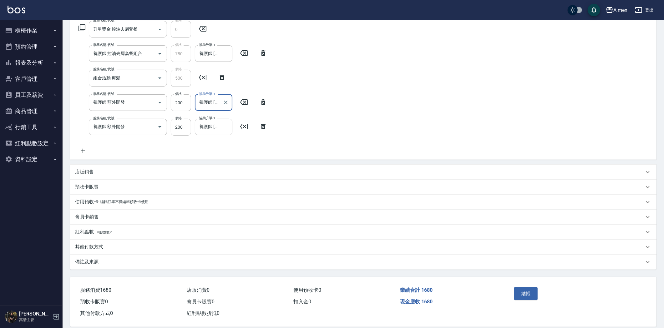
click at [124, 170] on div "店販銷售" at bounding box center [359, 172] width 569 height 7
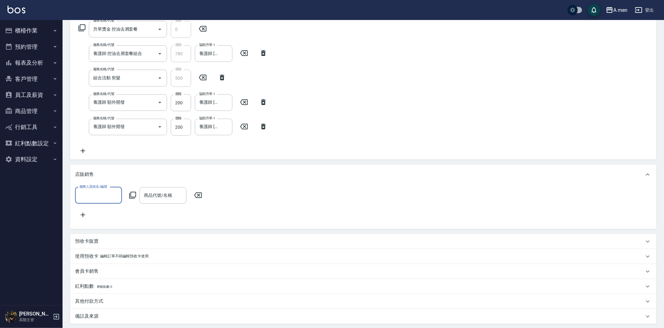
scroll to position [0, 0]
click at [114, 196] on input "服務人員姓名/編號" at bounding box center [98, 195] width 41 height 11
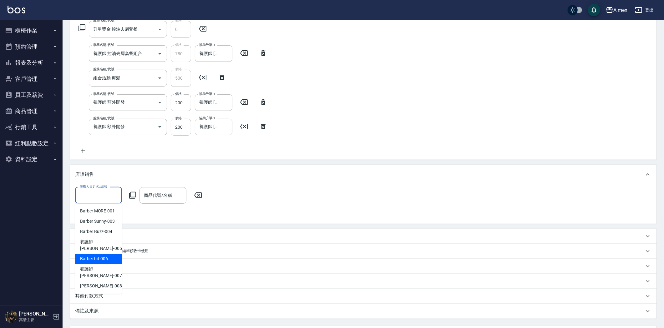
click at [107, 256] on span "Barber bill -006" at bounding box center [94, 259] width 28 height 7
type input "Barber bill-006"
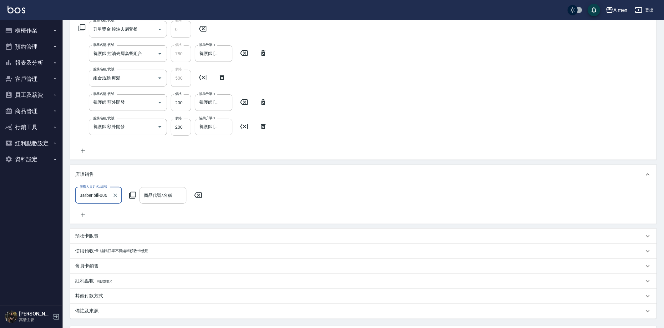
click at [152, 189] on div "商品代號/名稱 商品代號/名稱" at bounding box center [162, 195] width 47 height 17
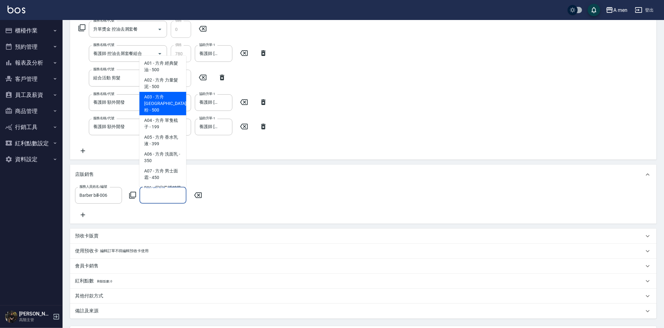
click at [168, 99] on span "A03 - 方舟 [GEOGRAPHIC_DATA]粉 - 500" at bounding box center [162, 103] width 47 height 23
type input "[PERSON_NAME]粉"
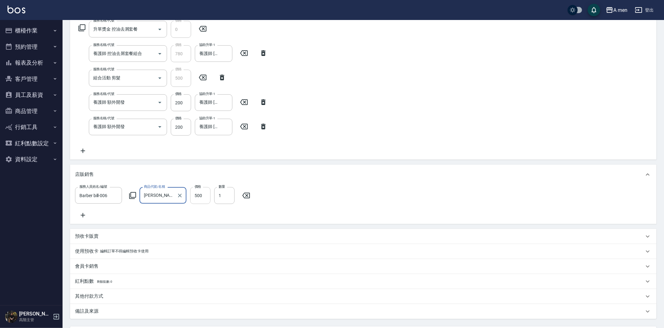
click at [206, 199] on input "500" at bounding box center [200, 195] width 20 height 17
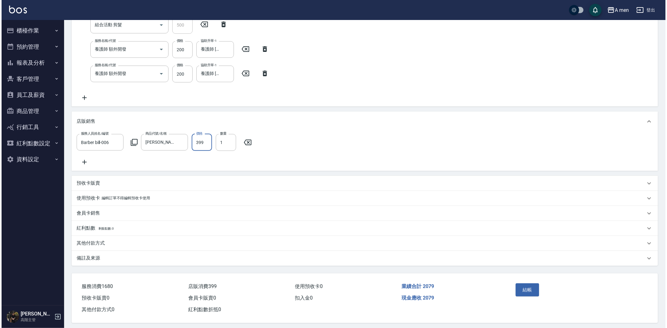
scroll to position [167, 0]
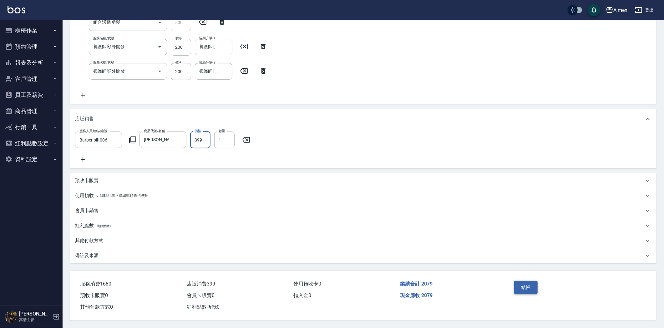
type input "399"
click at [528, 283] on button "結帳" at bounding box center [525, 287] width 23 height 13
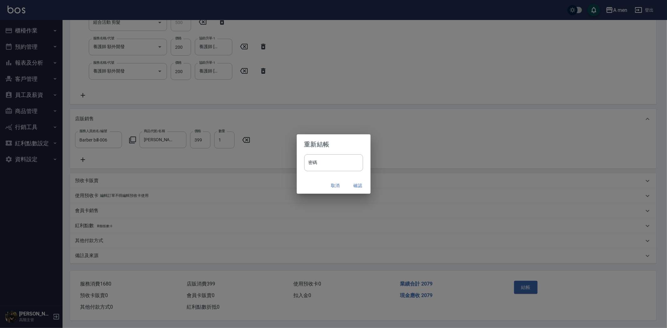
click at [355, 183] on button "確認" at bounding box center [358, 186] width 20 height 12
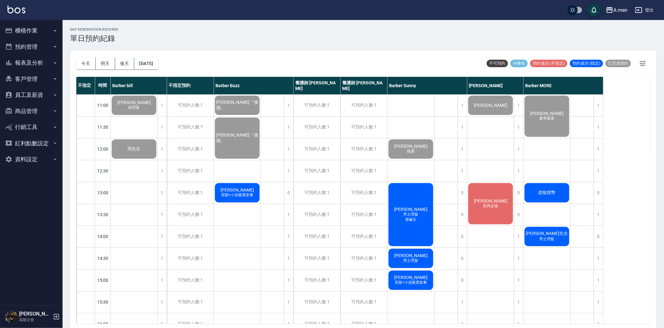
click at [141, 110] on span "男士理髮" at bounding box center [134, 107] width 14 height 5
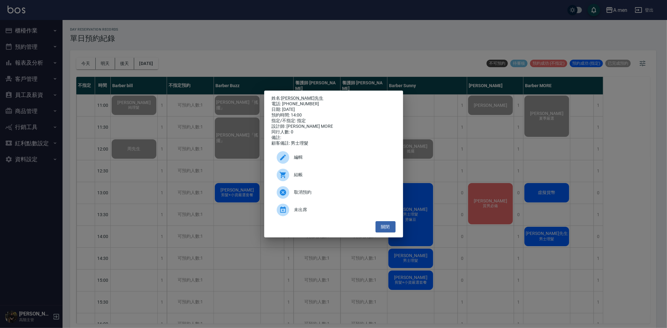
click at [309, 161] on span "編輯" at bounding box center [342, 157] width 96 height 7
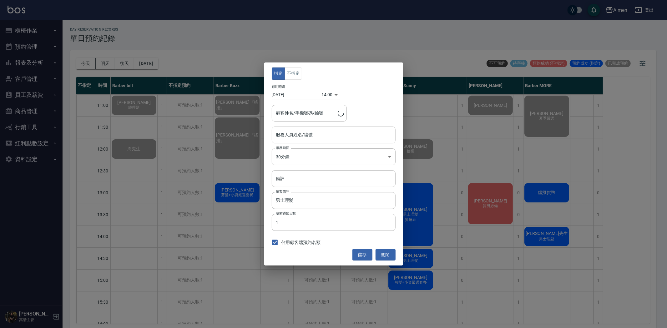
type input "Barber MORE-001"
type input "[PERSON_NAME]先生/0908272025"
click at [326, 93] on body "A men 登出 櫃檯作業 打帳單 帳單列表 營業儀表板 現金收支登錄 高階收支登錄 材料自購登錄 每日結帳 排班表 現場電腦打卡 掃碼打卡 預約管理 預約管…" at bounding box center [333, 165] width 667 height 330
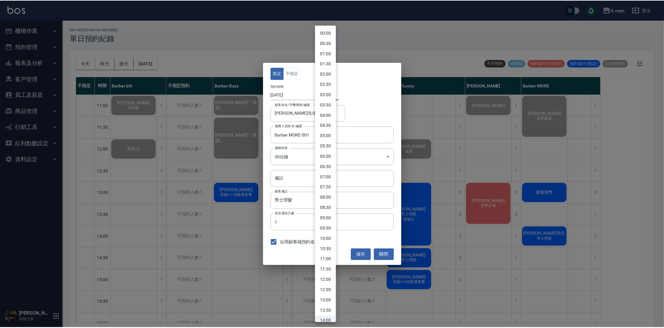
scroll to position [3, 0]
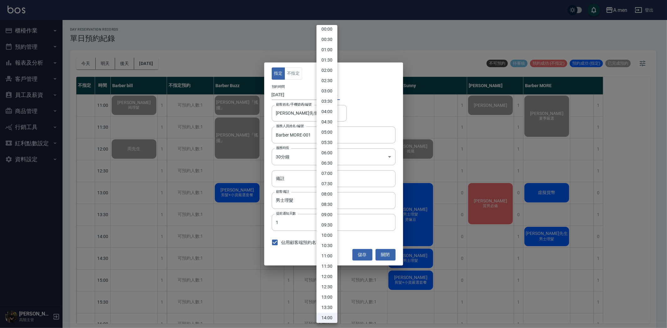
click at [330, 83] on li "02:30" at bounding box center [326, 81] width 21 height 10
type input "1755023400000"
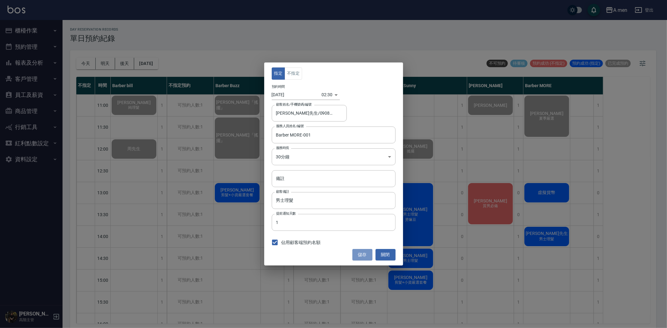
click at [360, 252] on button "儲存" at bounding box center [362, 255] width 20 height 12
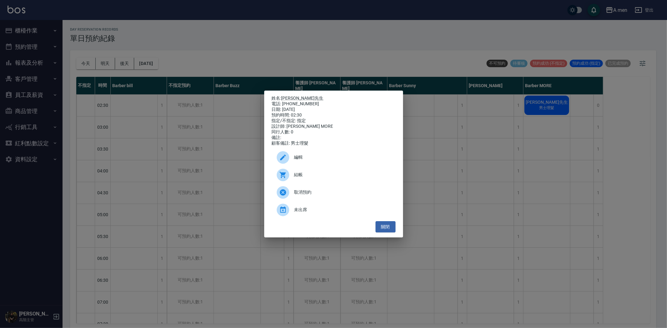
click at [308, 157] on div "編輯" at bounding box center [334, 158] width 124 height 18
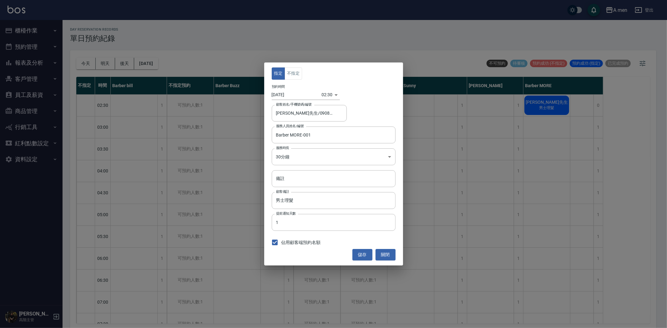
click at [522, 129] on div "指定 不指定 預約時間 [DATE] 02:30 1755023400000 顧客姓名/手機號碼/編號 [PERSON_NAME]先生/0908272025 …" at bounding box center [333, 164] width 667 height 328
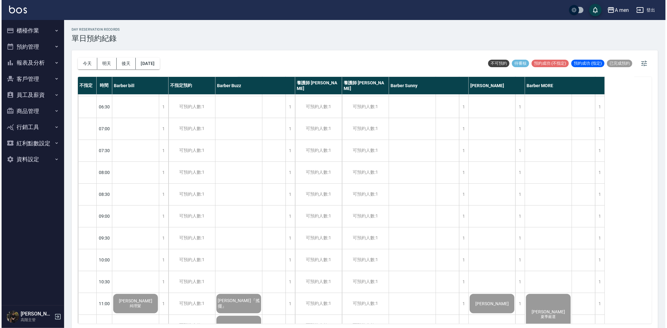
scroll to position [0, 0]
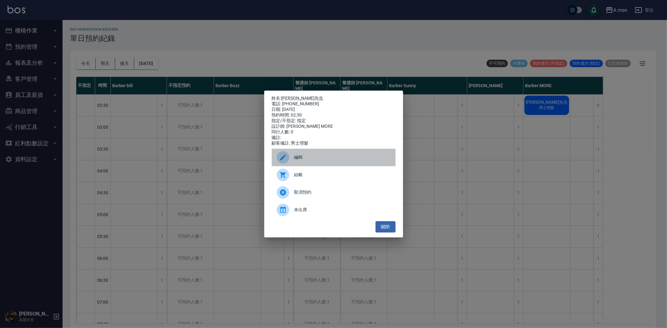
click at [304, 161] on span "編輯" at bounding box center [342, 157] width 96 height 7
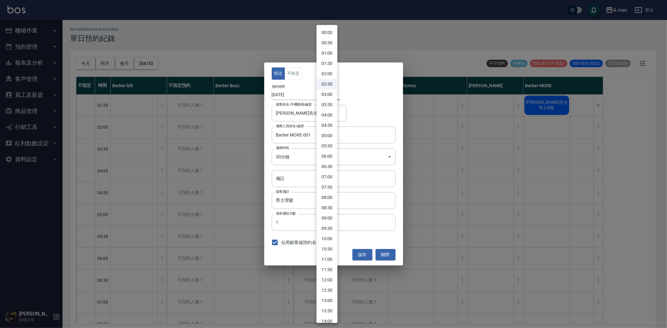
click at [329, 96] on body "A men 登出 櫃檯作業 打帳單 帳單列表 營業儀表板 現金收支登錄 高階收支登錄 材料自購登錄 每日結帳 排班表 現場電腦打卡 掃碼打卡 預約管理 預約管…" at bounding box center [333, 165] width 667 height 330
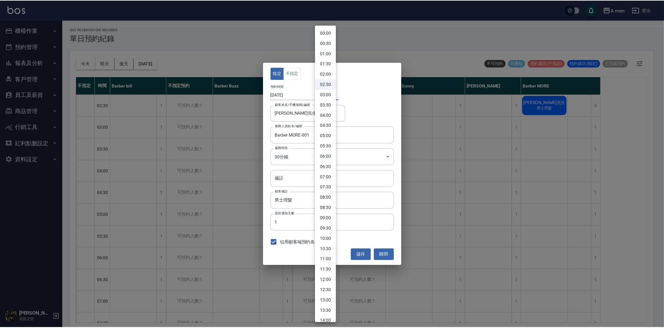
scroll to position [139, 0]
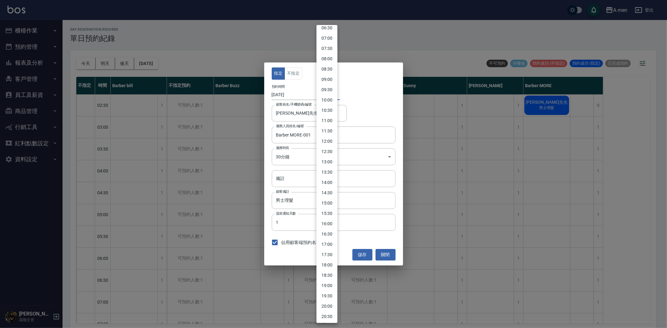
click at [330, 194] on li "14:30" at bounding box center [326, 193] width 21 height 10
type input "1755066600000"
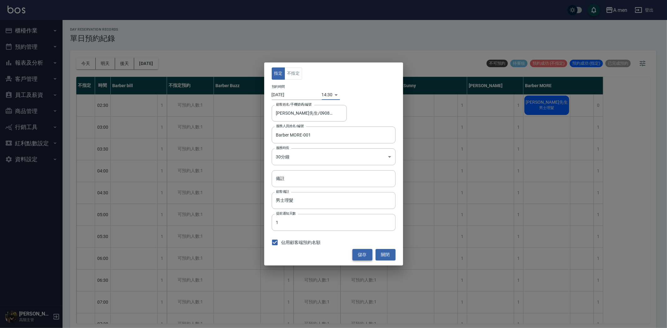
click at [365, 252] on button "儲存" at bounding box center [362, 255] width 20 height 12
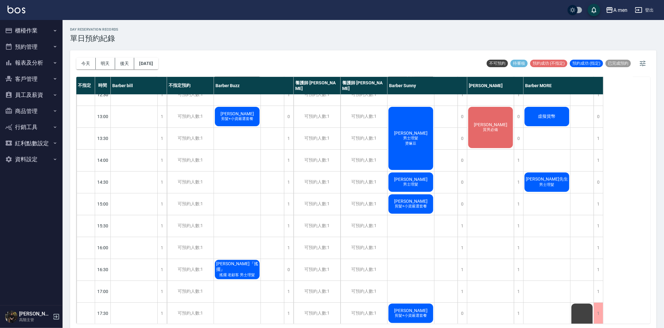
scroll to position [10, 0]
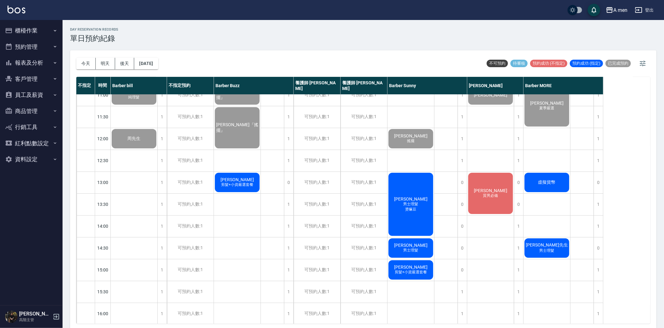
drag, startPoint x: 171, startPoint y: 43, endPoint x: 178, endPoint y: 43, distance: 6.9
click at [133, 61] on button "後天" at bounding box center [124, 64] width 19 height 12
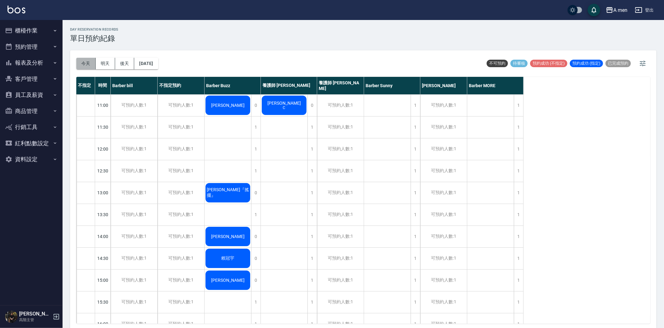
click at [91, 62] on button "今天" at bounding box center [85, 64] width 19 height 12
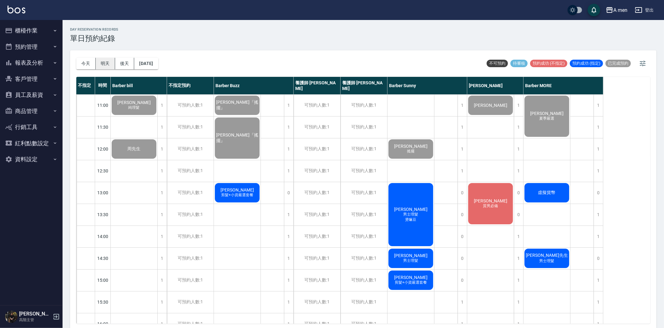
click at [104, 66] on button "明天" at bounding box center [105, 64] width 19 height 12
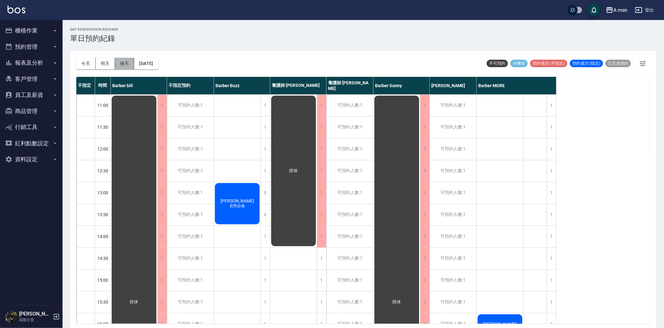
click at [124, 65] on button "後天" at bounding box center [124, 64] width 19 height 12
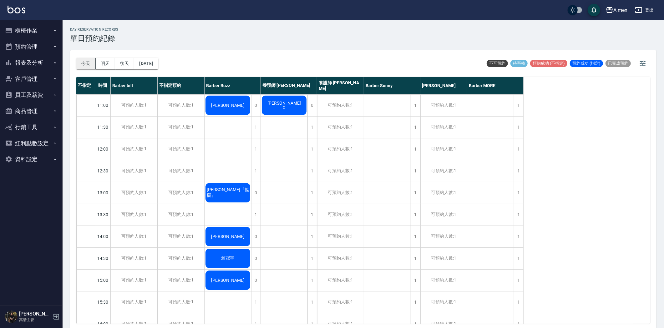
click at [89, 64] on button "今天" at bounding box center [85, 64] width 19 height 12
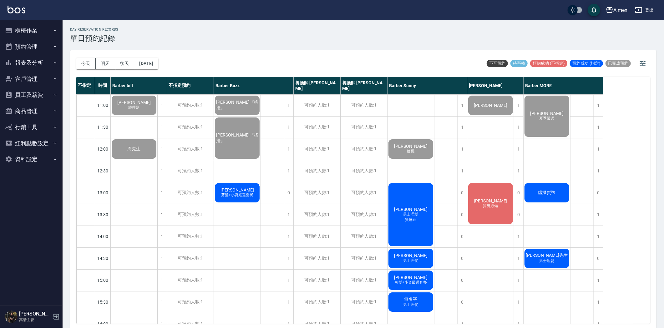
click at [141, 110] on span "剪髮+小資嚴選套餐" at bounding box center [134, 107] width 14 height 5
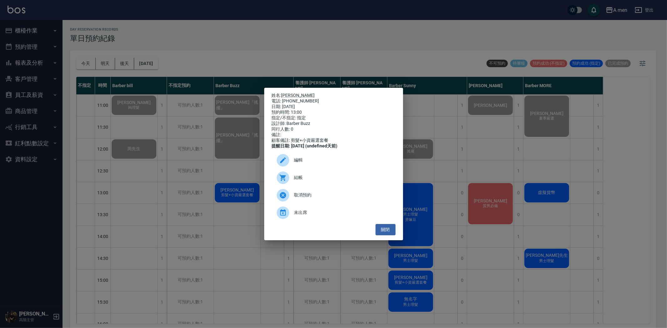
click at [324, 181] on span "結帳" at bounding box center [342, 177] width 96 height 7
click at [395, 233] on button "關閉" at bounding box center [386, 230] width 20 height 12
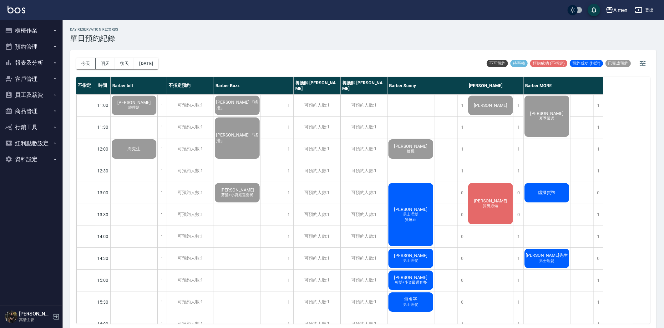
click at [157, 116] on div "Jerry Ko 質男必備" at bounding box center [134, 105] width 47 height 21
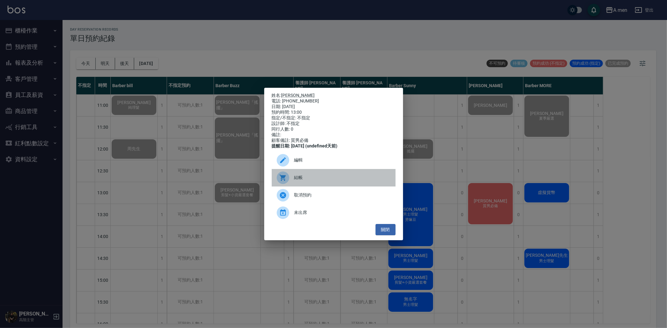
click at [324, 177] on div "結帳" at bounding box center [334, 178] width 124 height 18
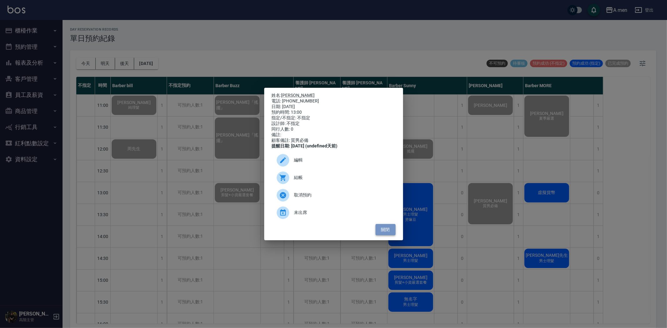
click at [388, 230] on button "關閉" at bounding box center [386, 230] width 20 height 12
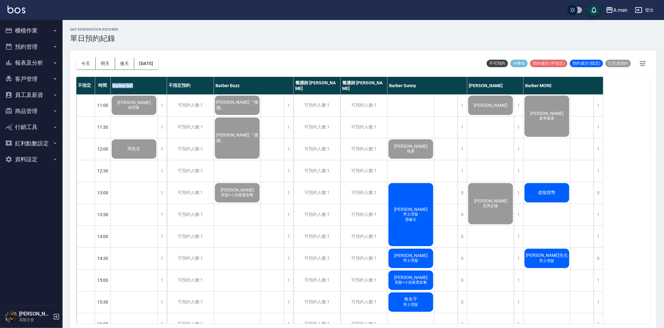
drag, startPoint x: 113, startPoint y: 87, endPoint x: 159, endPoint y: 86, distance: 46.6
click at [159, 86] on div "Barber bill" at bounding box center [139, 86] width 56 height 18
drag, startPoint x: 173, startPoint y: 84, endPoint x: 226, endPoint y: 88, distance: 53.4
click at [226, 88] on div "不指定 時間 Barber bill 不指定預約 Barber Buzz 養護師 小蔡 養護師 小趙 Barber Sunny Garry Barber MO…" at bounding box center [339, 86] width 527 height 18
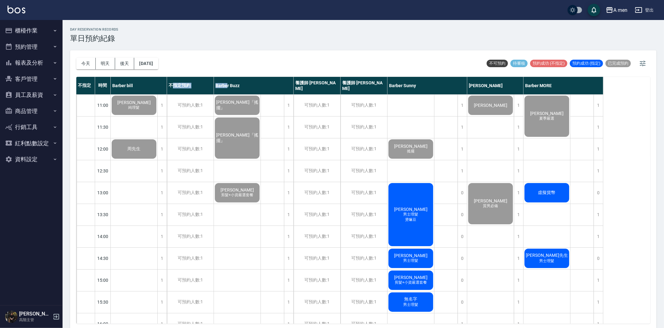
click at [226, 88] on div "Barber Buzz" at bounding box center [254, 86] width 80 height 18
drag, startPoint x: 215, startPoint y: 84, endPoint x: 261, endPoint y: 88, distance: 46.5
click at [261, 88] on div "Barber Buzz" at bounding box center [254, 86] width 80 height 18
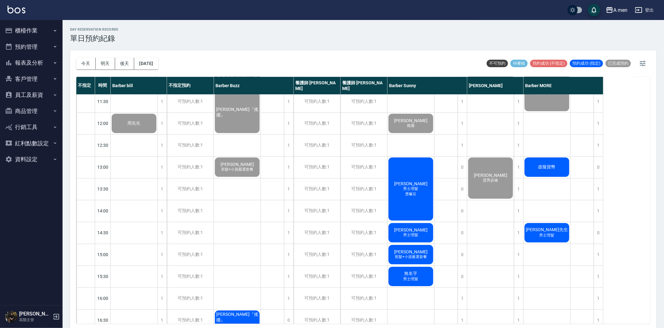
scroll to position [69, 0]
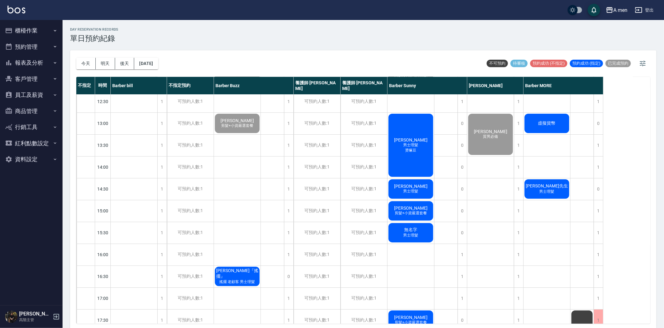
click at [152, 36] on span "[PERSON_NAME]" at bounding box center [134, 33] width 36 height 5
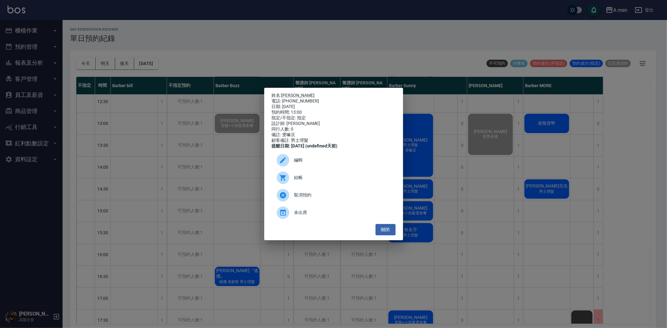
click at [318, 169] on div "編輯" at bounding box center [334, 161] width 124 height 18
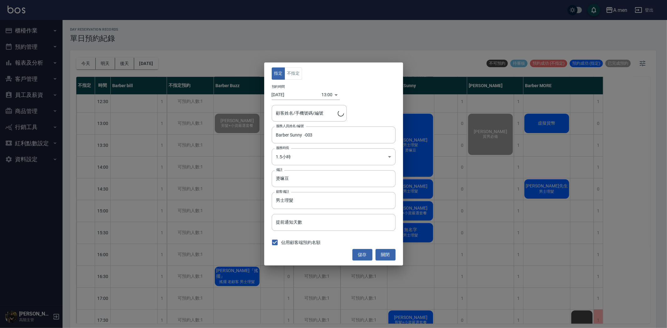
type input "溫兆偉/0903133403"
click at [387, 253] on button "關閉" at bounding box center [386, 255] width 20 height 12
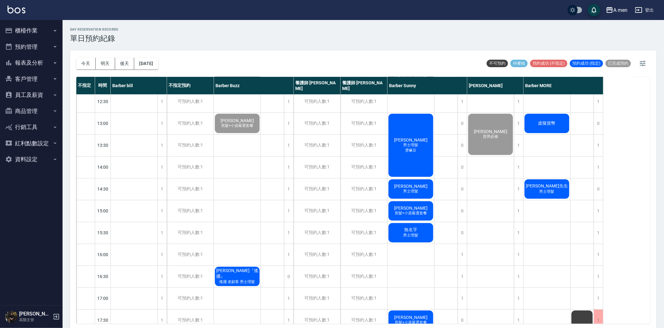
click at [152, 36] on span "[PERSON_NAME]" at bounding box center [134, 33] width 36 height 5
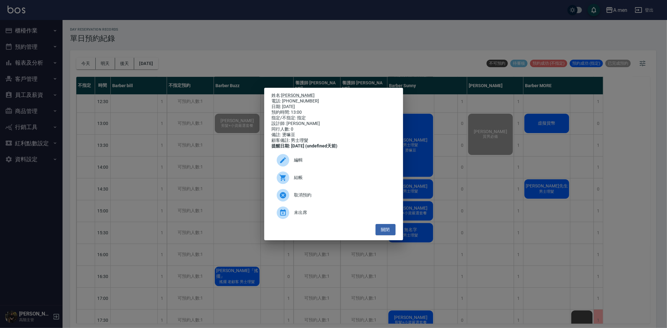
click at [329, 180] on span "結帳" at bounding box center [342, 177] width 96 height 7
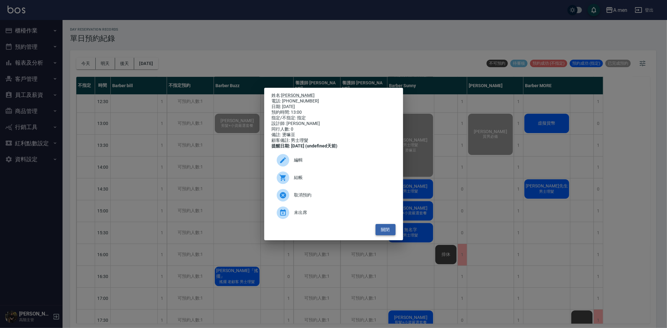
drag, startPoint x: 386, startPoint y: 231, endPoint x: 389, endPoint y: 232, distance: 3.5
click at [386, 231] on button "關閉" at bounding box center [386, 230] width 20 height 12
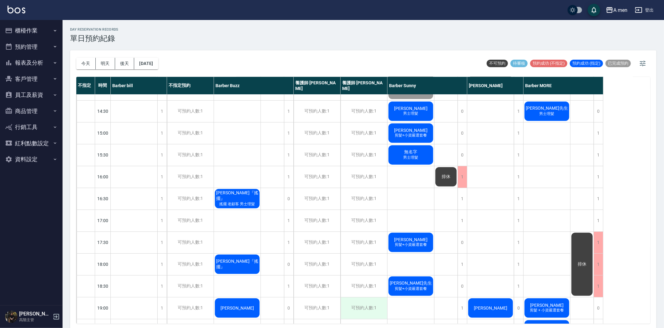
scroll to position [278, 0]
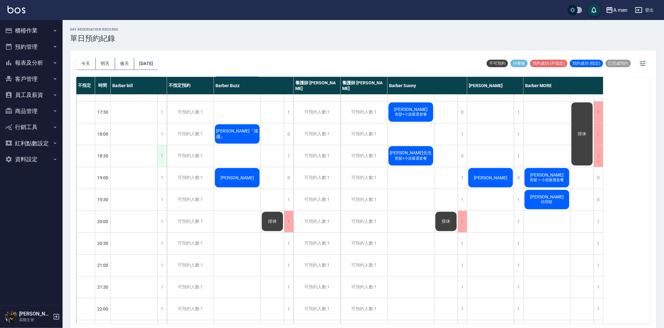
click at [164, 155] on div "1" at bounding box center [161, 156] width 9 height 22
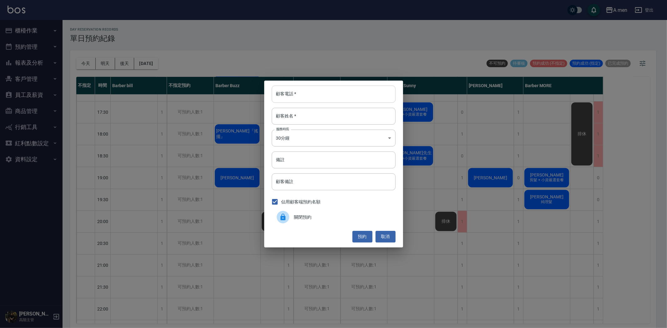
click at [332, 99] on input "顧客電話   *" at bounding box center [334, 94] width 124 height 17
type input "0975137782"
click at [343, 119] on input "顧客姓名   *" at bounding box center [334, 116] width 124 height 17
type input "劉先生"
drag, startPoint x: 370, startPoint y: 239, endPoint x: 363, endPoint y: 236, distance: 6.7
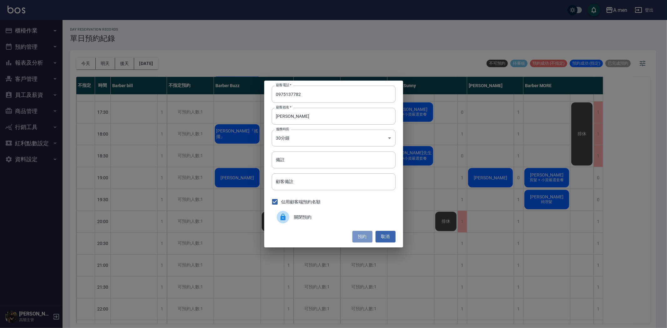
click at [368, 238] on button "預約" at bounding box center [362, 237] width 20 height 12
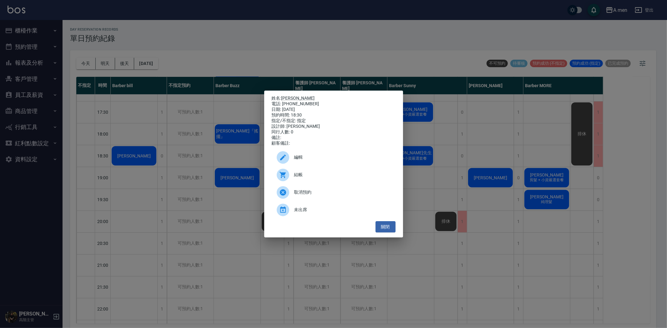
click at [310, 161] on span "編輯" at bounding box center [342, 157] width 96 height 7
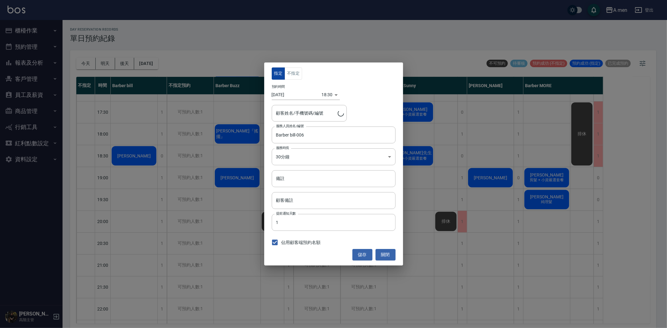
type input "劉先生/0975137782"
click at [298, 75] on button "不指定" at bounding box center [294, 74] width 18 height 12
click at [363, 255] on button "儲存" at bounding box center [362, 255] width 20 height 12
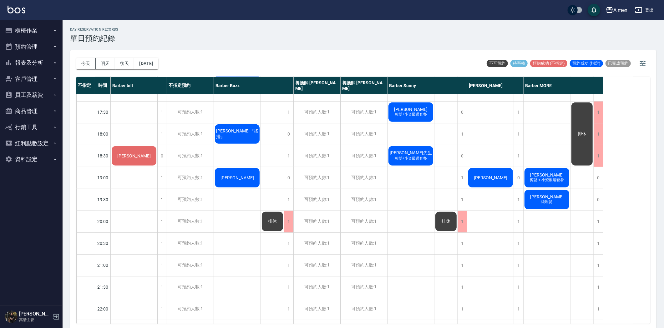
click at [84, 53] on div "今天 明天 後天 2025/08/13" at bounding box center [117, 63] width 82 height 27
click at [86, 64] on button "今天" at bounding box center [85, 64] width 19 height 12
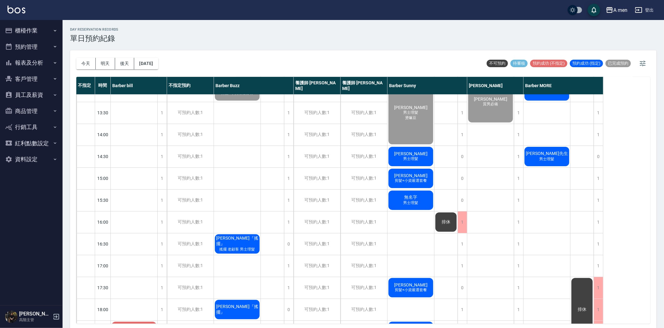
scroll to position [174, 0]
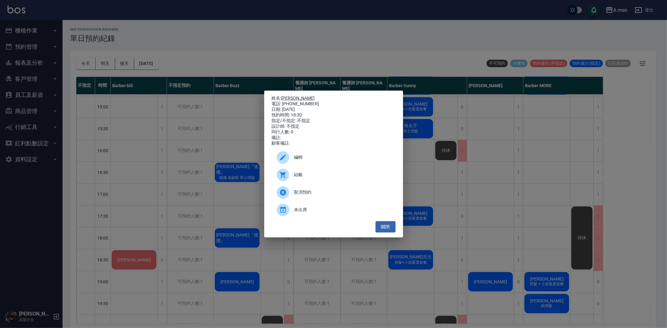
click at [295, 96] on link "劉先生" at bounding box center [297, 98] width 33 height 5
click at [176, 136] on div "姓名: 劉先生 電話: 0975137782 日期: 2025/08/13 預約時間: 18:30 指定/不指定: 不指定 設計師: 不指定 同行人數: 0 …" at bounding box center [333, 164] width 667 height 328
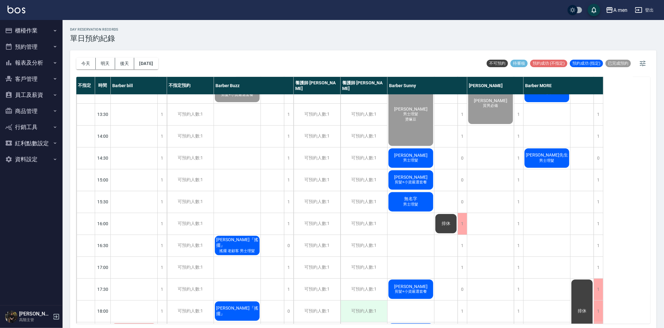
scroll to position [139, 0]
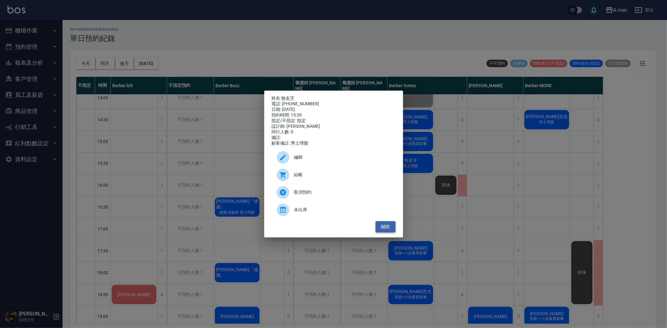
click at [393, 233] on button "關閉" at bounding box center [386, 227] width 20 height 12
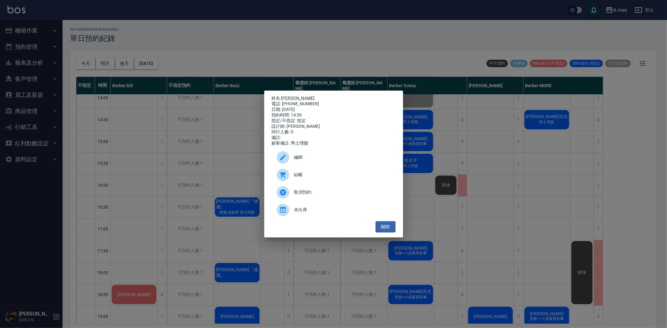
click at [348, 184] on div "結帳" at bounding box center [334, 175] width 124 height 18
click at [377, 230] on button "關閉" at bounding box center [386, 227] width 20 height 12
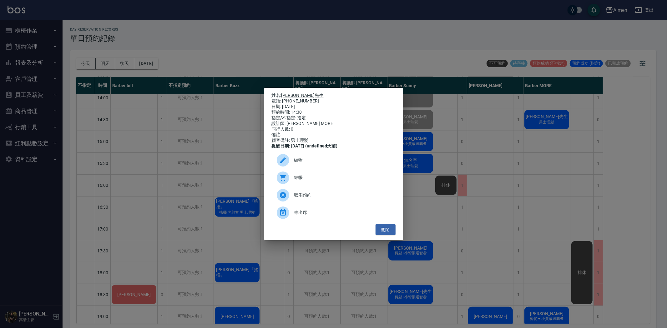
click at [519, 183] on div "姓名: 吳先生 電話: 0908272025 日期: 2025/08/13 預約時間: 14:30 指定/不指定: 指定 設計師: Barber MORE 同…" at bounding box center [333, 164] width 667 height 328
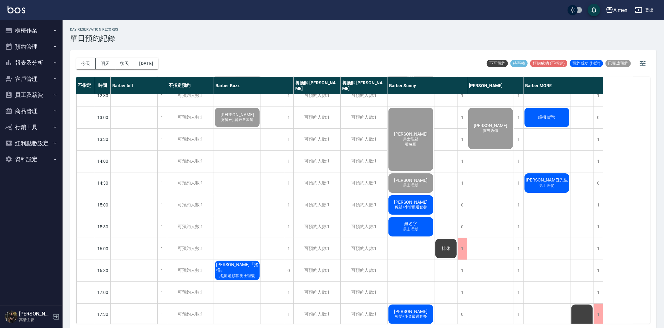
scroll to position [69, 0]
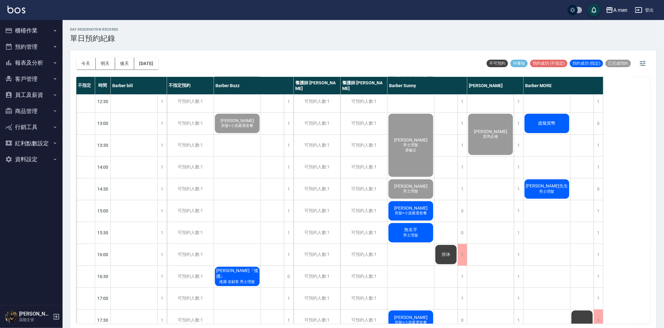
click at [157, 47] on div "虛擬貨幣" at bounding box center [134, 35] width 47 height 21
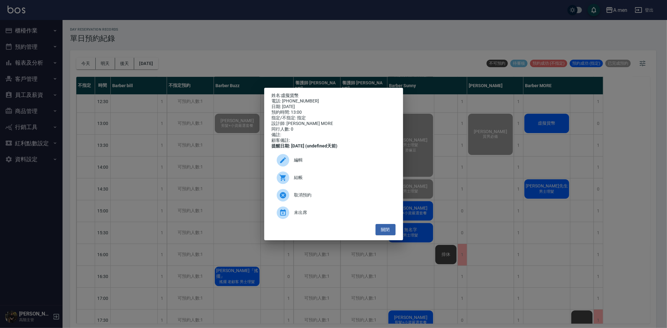
click at [295, 149] on div "提醒日期: 2025/08/12 (undefined天前)" at bounding box center [334, 147] width 124 height 6
click at [292, 163] on div at bounding box center [286, 160] width 18 height 13
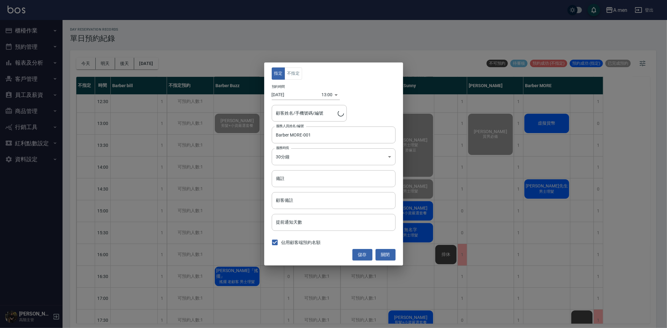
type input "虛擬貨幣/0955784522"
click at [390, 257] on button "關閉" at bounding box center [386, 255] width 20 height 12
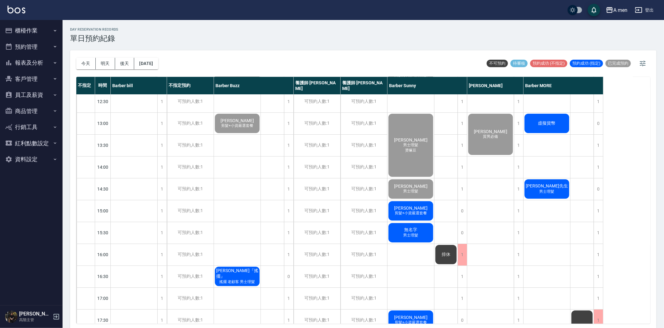
click at [157, 47] on div "虛擬貨幣" at bounding box center [134, 35] width 47 height 21
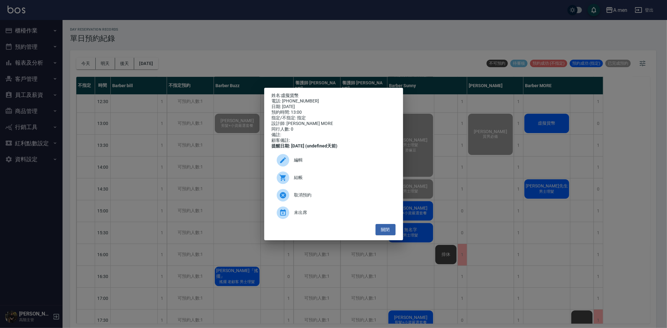
drag, startPoint x: 341, startPoint y: 172, endPoint x: 334, endPoint y: 188, distance: 18.0
click at [334, 188] on ul "編輯 結帳 取消預約 未出席" at bounding box center [334, 186] width 124 height 75
click at [332, 187] on div "結帳" at bounding box center [334, 178] width 124 height 18
click at [390, 232] on button "關閉" at bounding box center [386, 230] width 20 height 12
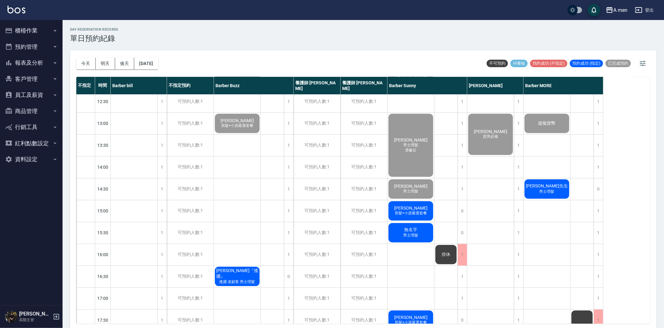
click at [152, 36] on span "[PERSON_NAME]先生" at bounding box center [134, 33] width 36 height 5
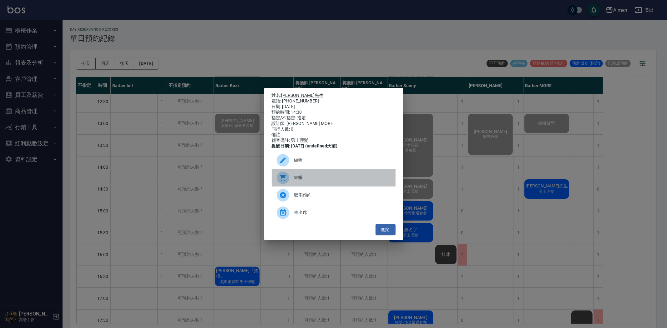
click at [326, 181] on span "結帳" at bounding box center [342, 177] width 96 height 7
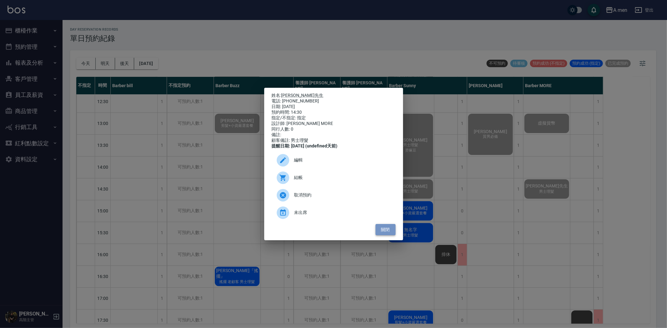
click at [377, 236] on button "關閉" at bounding box center [386, 230] width 20 height 12
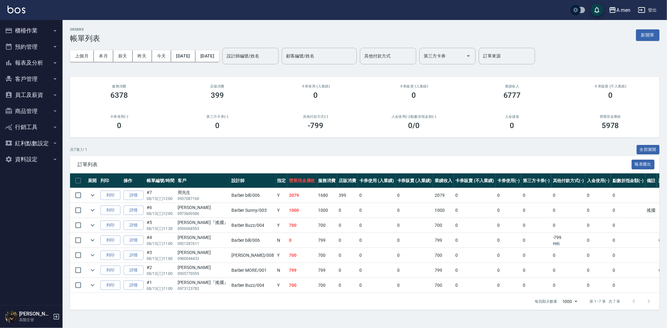
click at [337, 198] on td "399" at bounding box center [347, 195] width 21 height 15
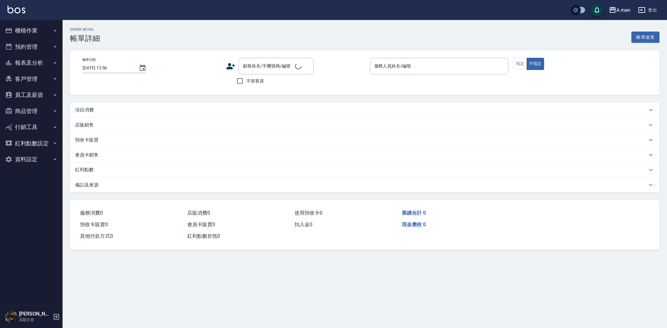
type input "[DATE] 13:00"
type input "Barber Buzz-004"
type input "設計師原本客人"
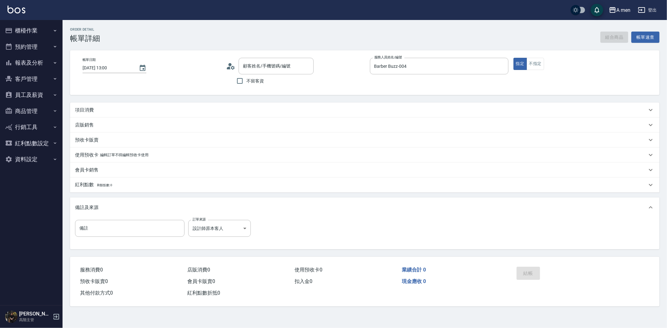
click at [621, 38] on div "組合商品 帳單速查" at bounding box center [629, 38] width 59 height 12
type input "[PERSON_NAME]/0929811388/null"
click at [621, 38] on button "組合商品" at bounding box center [614, 38] width 28 height 12
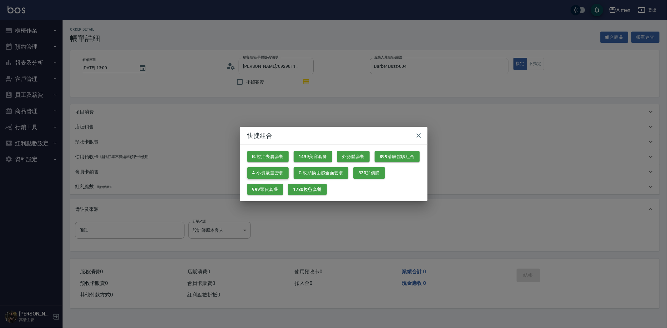
click at [276, 173] on button "A.小資嚴選套餐" at bounding box center [267, 173] width 41 height 12
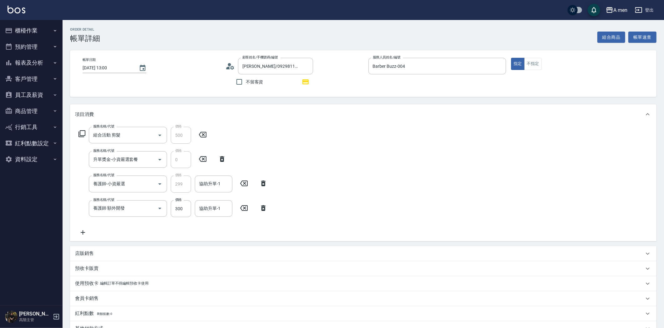
click at [264, 209] on icon at bounding box center [263, 208] width 4 height 6
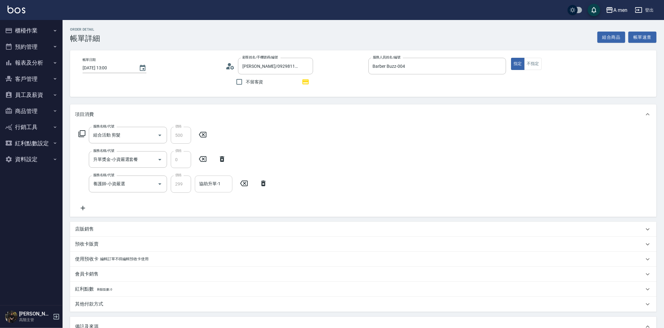
click at [209, 183] on div "協助升單-1 協助升單-1" at bounding box center [214, 184] width 38 height 17
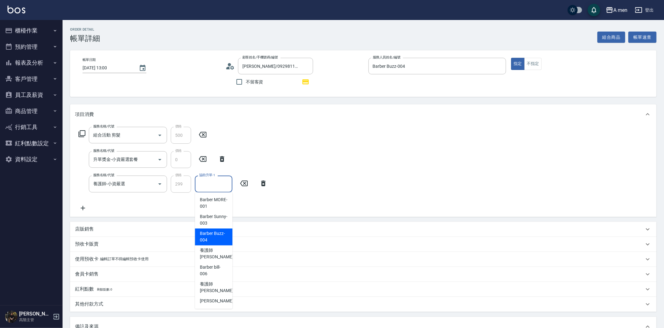
click at [218, 235] on span "Barber Buzz -004" at bounding box center [214, 237] width 28 height 13
type input "Barber Buzz-004"
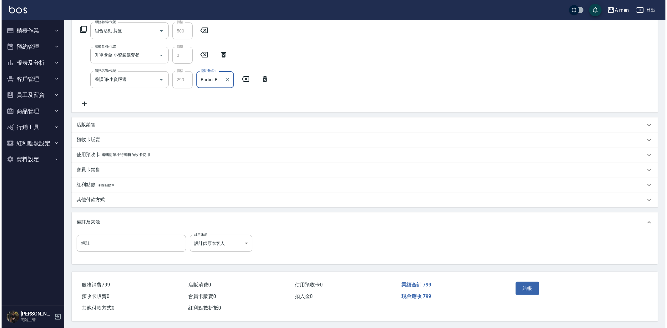
scroll to position [107, 0]
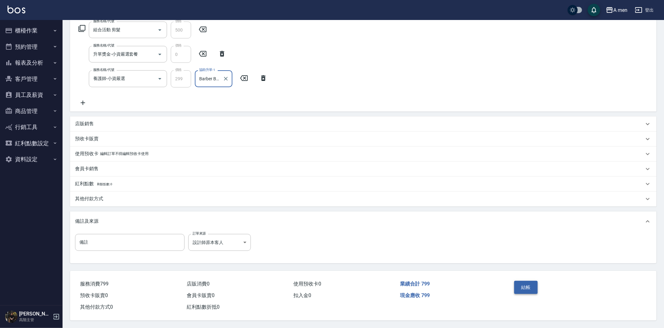
click at [519, 283] on button "結帳" at bounding box center [525, 287] width 23 height 13
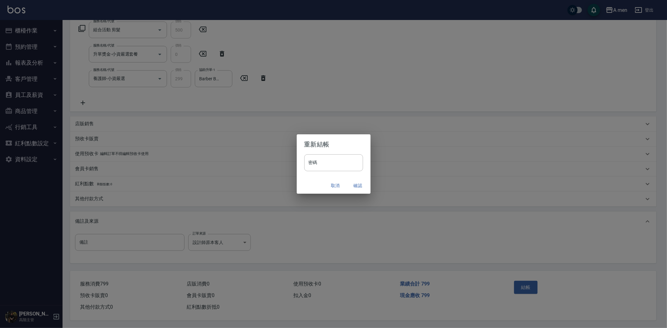
click at [355, 183] on button "確認" at bounding box center [358, 186] width 20 height 12
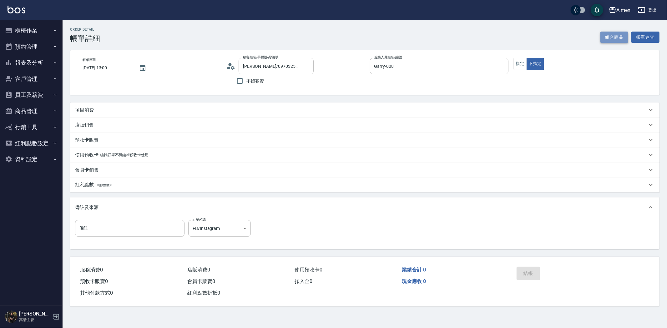
click at [618, 39] on button "組合商品" at bounding box center [614, 38] width 28 height 12
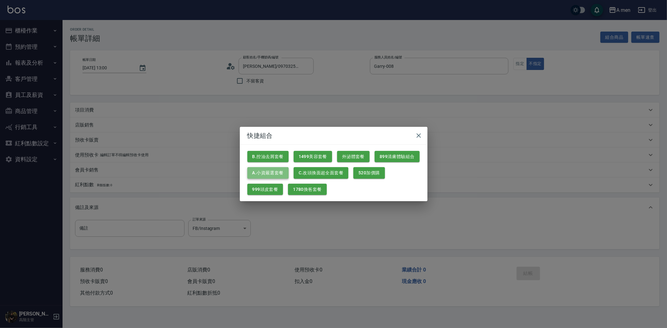
click at [274, 173] on button "A.小資嚴選套餐" at bounding box center [267, 173] width 41 height 12
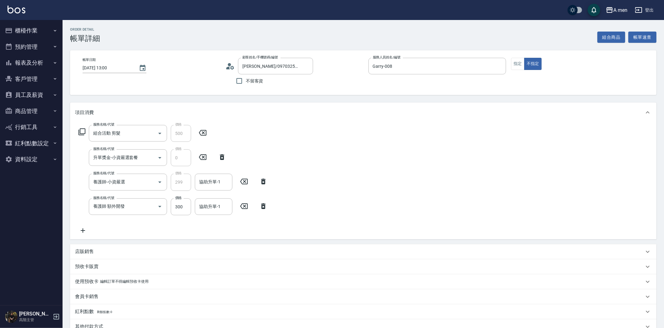
click at [243, 205] on icon at bounding box center [244, 207] width 16 height 8
click at [218, 182] on div "協助升單-1 協助升單-1" at bounding box center [214, 182] width 38 height 17
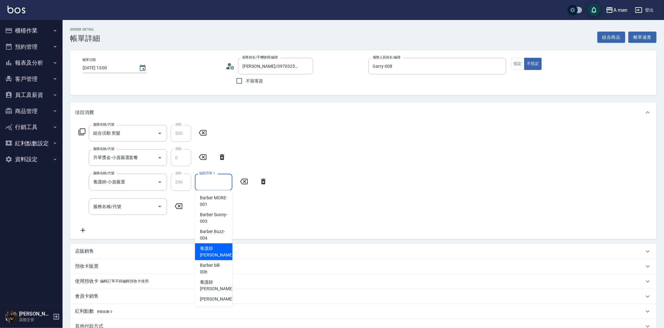
click at [209, 253] on span "養護師 [PERSON_NAME] -005" at bounding box center [221, 251] width 42 height 13
type input "養護師 [PERSON_NAME]-005"
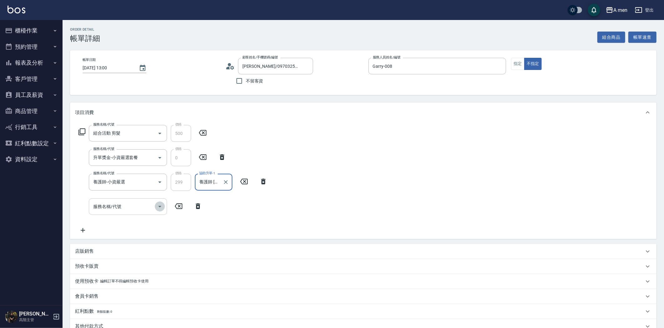
drag, startPoint x: 157, startPoint y: 209, endPoint x: 154, endPoint y: 208, distance: 3.1
click at [157, 208] on icon "Open" at bounding box center [160, 207] width 8 height 8
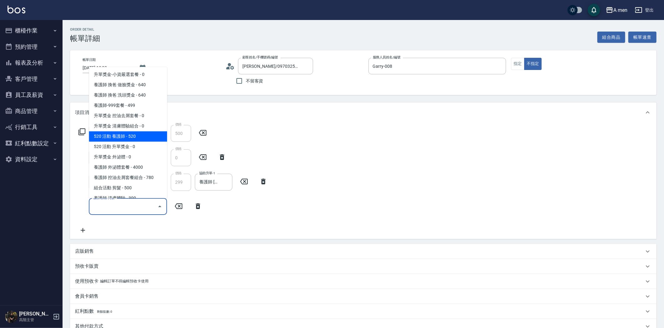
click at [150, 135] on span "520 活動 養護師 - 520" at bounding box center [128, 136] width 78 height 10
type input "520 活動 養護師"
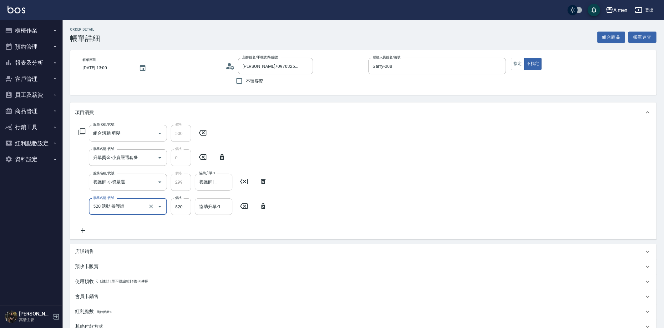
click at [222, 210] on input "協助升單-1" at bounding box center [214, 206] width 32 height 11
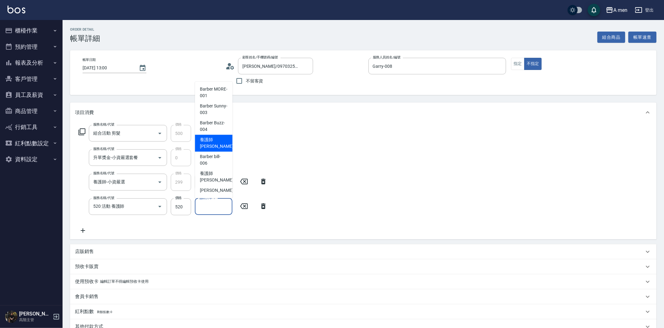
click at [209, 143] on span "養護師 小蔡 -005" at bounding box center [221, 143] width 42 height 13
type input "養護師 小蔡-005"
click at [87, 231] on icon at bounding box center [83, 231] width 16 height 8
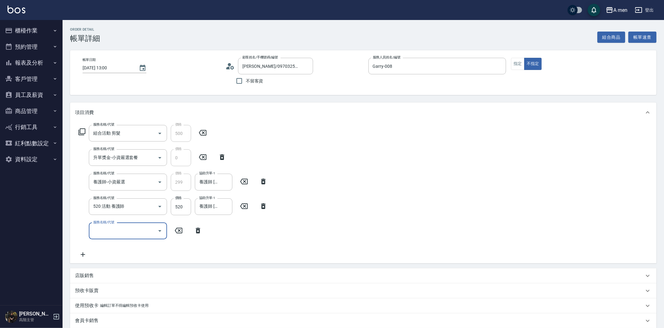
click at [158, 231] on icon "Open" at bounding box center [160, 231] width 8 height 8
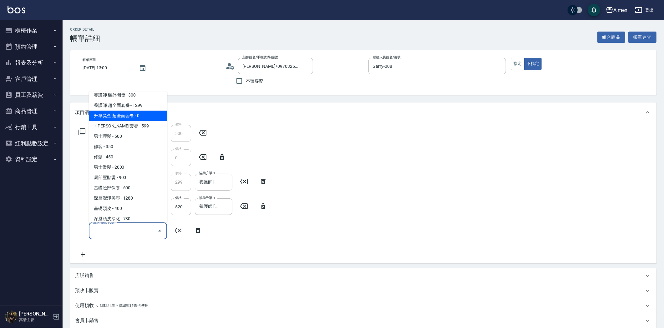
scroll to position [175, 0]
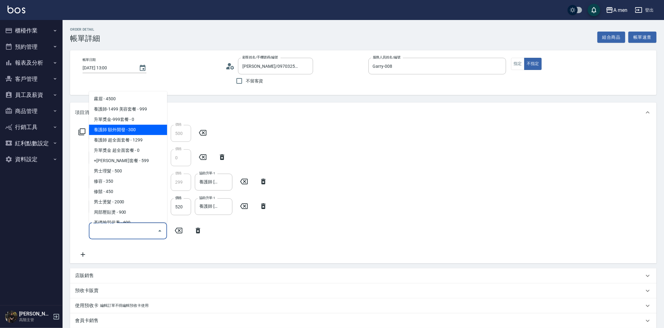
click at [267, 138] on div "服務名稱/代號 組合活動 剪髮 服務名稱/代號 價格 500 價格 服務名稱/代號 升單獎金-小資嚴選套餐 服務名稱/代號 價格 0 價格 服務名稱/代號 養…" at bounding box center [173, 192] width 196 height 134
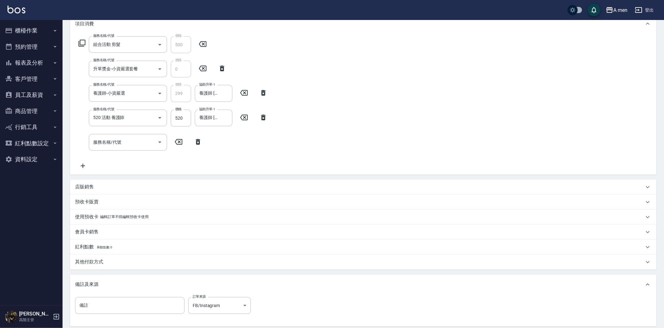
scroll to position [84, 0]
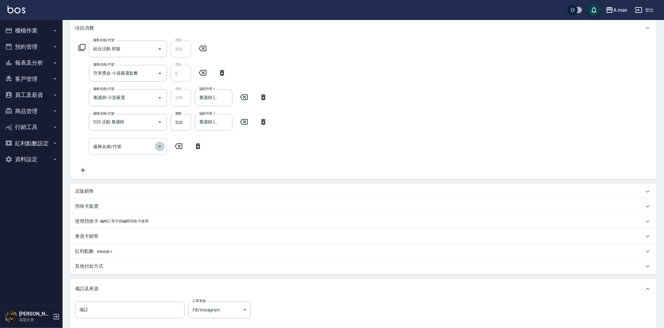
click at [160, 149] on icon "Open" at bounding box center [160, 147] width 8 height 8
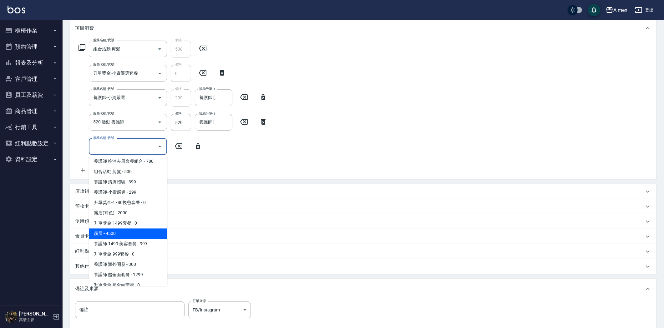
scroll to position [139, 0]
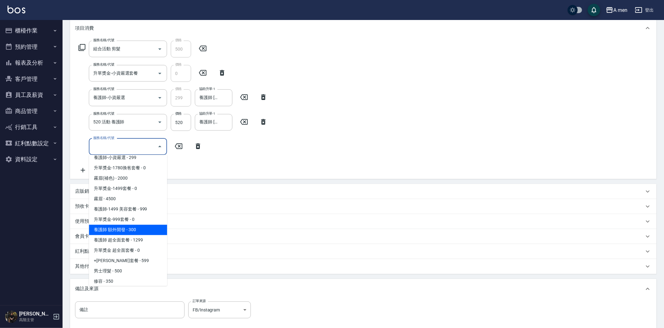
click at [135, 231] on span "養護師 額外開發 - 300" at bounding box center [128, 230] width 78 height 10
type input "養護師 額外開發"
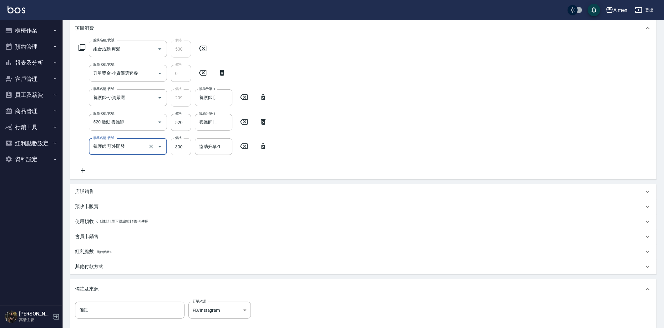
click at [182, 146] on input "300" at bounding box center [181, 147] width 20 height 17
type input "200"
click at [219, 143] on input "協助升單-1" at bounding box center [214, 146] width 32 height 11
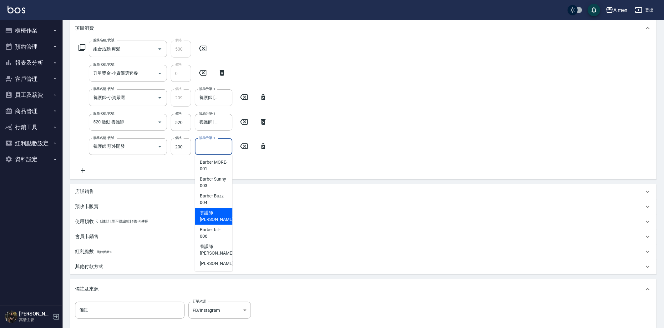
click at [219, 211] on span "養護師 小蔡 -005" at bounding box center [221, 216] width 42 height 13
type input "養護師 小蔡-005"
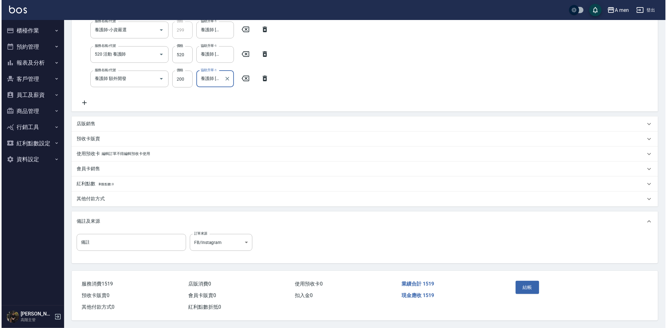
scroll to position [154, 0]
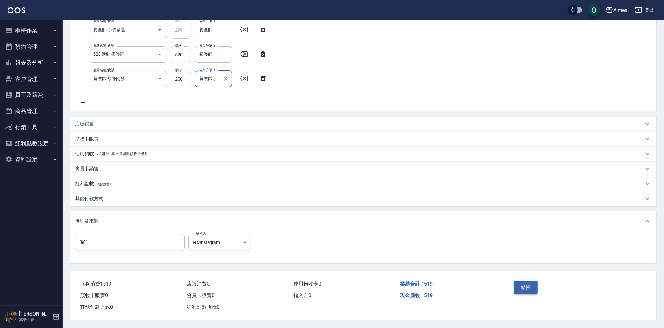
click at [527, 289] on button "結帳" at bounding box center [525, 287] width 23 height 13
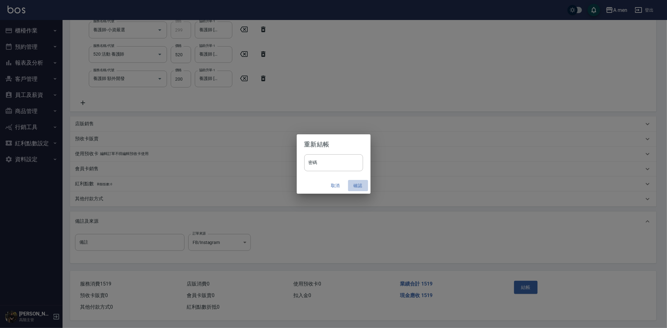
click at [357, 186] on button "確認" at bounding box center [358, 186] width 20 height 12
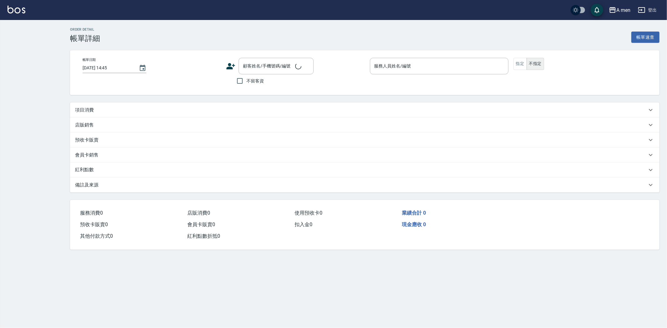
type input "[DATE] 13:00"
type input "Barber Sunny -003"
type input "燙嘛豆"
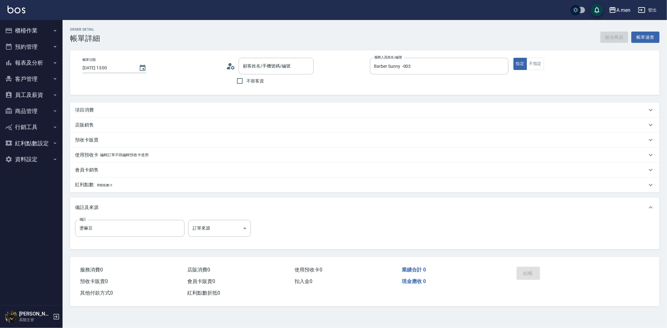
type input "[PERSON_NAME]/0903133403/null"
click at [114, 105] on div "項目消費" at bounding box center [364, 110] width 589 height 15
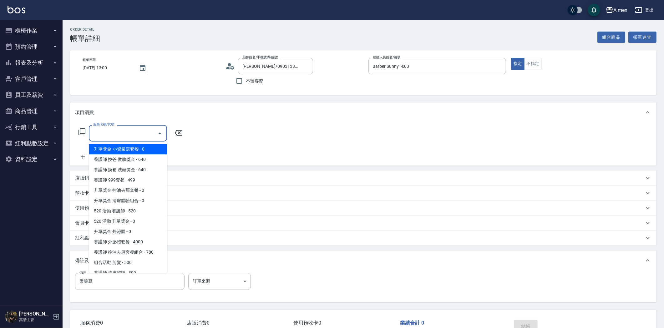
click at [117, 135] on input "服務名稱/代號" at bounding box center [123, 133] width 63 height 11
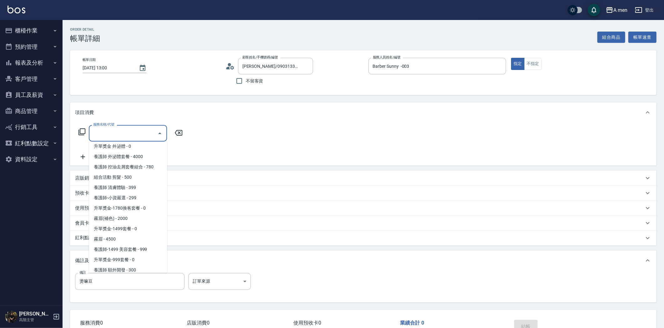
scroll to position [243, 0]
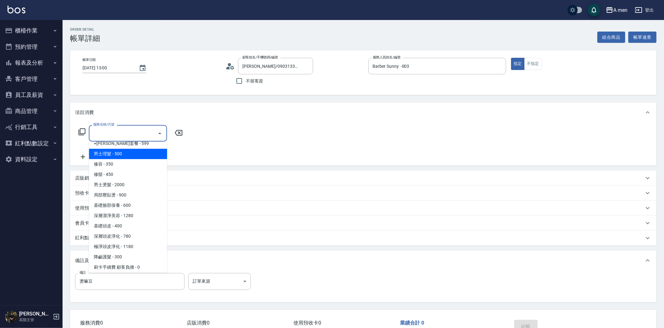
click at [106, 151] on span "男士理髮 - 500" at bounding box center [128, 154] width 78 height 10
type input "男士理髮(A01)"
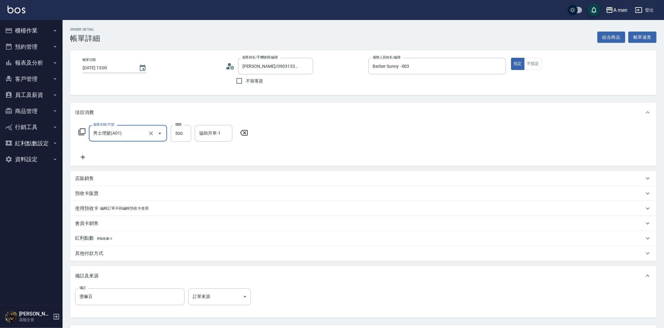
click at [87, 156] on icon at bounding box center [83, 158] width 16 height 8
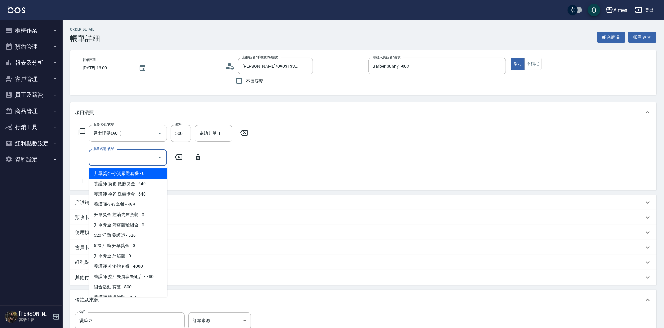
click at [117, 158] on input "服務名稱/代號" at bounding box center [123, 157] width 63 height 11
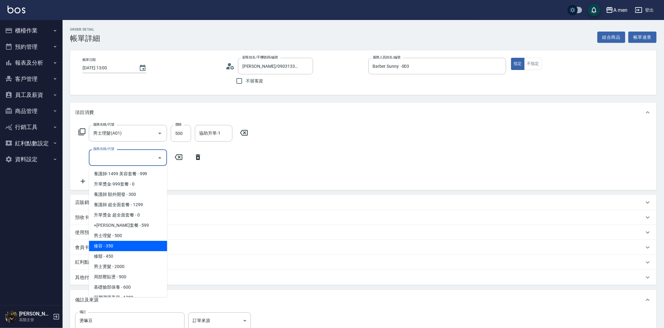
scroll to position [245, 0]
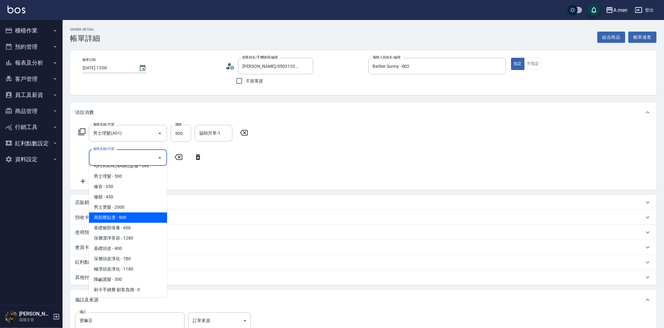
click at [117, 218] on span "局部壓貼燙 - 900" at bounding box center [128, 218] width 78 height 10
type input "局部壓貼燙(B02)"
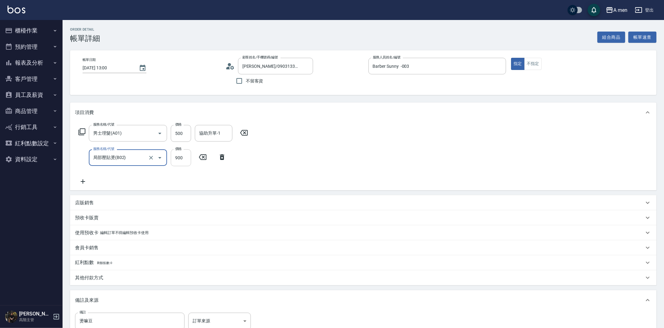
click at [184, 158] on input "900" at bounding box center [181, 157] width 20 height 17
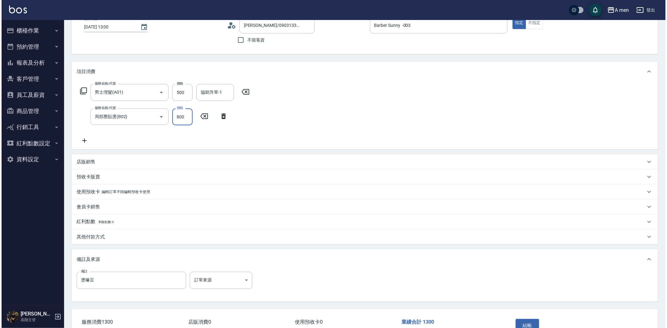
scroll to position [81, 0]
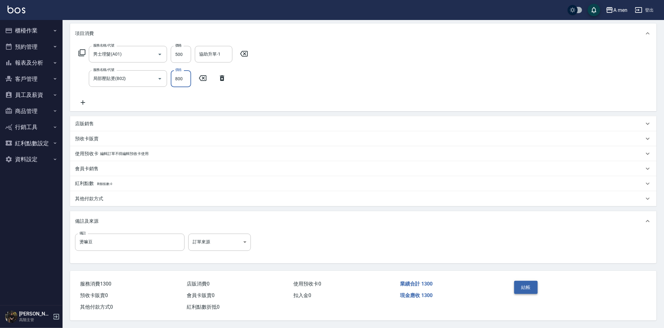
type input "800"
click at [534, 291] on button "結帳" at bounding box center [525, 287] width 23 height 13
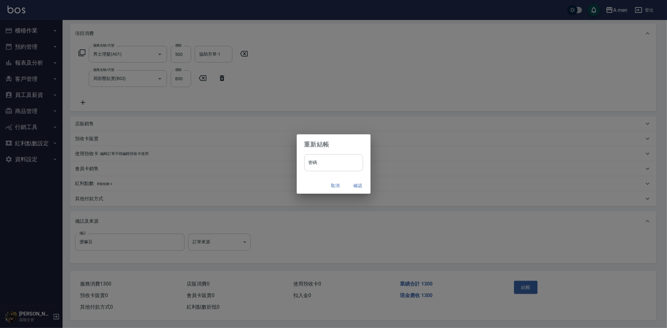
click at [327, 157] on input "密碼" at bounding box center [333, 162] width 59 height 17
type input "****"
click at [358, 186] on button "確認" at bounding box center [358, 186] width 20 height 12
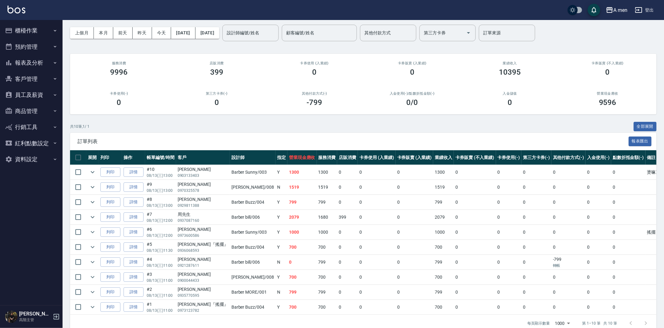
scroll to position [35, 0]
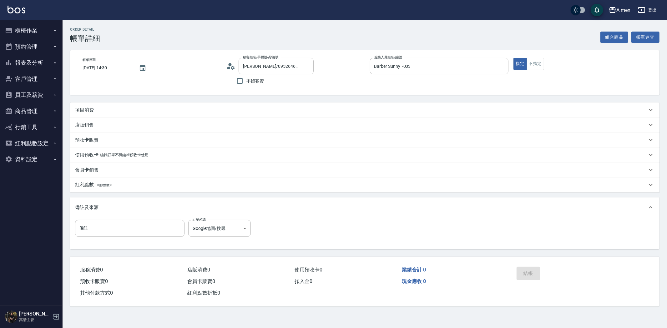
click at [164, 108] on div "項目消費" at bounding box center [361, 110] width 572 height 7
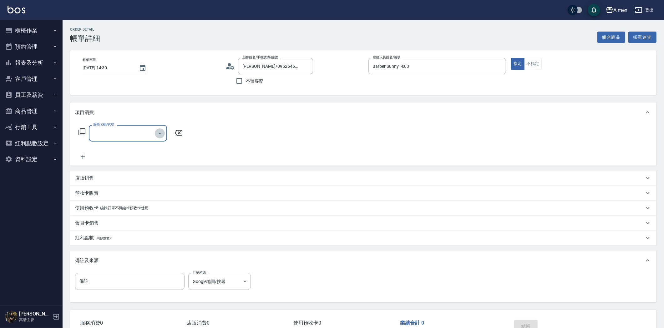
click at [158, 130] on icon "Open" at bounding box center [160, 134] width 8 height 8
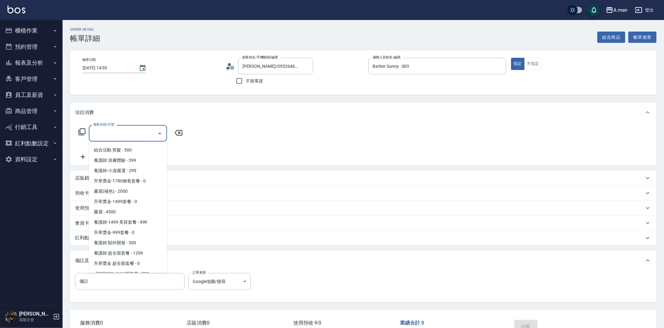
scroll to position [245, 0]
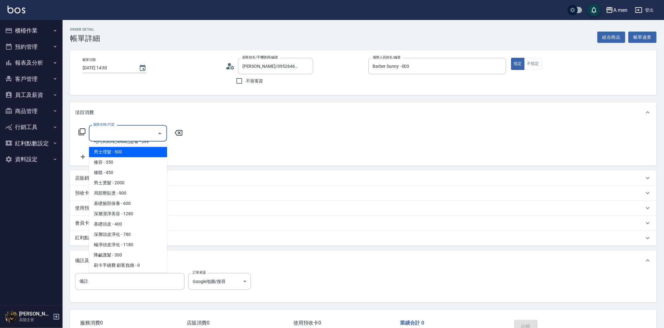
click at [116, 153] on span "男士理髮 - 500" at bounding box center [128, 152] width 78 height 10
type input "男士理髮(A01)"
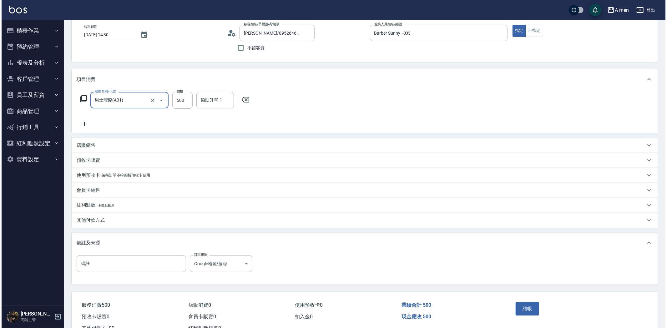
scroll to position [57, 0]
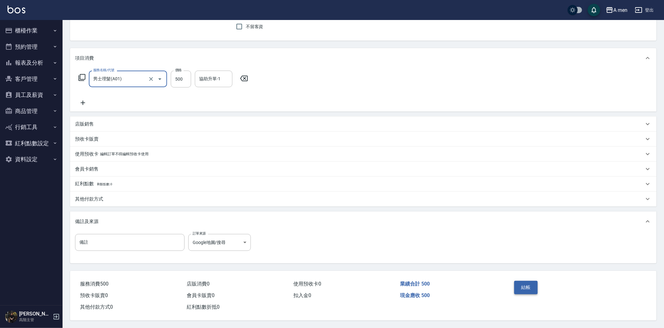
click at [525, 282] on button "結帳" at bounding box center [525, 287] width 23 height 13
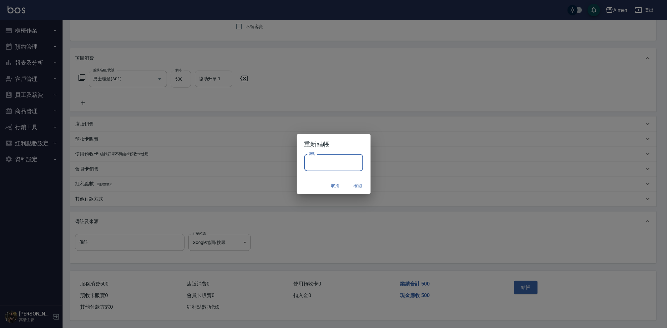
click at [317, 161] on input "密碼" at bounding box center [333, 162] width 59 height 17
type input "****"
click at [356, 185] on button "確認" at bounding box center [358, 186] width 20 height 12
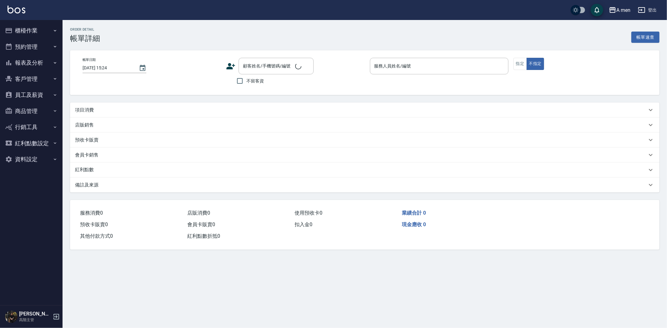
type input "[DATE] 13:00"
type input "Barber MORE-001"
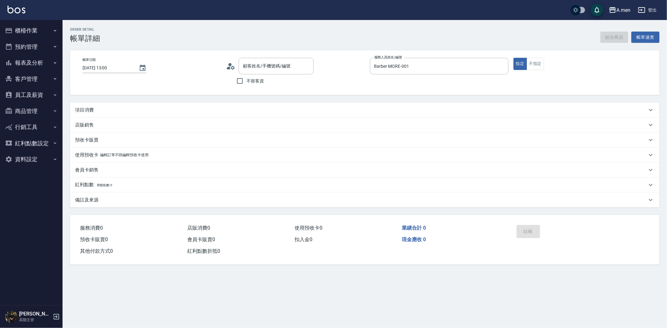
type input "虛擬貨幣/0955784522/null"
click at [92, 108] on p "項目消費" at bounding box center [84, 110] width 19 height 7
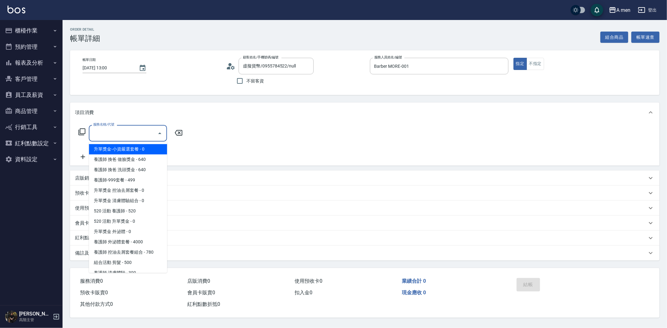
click at [98, 133] on input "服務名稱/代號" at bounding box center [123, 133] width 63 height 11
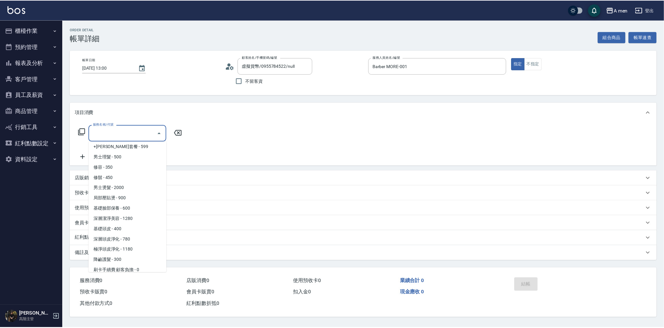
scroll to position [245, 0]
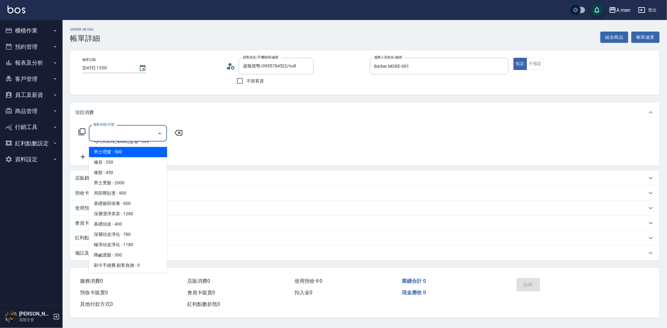
click at [118, 154] on span "男士理髮 - 500" at bounding box center [128, 152] width 78 height 10
type input "男士理髮(A01)"
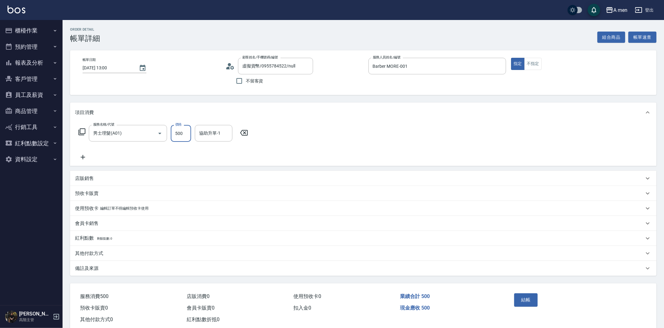
click at [180, 129] on input "500" at bounding box center [181, 133] width 20 height 17
type input "1000"
click at [535, 298] on button "結帳" at bounding box center [525, 300] width 23 height 13
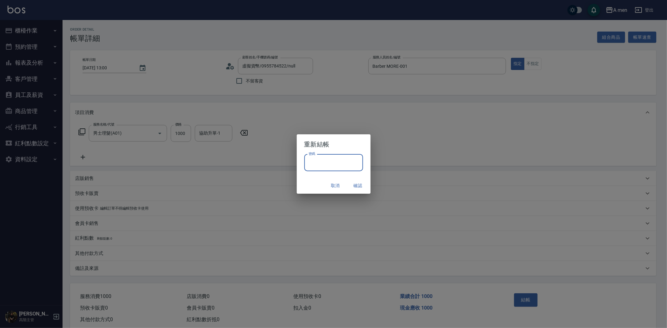
drag, startPoint x: 356, startPoint y: 164, endPoint x: 353, endPoint y: 164, distance: 3.1
click at [356, 164] on input "密碼" at bounding box center [333, 162] width 59 height 17
type input "****"
click at [355, 187] on button "確認" at bounding box center [358, 186] width 20 height 12
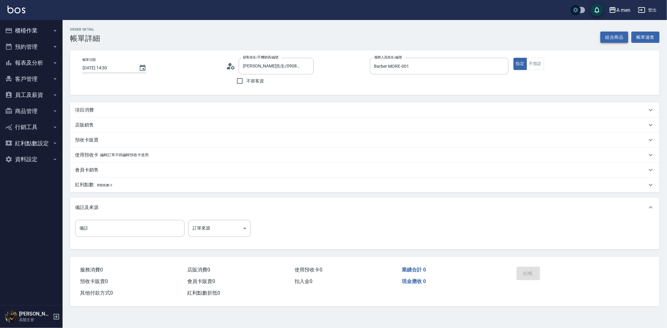
click at [605, 42] on button "組合商品" at bounding box center [614, 38] width 28 height 12
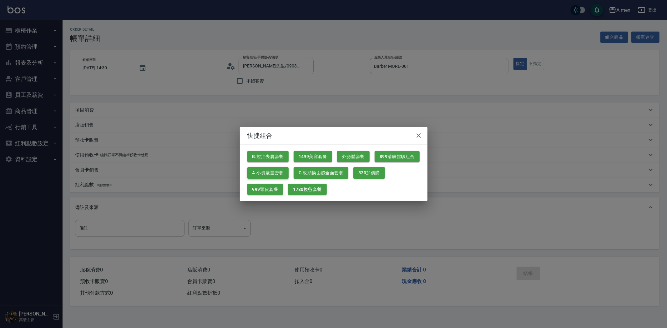
click at [271, 174] on button "A.小資嚴選套餐" at bounding box center [267, 173] width 41 height 12
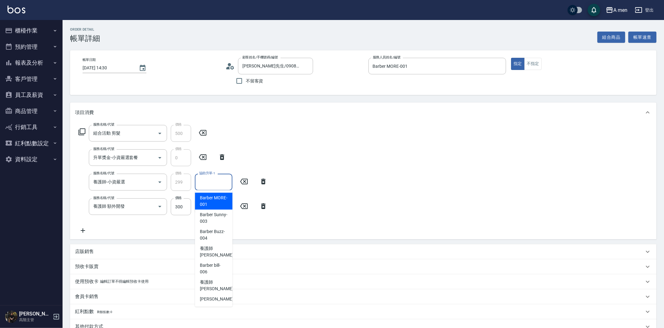
click at [211, 183] on input "協助升單-1" at bounding box center [214, 182] width 32 height 11
click at [214, 246] on span "養護師 [PERSON_NAME] -005" at bounding box center [221, 251] width 42 height 13
type input "養護師 [PERSON_NAME]-005"
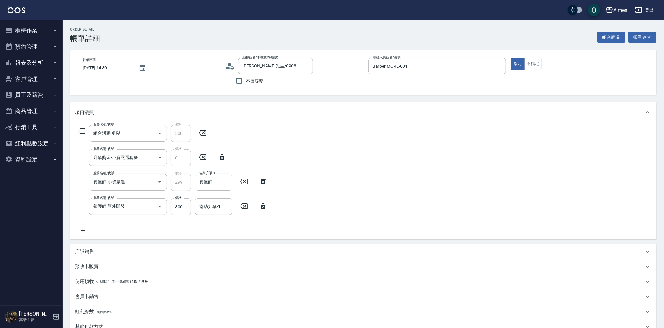
click at [264, 207] on icon at bounding box center [263, 207] width 16 height 8
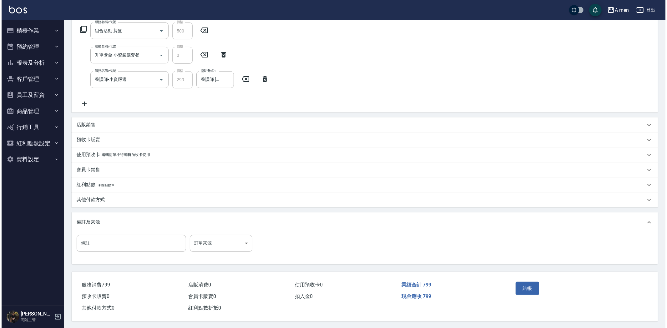
scroll to position [105, 0]
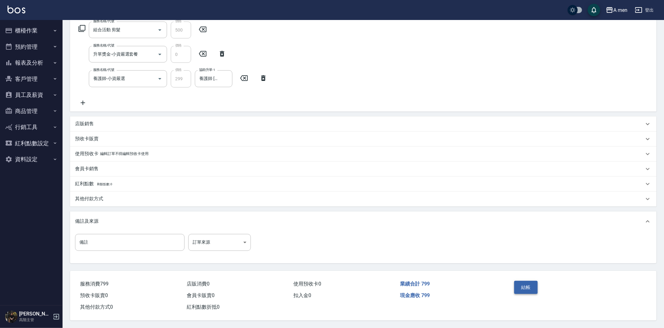
click at [527, 282] on button "結帳" at bounding box center [525, 287] width 23 height 13
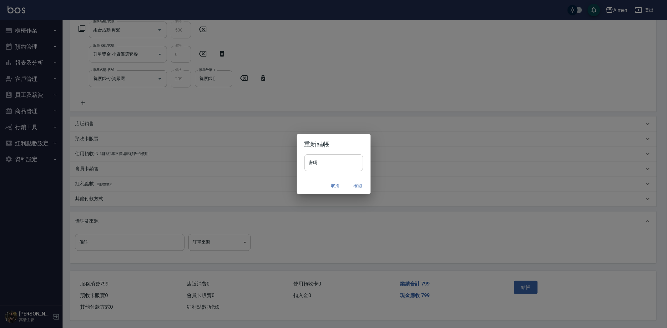
click at [348, 156] on input "密碼" at bounding box center [333, 162] width 59 height 17
type input "****"
click at [358, 184] on button "確認" at bounding box center [358, 186] width 20 height 12
